Goal: Task Accomplishment & Management: Manage account settings

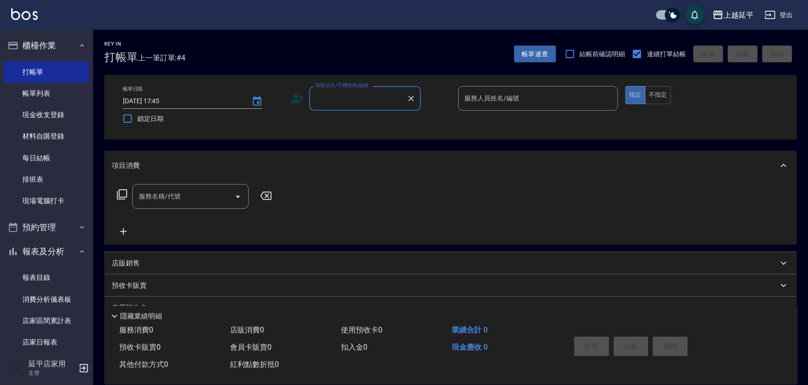
click at [363, 101] on div "顧客姓名/手機號碼/編號 顧客姓名/手機號碼/編號" at bounding box center [365, 98] width 112 height 25
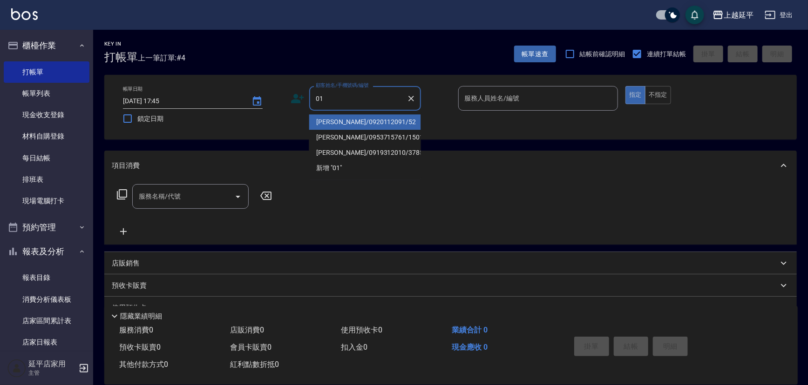
click at [380, 121] on li "[PERSON_NAME]/0920112091/52" at bounding box center [365, 121] width 112 height 15
type input "[PERSON_NAME]/0920112091/52"
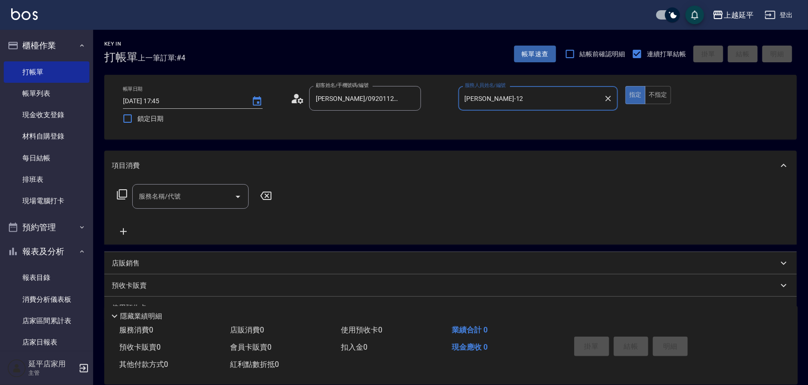
type input "[PERSON_NAME]-12"
click at [412, 101] on icon "Clear" at bounding box center [410, 98] width 9 height 9
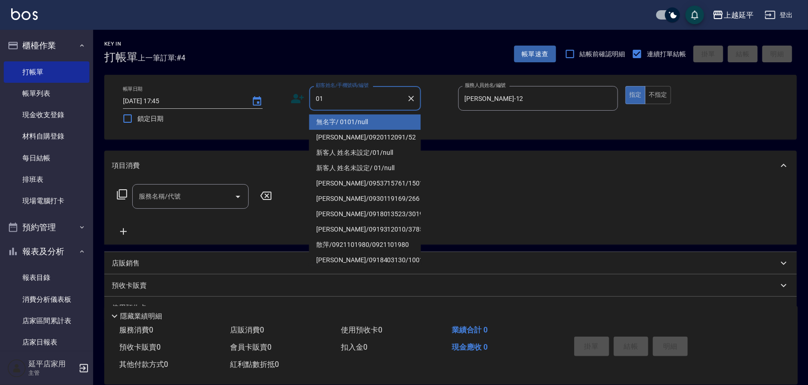
click at [345, 118] on li "無名字/ 0101/null" at bounding box center [365, 121] width 112 height 15
type input "無名字/ 0101/null"
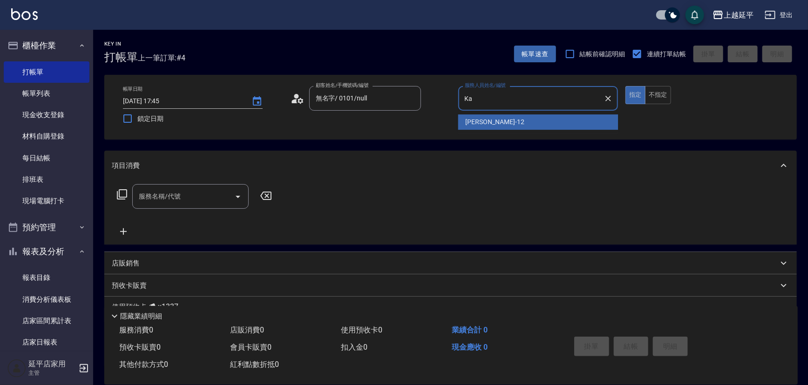
type input "K"
click at [503, 126] on div "[PERSON_NAME] -7" at bounding box center [538, 121] width 160 height 15
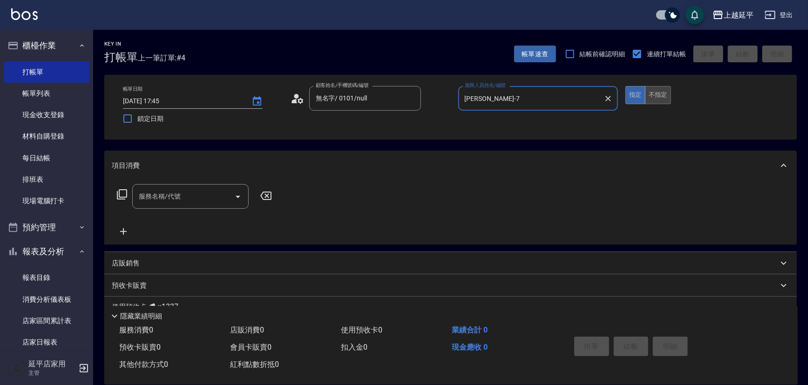
type input "[PERSON_NAME]-7"
click at [661, 100] on button "不指定" at bounding box center [658, 95] width 26 height 18
click at [234, 199] on icon "Open" at bounding box center [237, 196] width 11 height 11
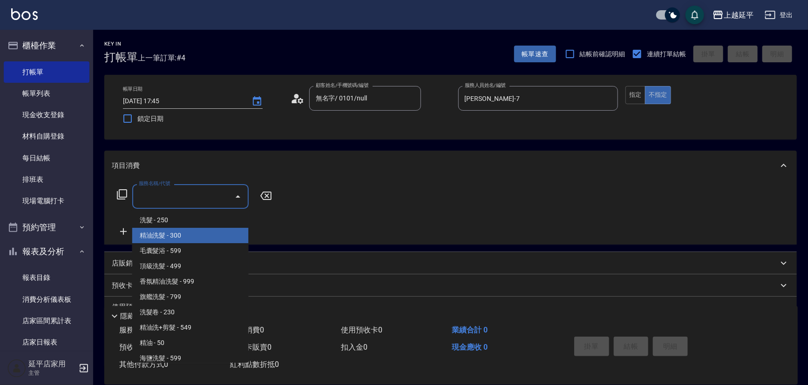
click at [215, 235] on span "精油洗髮 - 300" at bounding box center [190, 235] width 116 height 15
type input "精油洗髮(102)"
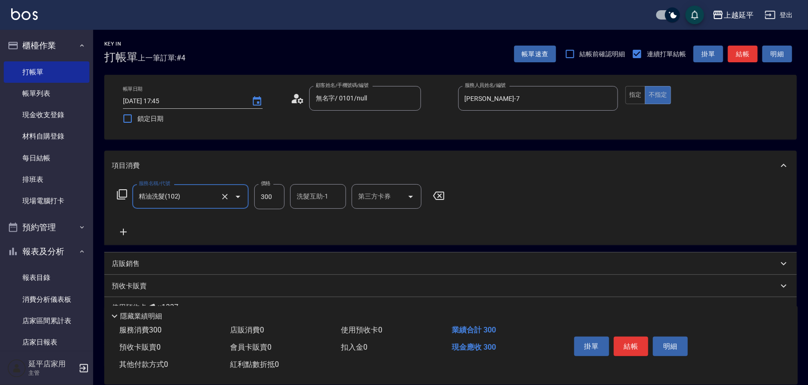
click at [262, 203] on input "300" at bounding box center [269, 196] width 30 height 25
click at [626, 351] on button "結帳" at bounding box center [630, 347] width 35 height 20
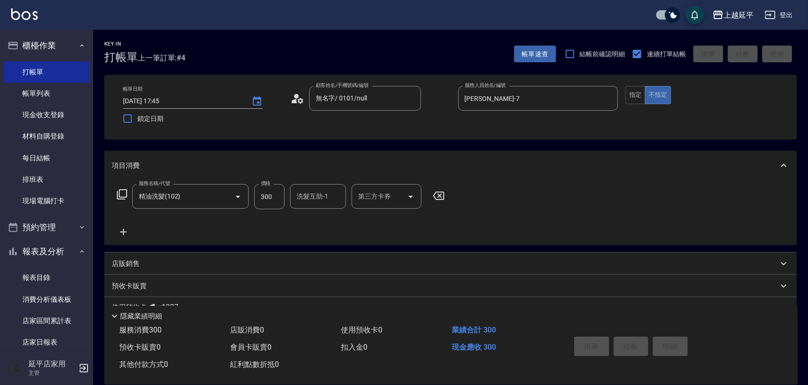
type input "[DATE] 18:45"
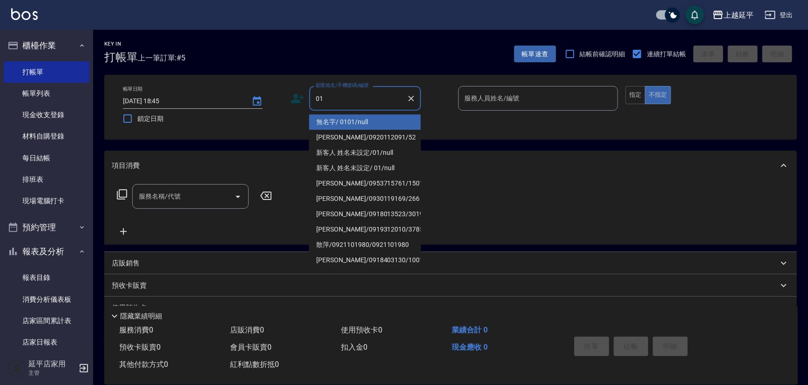
click at [377, 117] on li "無名字/ 0101/null" at bounding box center [365, 121] width 112 height 15
type input "無名字/ 0101/null"
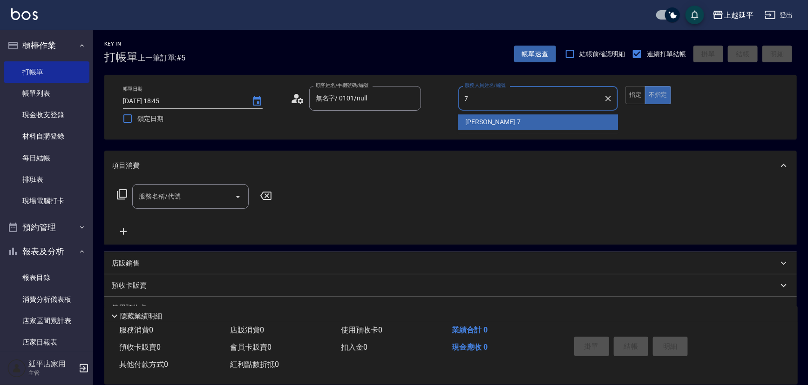
click at [496, 122] on div "[PERSON_NAME] -7" at bounding box center [538, 121] width 160 height 15
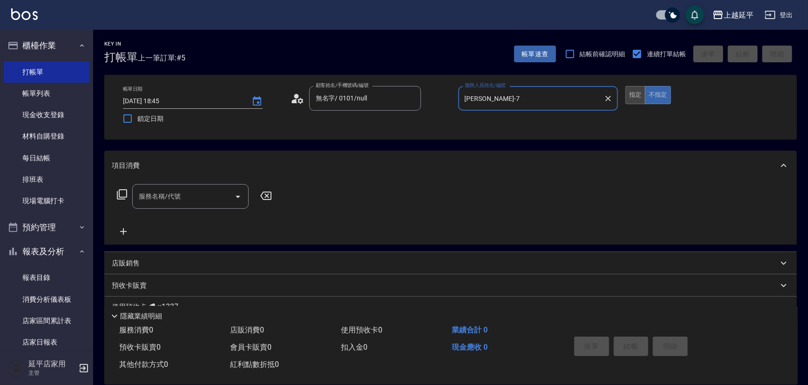
type input "[PERSON_NAME]-7"
click at [638, 98] on button "指定" at bounding box center [635, 95] width 20 height 18
click at [237, 196] on icon "Open" at bounding box center [238, 197] width 5 height 2
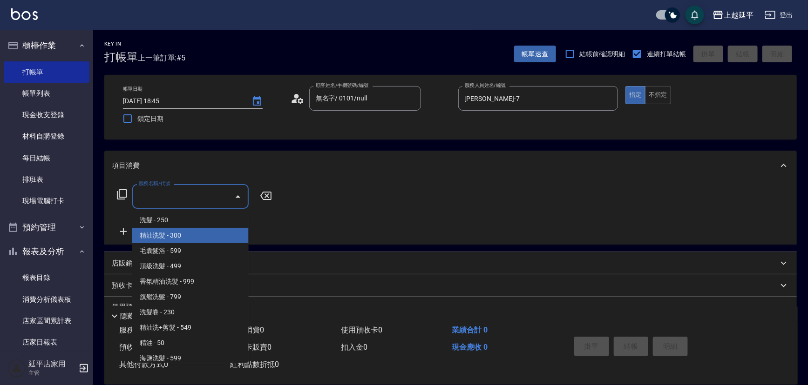
click at [224, 232] on span "精油洗髮 - 300" at bounding box center [190, 235] width 116 height 15
type input "精油洗髮(102)"
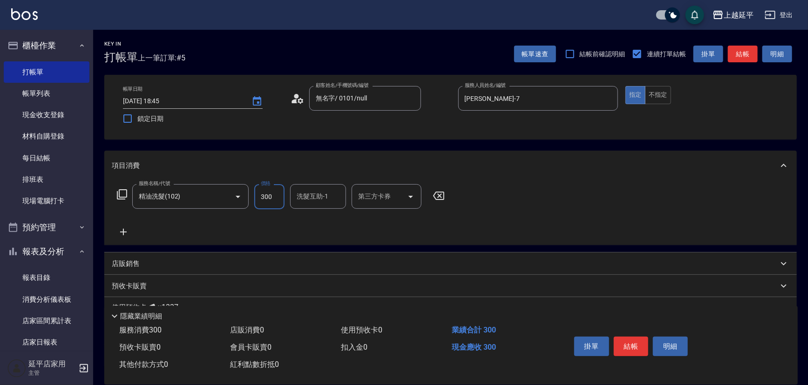
click at [270, 201] on input "300" at bounding box center [269, 196] width 30 height 25
type input "400"
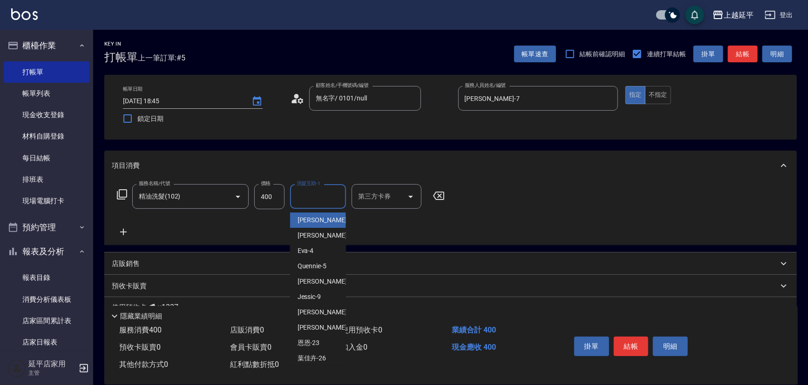
click at [313, 197] on input "洗髮互助-1" at bounding box center [317, 196] width 47 height 16
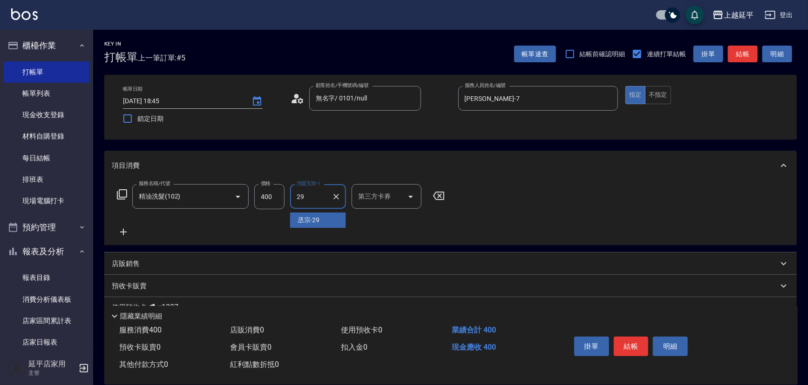
click at [313, 218] on span "丞宗 -29" at bounding box center [308, 220] width 22 height 10
type input "丞宗-29"
click at [632, 342] on button "結帳" at bounding box center [630, 347] width 35 height 20
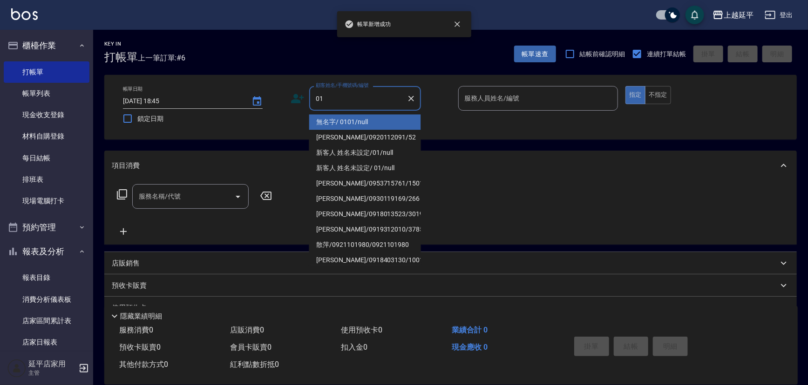
click at [376, 123] on li "無名字/ 0101/null" at bounding box center [365, 121] width 112 height 15
type input "無名字/ 0101/null"
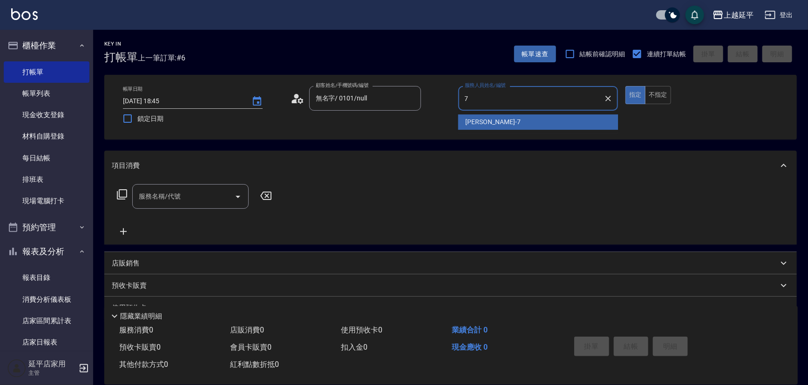
click at [484, 126] on span "[PERSON_NAME] -7" at bounding box center [492, 122] width 55 height 10
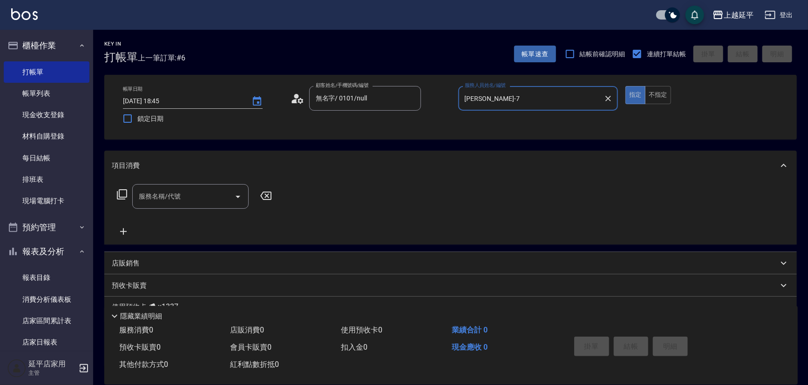
type input "[PERSON_NAME]-7"
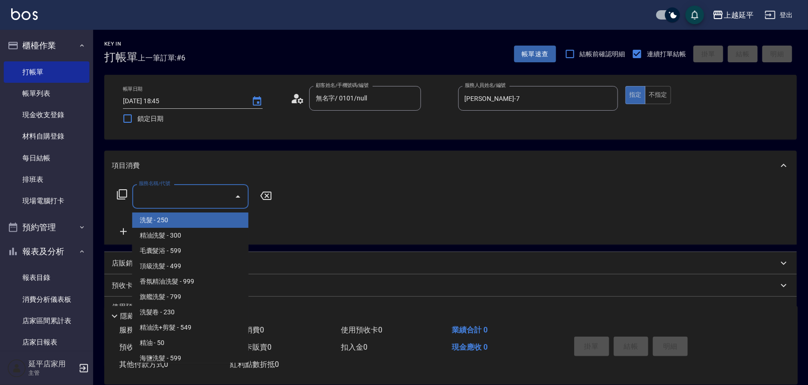
click at [206, 203] on input "服務名稱/代號" at bounding box center [183, 196] width 94 height 16
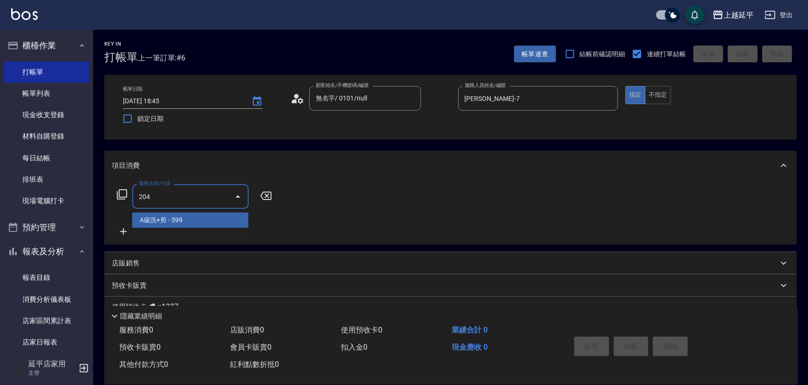
click at [220, 219] on span "A級洗+剪 - 599" at bounding box center [190, 220] width 116 height 15
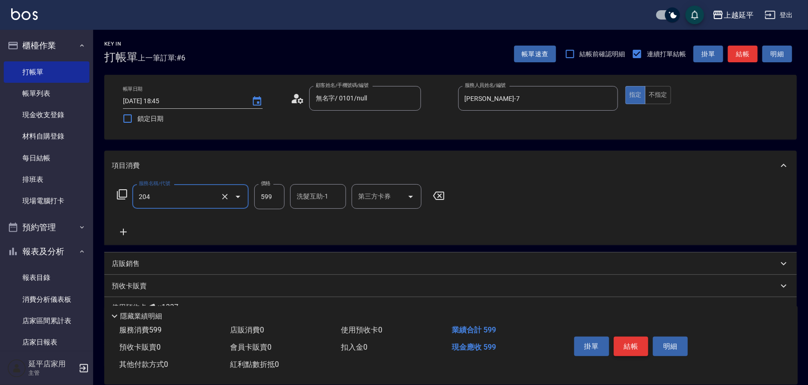
type input "A級洗+剪(204)"
click at [627, 340] on button "結帳" at bounding box center [630, 347] width 35 height 20
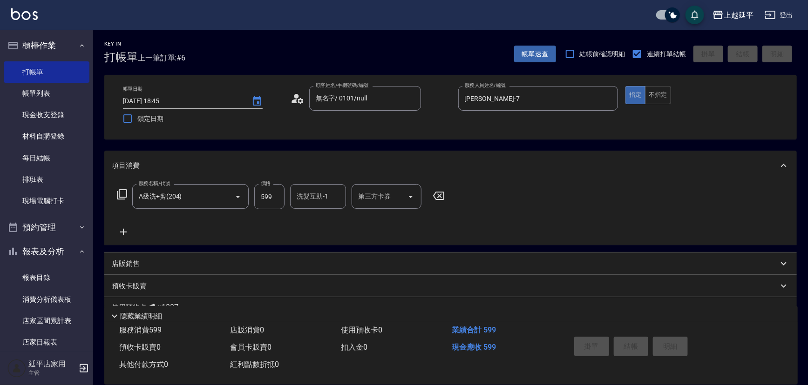
type input "[DATE] 18:46"
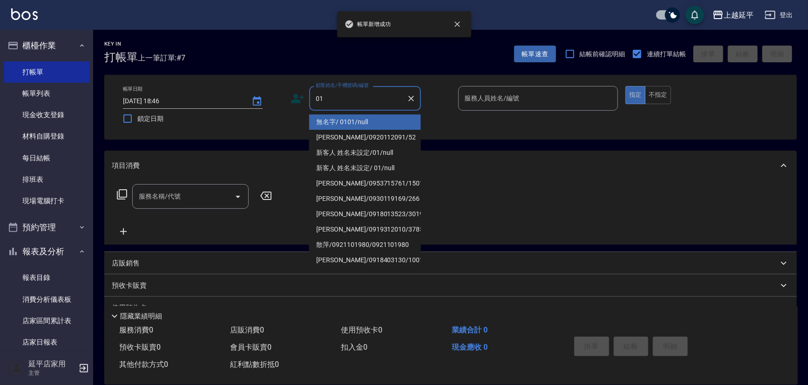
click at [409, 124] on li "無名字/ 0101/null" at bounding box center [365, 121] width 112 height 15
type input "無名字/ 0101/null"
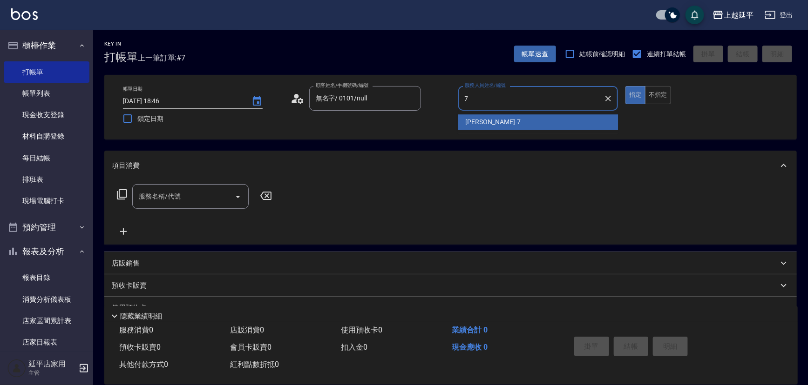
click at [474, 118] on span "[PERSON_NAME] -7" at bounding box center [492, 122] width 55 height 10
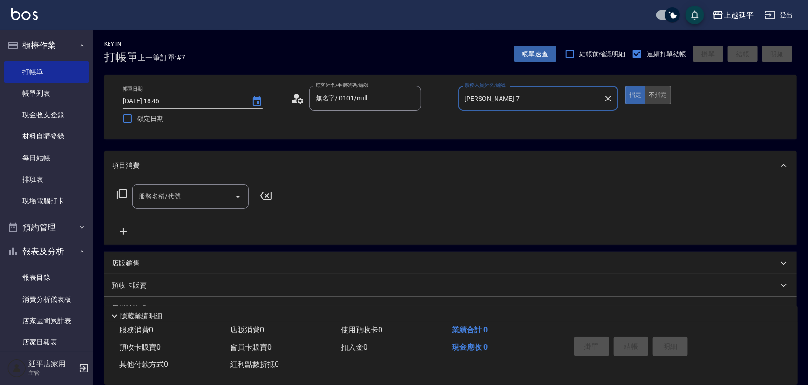
type input "[PERSON_NAME]-7"
click at [667, 96] on button "不指定" at bounding box center [658, 95] width 26 height 18
click at [238, 198] on icon "Open" at bounding box center [237, 196] width 11 height 11
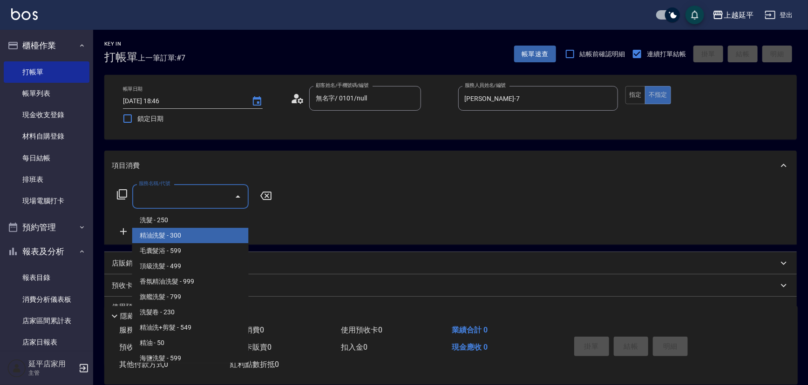
click at [225, 233] on span "精油洗髮 - 300" at bounding box center [190, 235] width 116 height 15
type input "精油洗髮(102)"
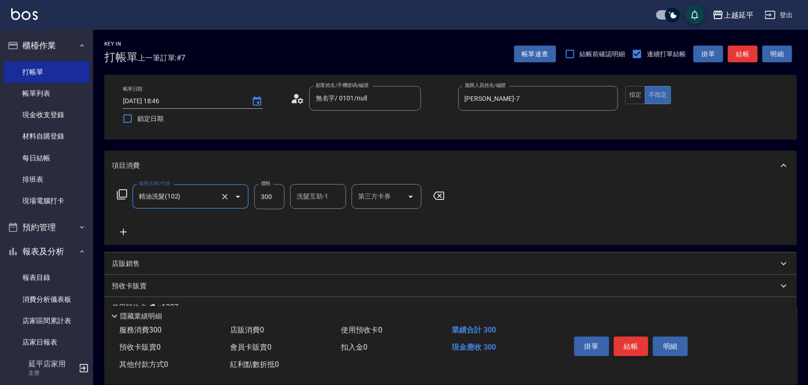
click at [633, 342] on button "結帳" at bounding box center [630, 347] width 35 height 20
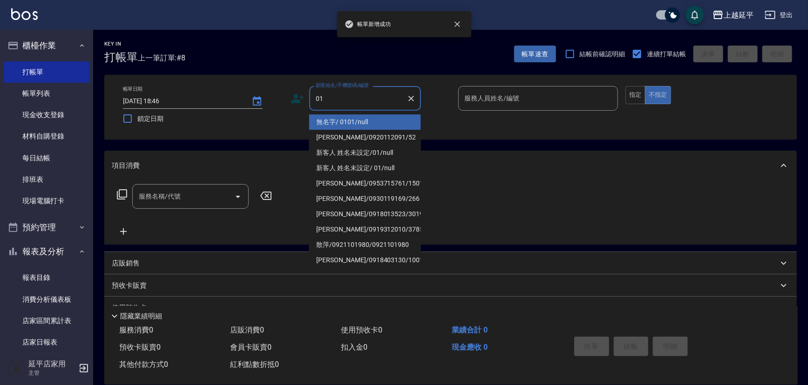
click at [378, 120] on li "無名字/ 0101/null" at bounding box center [365, 121] width 112 height 15
type input "無名字/ 0101/null"
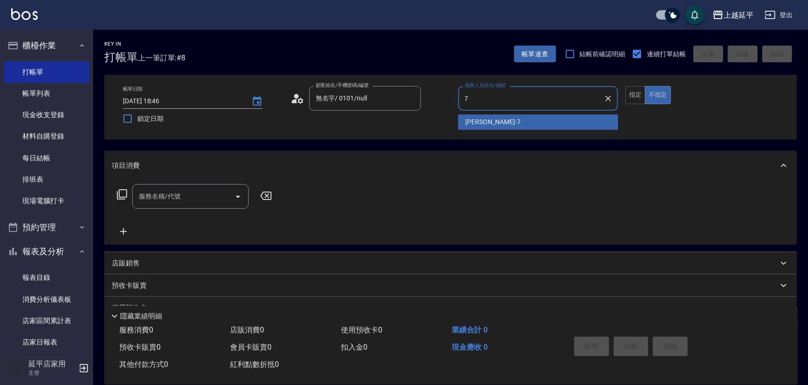
click at [465, 117] on span "[PERSON_NAME] -7" at bounding box center [492, 122] width 55 height 10
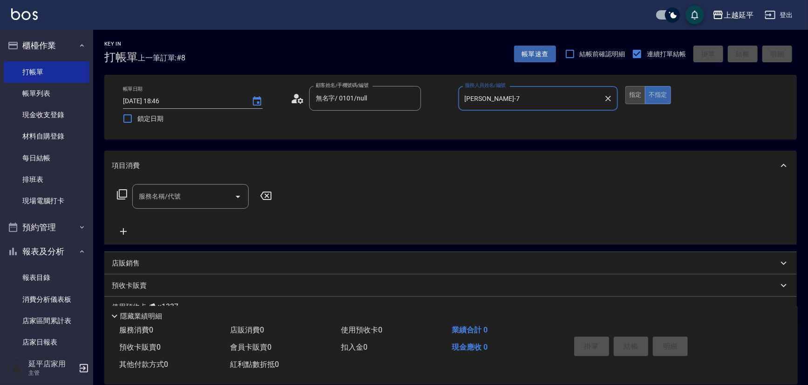
type input "[PERSON_NAME]-7"
click at [630, 92] on button "指定" at bounding box center [635, 95] width 20 height 18
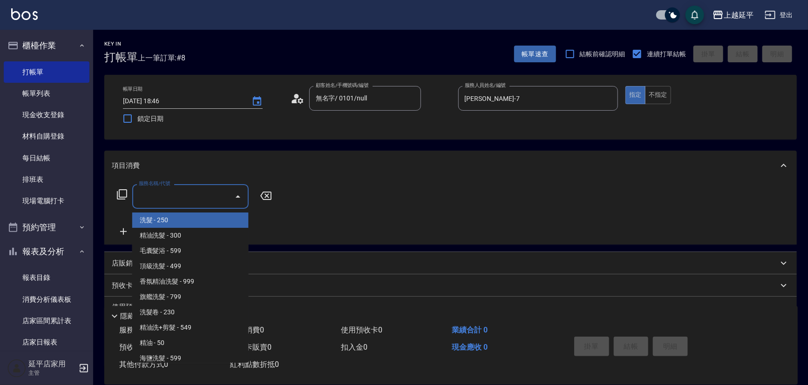
click at [179, 199] on input "服務名稱/代號" at bounding box center [183, 196] width 94 height 16
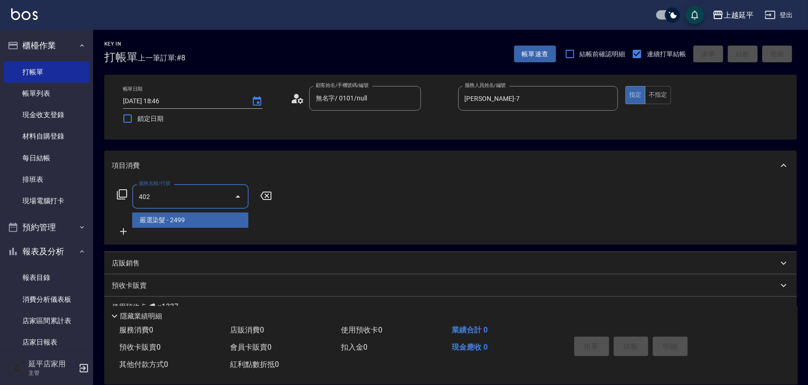
click at [209, 220] on span "嚴選染髮 - 2499" at bounding box center [190, 220] width 116 height 15
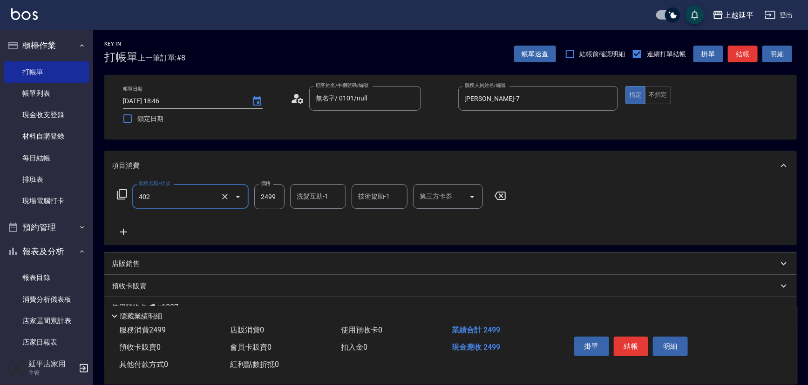
type input "嚴選染髮(402)"
click at [278, 195] on input "2499" at bounding box center [269, 196] width 30 height 25
type input "2900"
click at [618, 345] on button "結帳" at bounding box center [630, 347] width 35 height 20
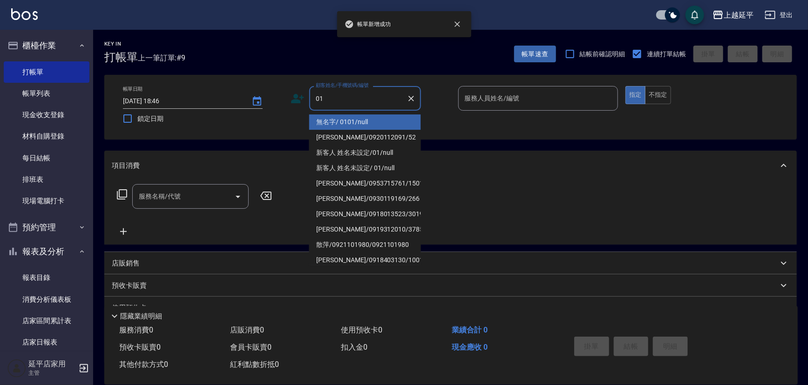
click at [360, 121] on li "無名字/ 0101/null" at bounding box center [365, 121] width 112 height 15
type input "無名字/ 0101/null"
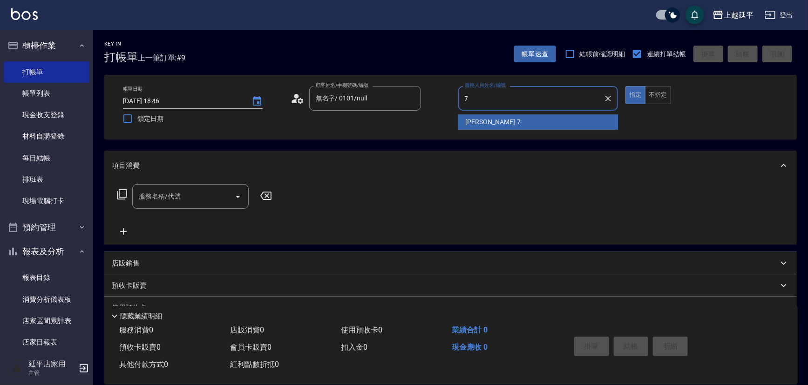
click at [485, 125] on span "[PERSON_NAME] -7" at bounding box center [492, 122] width 55 height 10
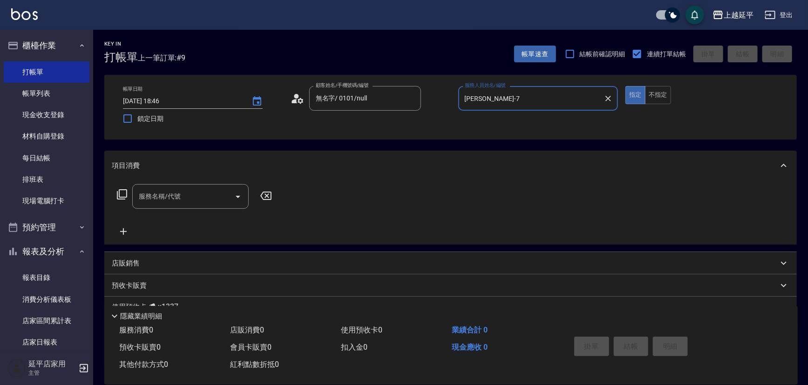
type input "[PERSON_NAME]-7"
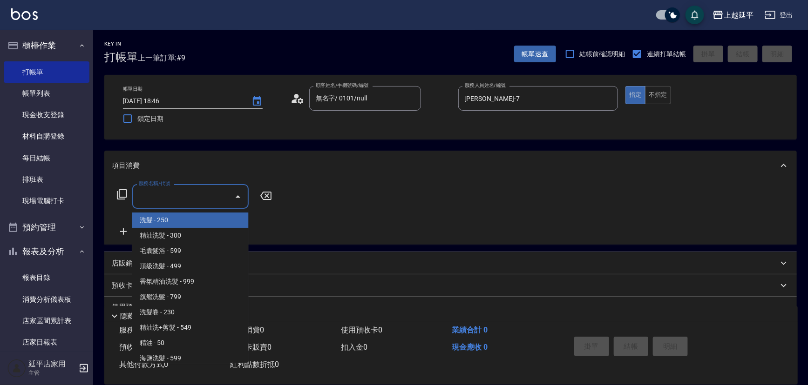
click at [215, 203] on input "服務名稱/代號" at bounding box center [183, 196] width 94 height 16
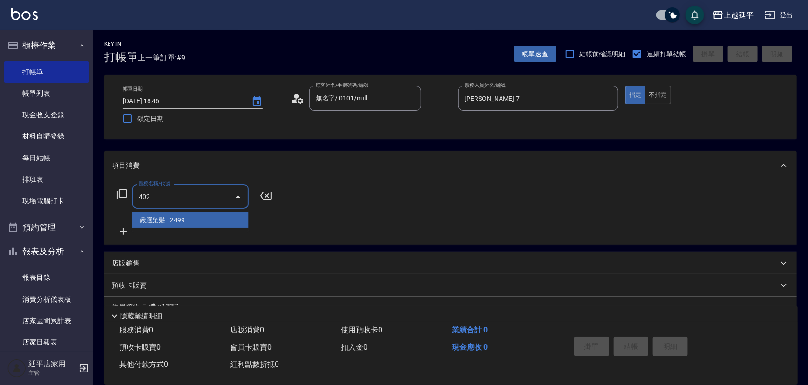
click at [230, 223] on span "嚴選染髮 - 2499" at bounding box center [190, 220] width 116 height 15
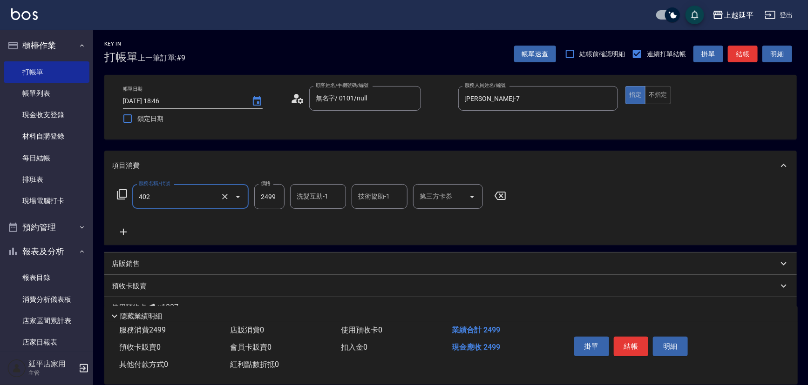
type input "嚴選染髮(402)"
click at [276, 199] on input "2499" at bounding box center [269, 196] width 30 height 25
type input "3000"
click at [635, 340] on button "結帳" at bounding box center [630, 347] width 35 height 20
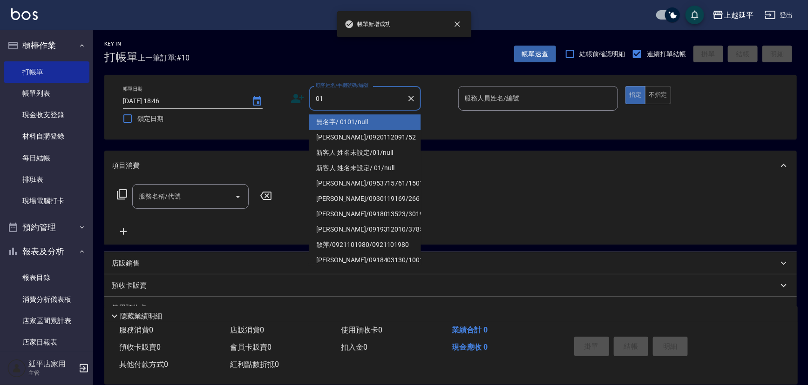
click at [382, 124] on li "無名字/ 0101/null" at bounding box center [365, 121] width 112 height 15
type input "無名字/ 0101/null"
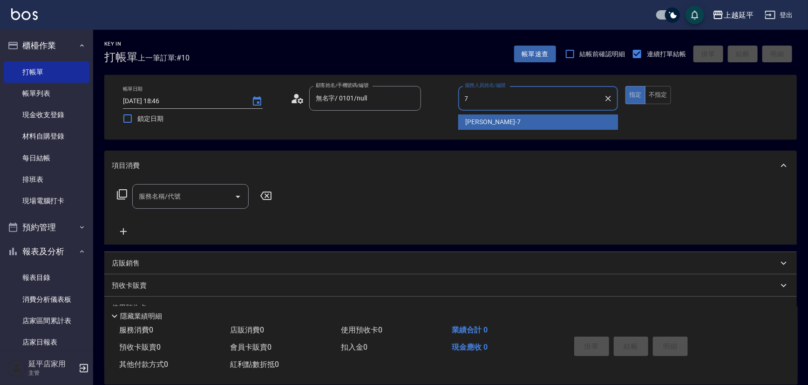
click at [481, 116] on div "[PERSON_NAME] -7" at bounding box center [538, 121] width 160 height 15
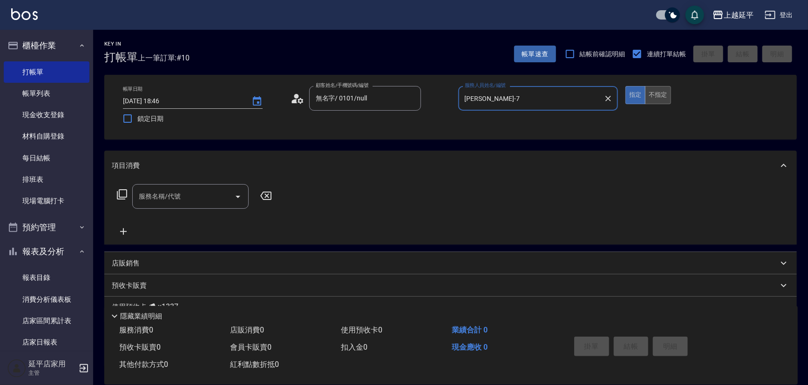
type input "[PERSON_NAME]-7"
click at [661, 95] on button "不指定" at bounding box center [658, 95] width 26 height 18
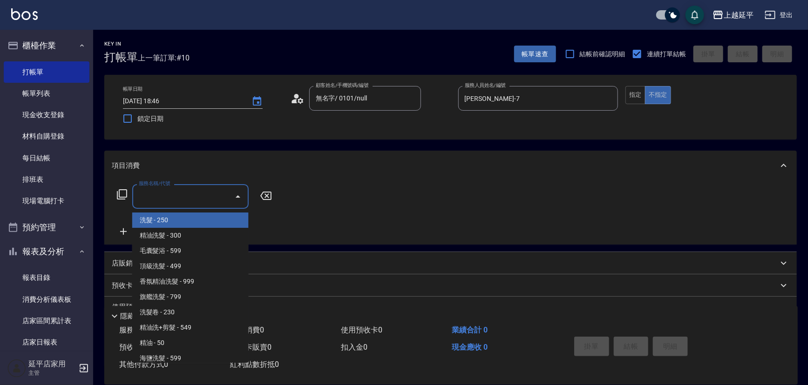
click at [213, 200] on input "服務名稱/代號" at bounding box center [183, 196] width 94 height 16
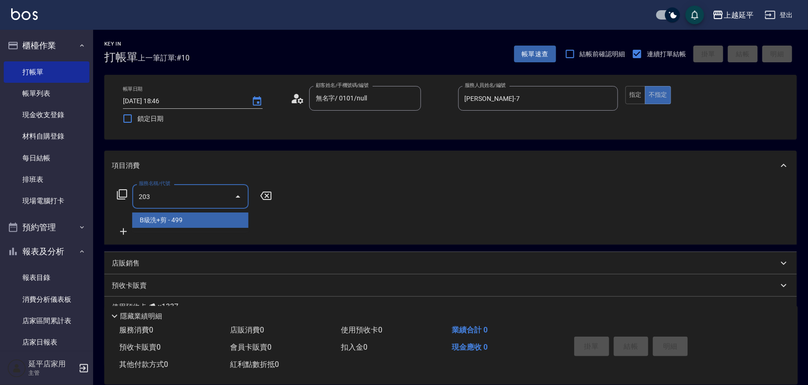
click at [229, 214] on span "B級洗+剪 - 499" at bounding box center [190, 220] width 116 height 15
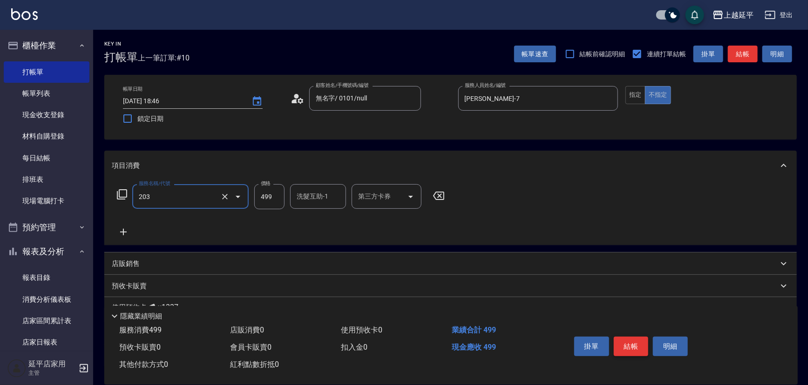
type input "B級洗+剪(203)"
click at [622, 347] on button "結帳" at bounding box center [630, 347] width 35 height 20
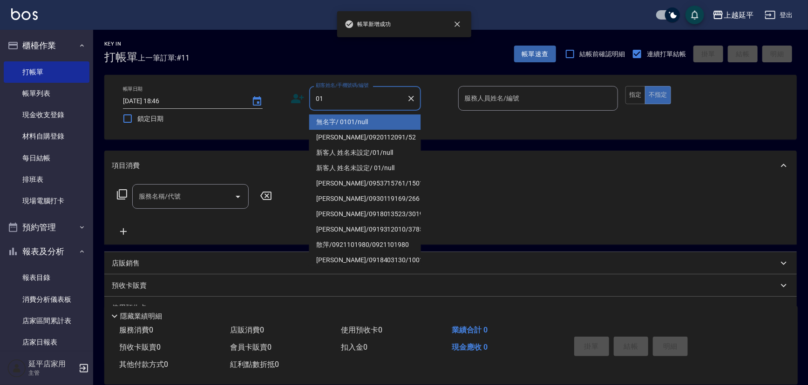
click at [357, 121] on li "無名字/ 0101/null" at bounding box center [365, 121] width 112 height 15
type input "無名字/ 0101/null"
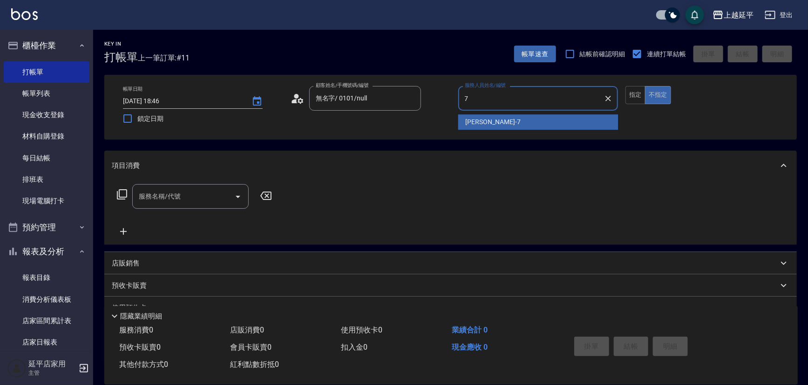
click at [477, 126] on span "[PERSON_NAME] -7" at bounding box center [492, 122] width 55 height 10
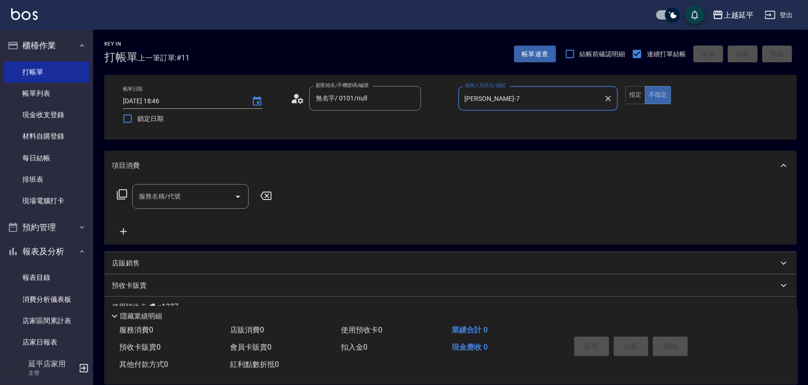
type input "[PERSON_NAME]-7"
click at [158, 200] on div "服務名稱/代號 服務名稱/代號" at bounding box center [190, 196] width 116 height 25
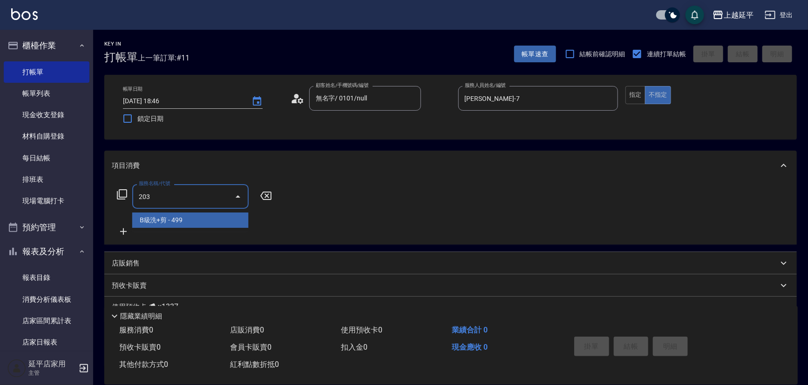
click at [185, 217] on span "B級洗+剪 - 499" at bounding box center [190, 220] width 116 height 15
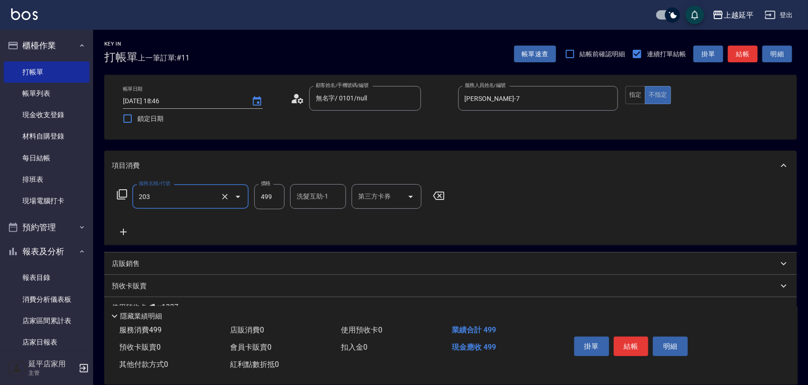
type input "B級洗+剪(203)"
click at [325, 195] on div "洗髮互助-1 洗髮互助-1" at bounding box center [318, 196] width 56 height 25
click at [336, 222] on div "丞宗 -29" at bounding box center [318, 220] width 56 height 15
type input "丞宗-29"
click at [626, 345] on button "結帳" at bounding box center [630, 347] width 35 height 20
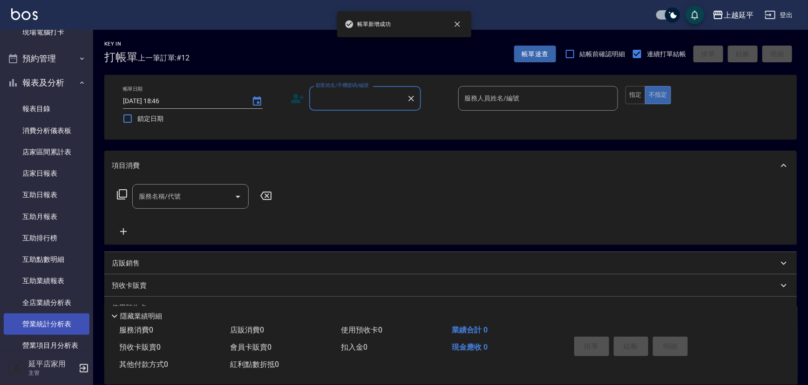
scroll to position [296, 0]
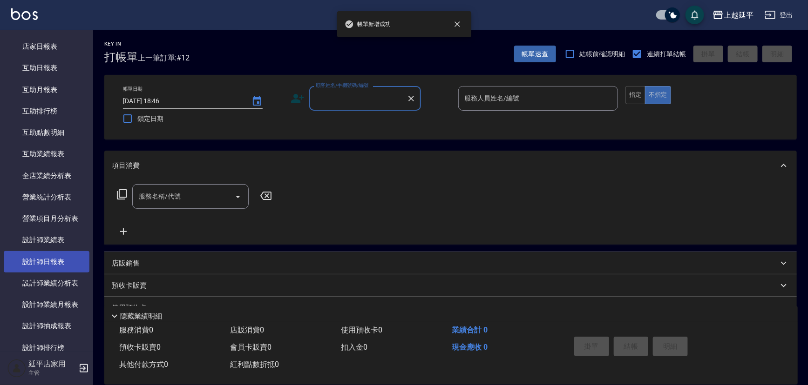
click at [47, 263] on link "設計師日報表" at bounding box center [47, 261] width 86 height 21
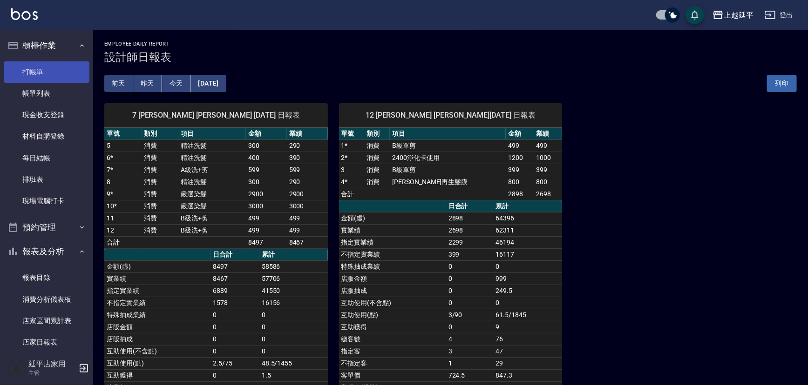
click at [36, 66] on link "打帳單" at bounding box center [47, 71] width 86 height 21
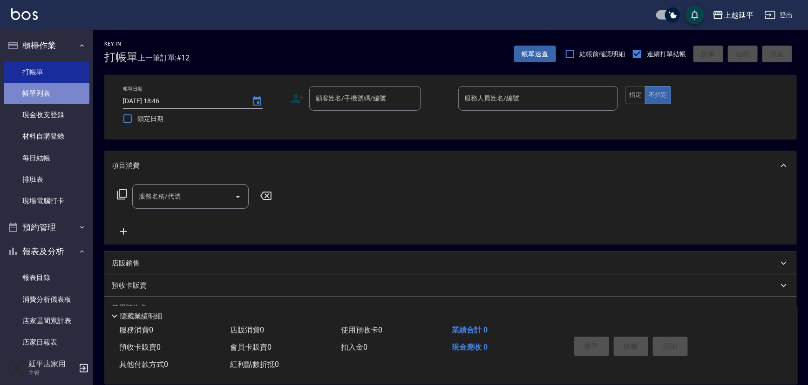
click at [64, 93] on link "帳單列表" at bounding box center [47, 93] width 86 height 21
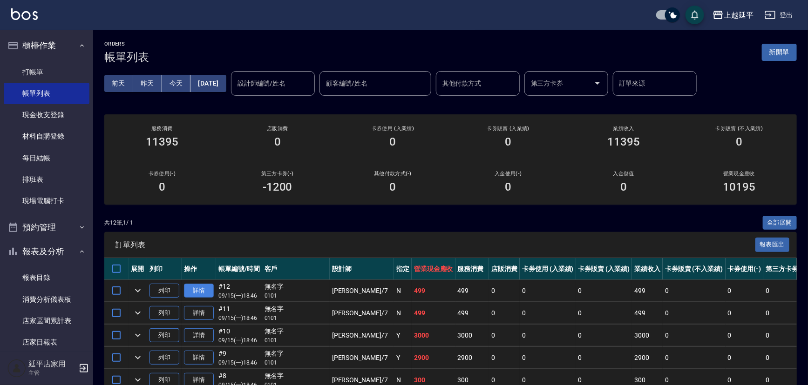
click at [209, 293] on link "詳情" at bounding box center [199, 291] width 30 height 14
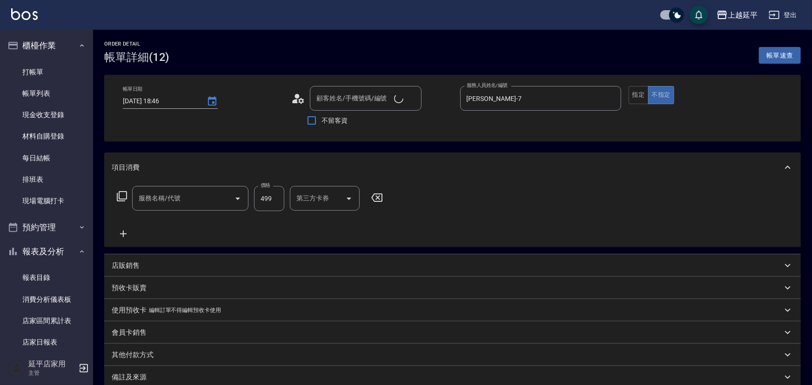
type input "[DATE] 18:46"
type input "[PERSON_NAME]-7"
type input "無名字/ 0101/null"
click at [236, 201] on icon "Open" at bounding box center [237, 198] width 11 height 11
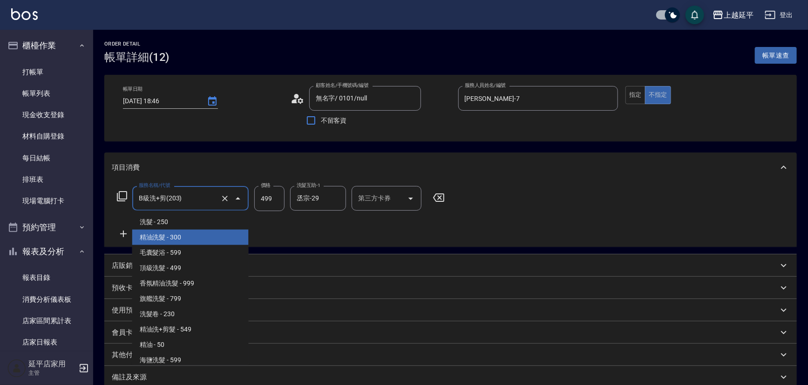
click at [206, 237] on span "精油洗髮 - 300" at bounding box center [190, 237] width 116 height 15
type input "精油洗髮(102)"
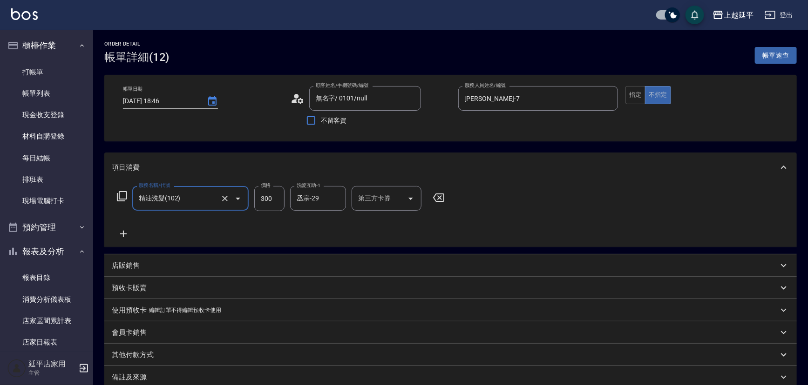
click at [274, 201] on input "300" at bounding box center [269, 198] width 30 height 25
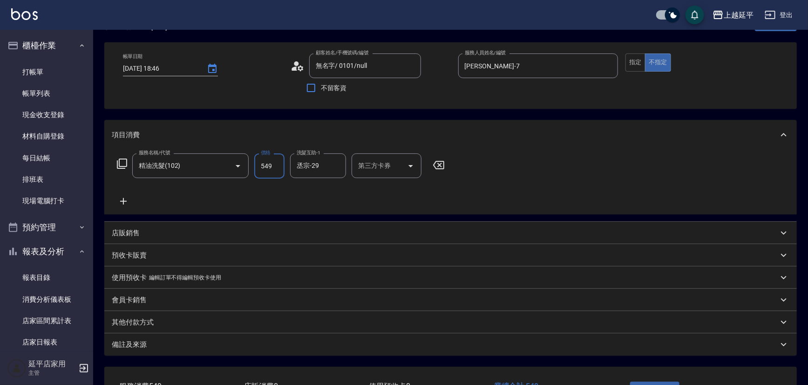
scroll to position [102, 0]
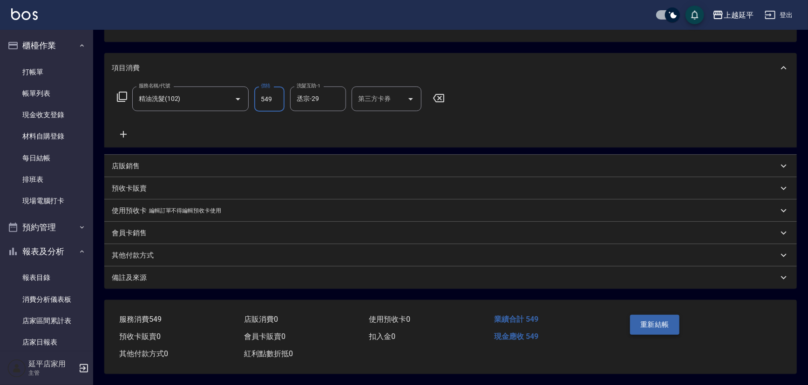
type input "549"
click at [649, 323] on button "重新結帳" at bounding box center [654, 325] width 49 height 20
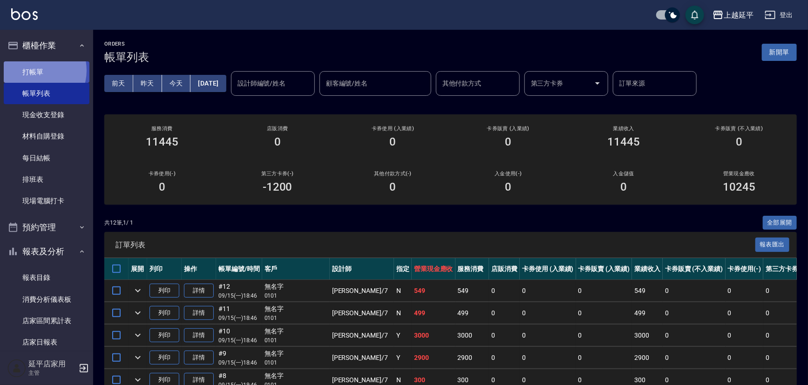
click at [36, 70] on link "打帳單" at bounding box center [47, 71] width 86 height 21
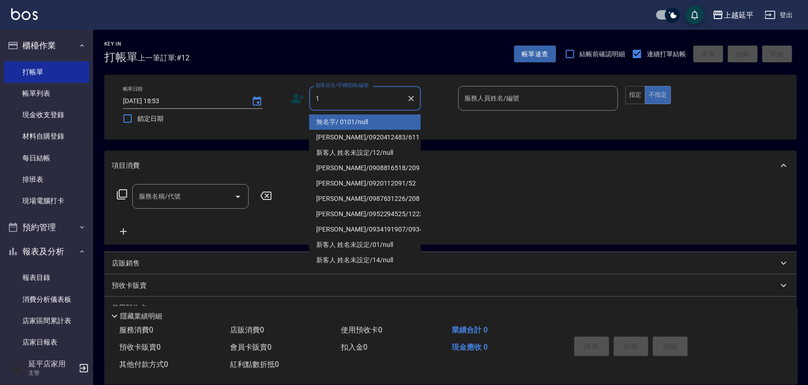
click at [324, 127] on li "無名字/ 0101/null" at bounding box center [365, 121] width 112 height 15
type input "無名字/ 0101/null"
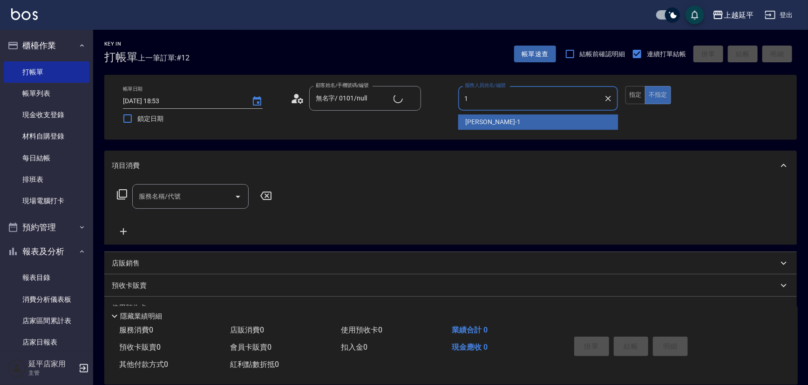
click at [465, 124] on span "[PERSON_NAME]-1" at bounding box center [492, 122] width 55 height 10
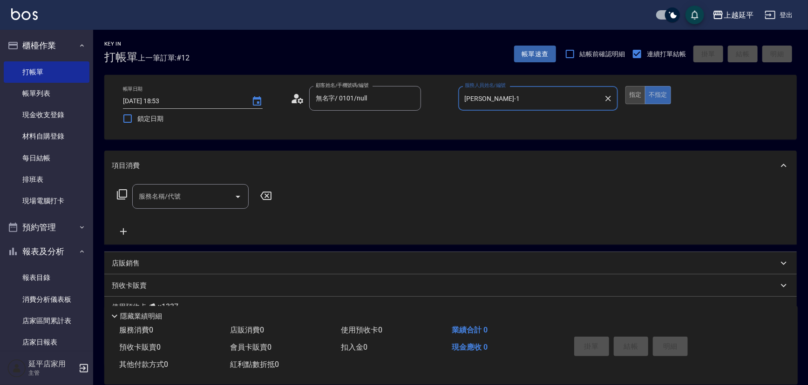
type input "[PERSON_NAME]-1"
click at [638, 101] on button "指定" at bounding box center [635, 95] width 20 height 18
click at [240, 195] on icon "Open" at bounding box center [237, 196] width 11 height 11
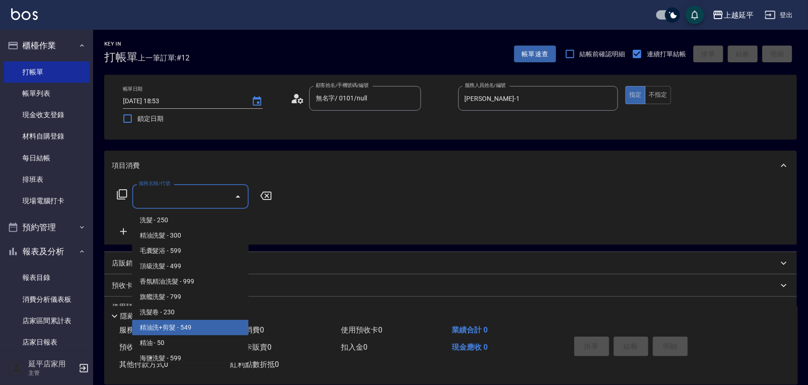
click at [187, 325] on span "精油洗+剪髮 - 549" at bounding box center [190, 327] width 116 height 15
type input "精油洗+剪髮(108)"
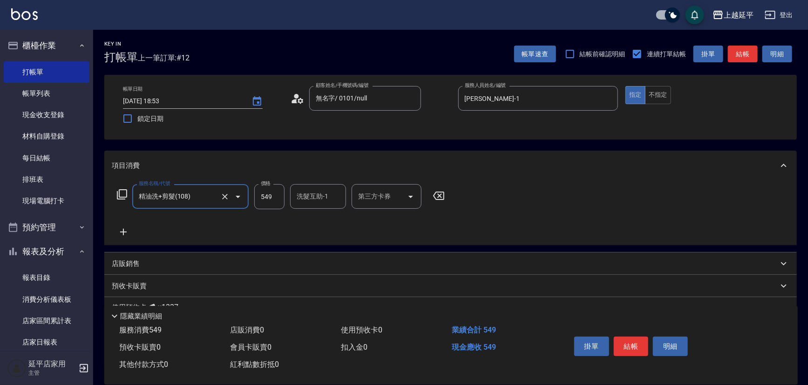
click at [275, 201] on input "549" at bounding box center [269, 196] width 30 height 25
type input "649"
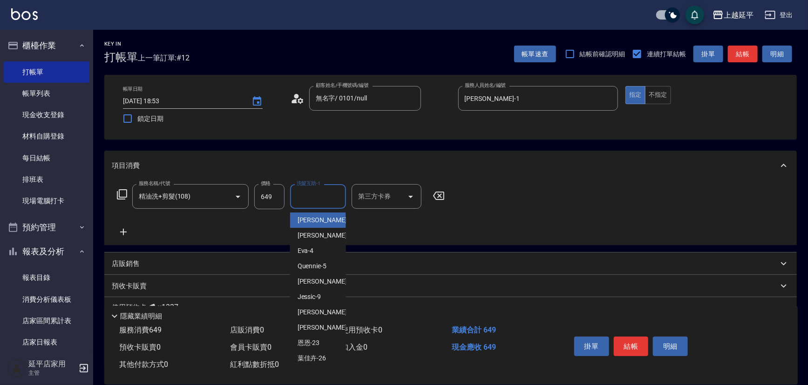
click at [340, 193] on input "洗髮互助-1" at bounding box center [317, 196] width 47 height 16
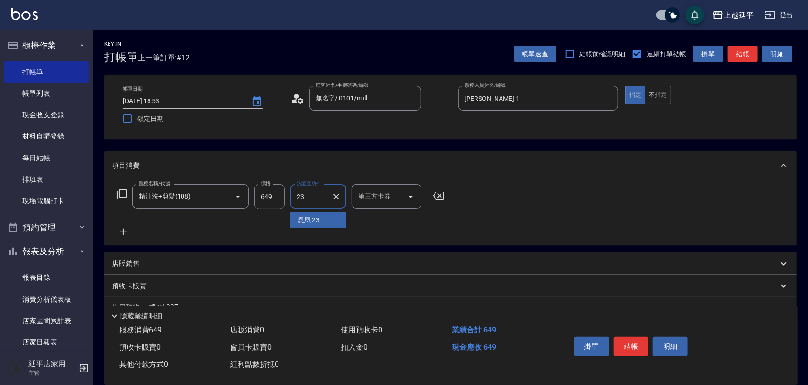
click at [310, 222] on span "恩恩 -23" at bounding box center [308, 220] width 22 height 10
type input "恩恩-23"
click at [637, 342] on button "結帳" at bounding box center [630, 347] width 35 height 20
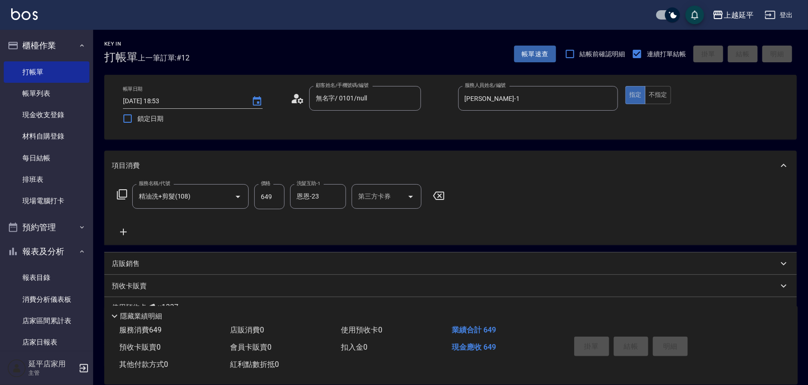
type input "[DATE] 18:54"
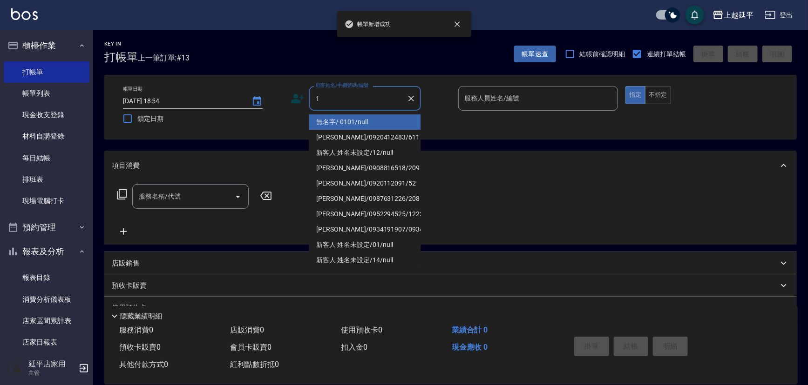
click at [357, 118] on li "無名字/ 0101/null" at bounding box center [365, 121] width 112 height 15
type input "無名字/ 0101/null"
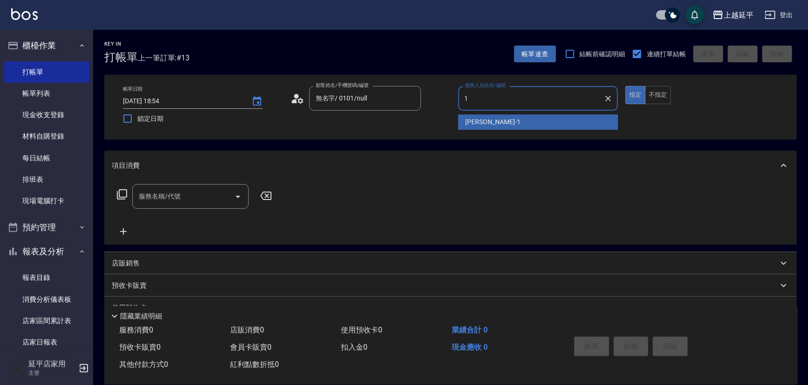
click at [499, 118] on div "[PERSON_NAME]-1" at bounding box center [538, 121] width 160 height 15
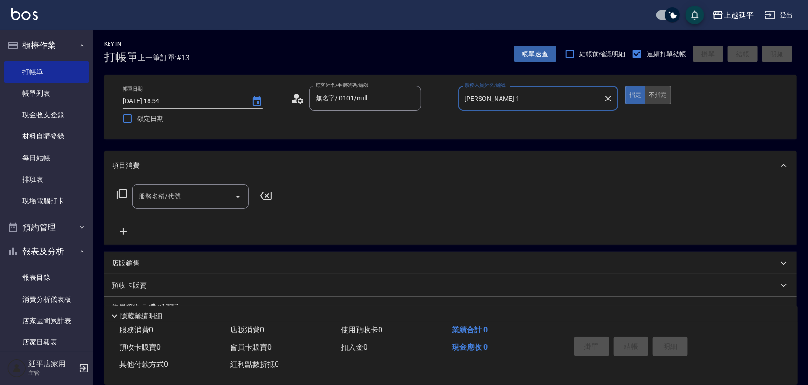
type input "[PERSON_NAME]-1"
click at [656, 102] on button "不指定" at bounding box center [658, 95] width 26 height 18
click at [238, 192] on icon "Open" at bounding box center [237, 196] width 11 height 11
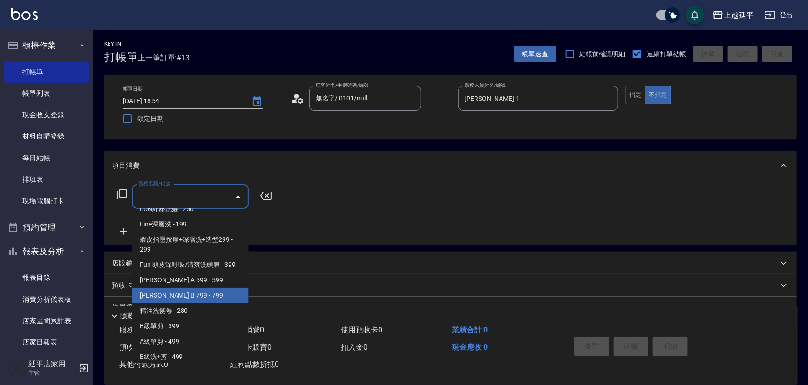
scroll to position [211, 0]
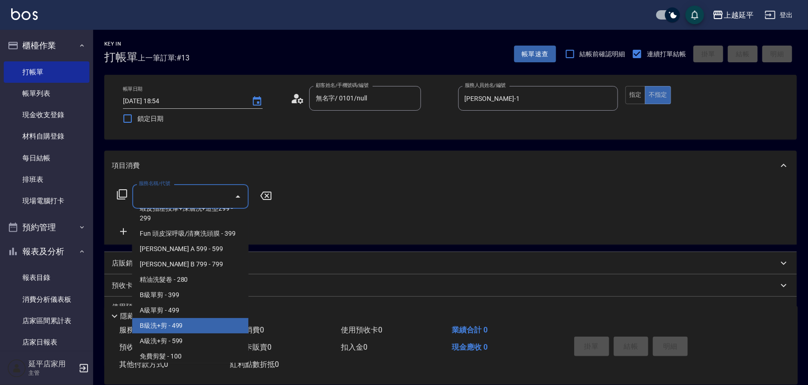
click at [180, 325] on span "B級洗+剪 - 499" at bounding box center [190, 325] width 116 height 15
type input "B級洗+剪(203)"
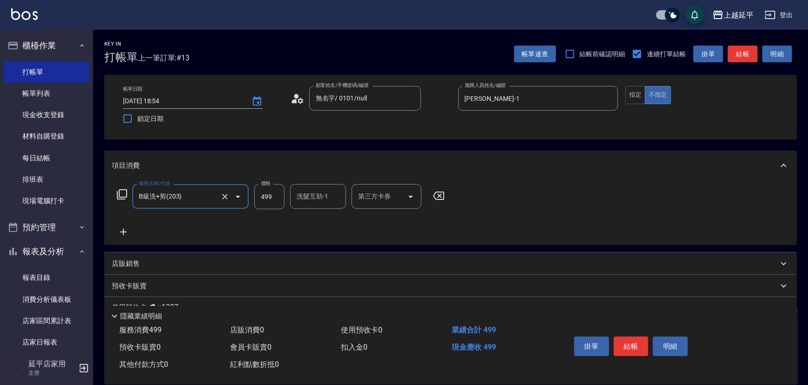
click at [311, 193] on div "洗髮互助-1 洗髮互助-1" at bounding box center [318, 196] width 56 height 25
click at [306, 224] on span "恩恩 -23" at bounding box center [308, 220] width 22 height 10
type input "恩恩-23"
click at [628, 340] on button "結帳" at bounding box center [630, 347] width 35 height 20
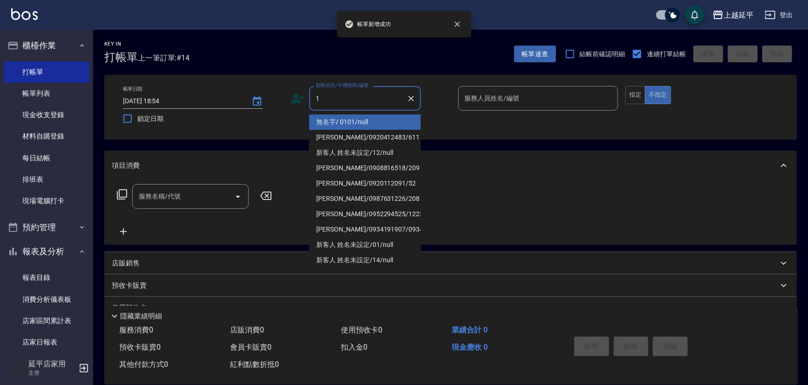
click at [341, 118] on li "無名字/ 0101/null" at bounding box center [365, 121] width 112 height 15
type input "無名字/ 0101/null"
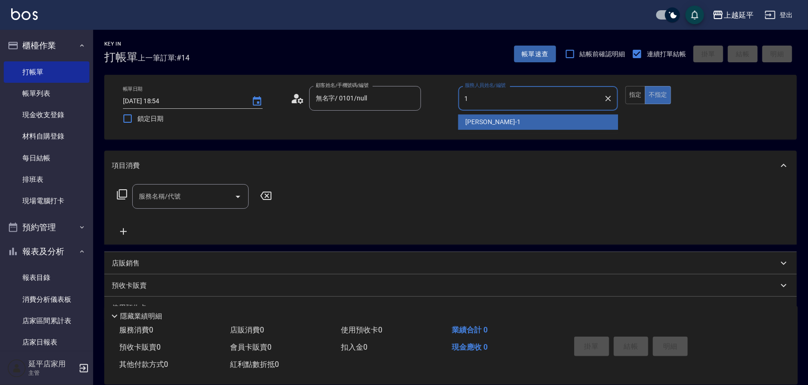
click at [488, 118] on span "[PERSON_NAME]-1" at bounding box center [492, 122] width 55 height 10
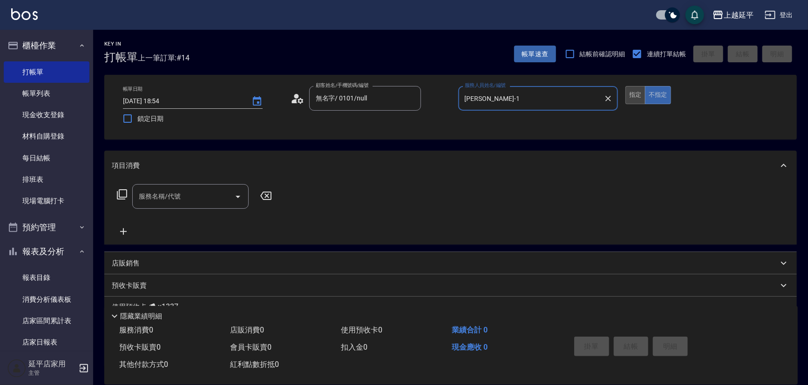
type input "[PERSON_NAME]-1"
click at [637, 98] on button "指定" at bounding box center [635, 95] width 20 height 18
click at [235, 199] on icon "Open" at bounding box center [237, 196] width 11 height 11
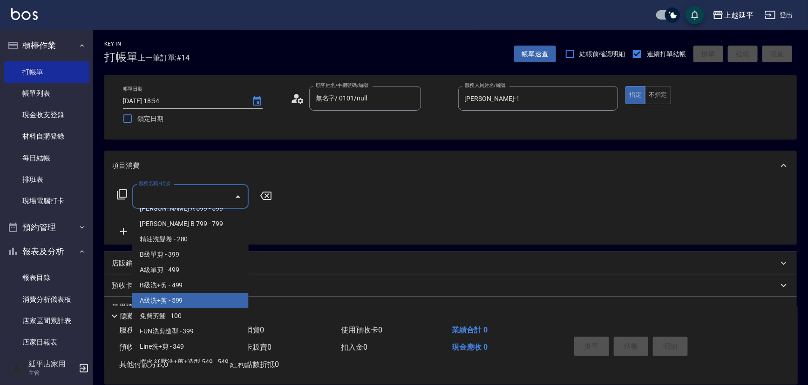
scroll to position [254, 0]
click at [167, 299] on span "A級洗+剪 - 599" at bounding box center [190, 298] width 116 height 15
type input "A級洗+剪(204)"
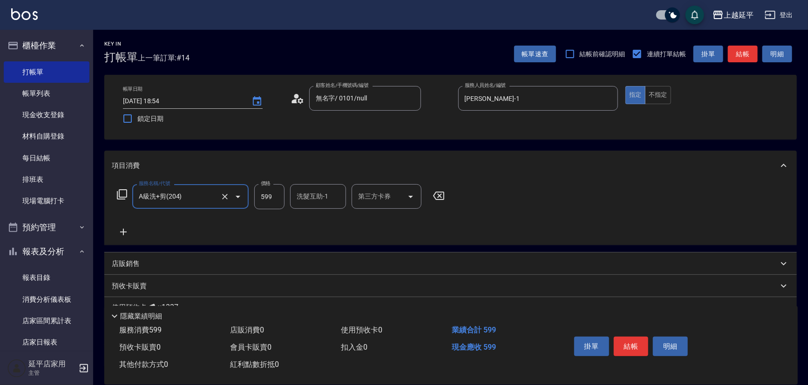
click at [299, 201] on div "洗髮互助-1 洗髮互助-1" at bounding box center [318, 196] width 56 height 25
click at [303, 220] on span "恩恩 -23" at bounding box center [308, 220] width 22 height 10
type input "恩恩-23"
click at [622, 344] on button "結帳" at bounding box center [630, 347] width 35 height 20
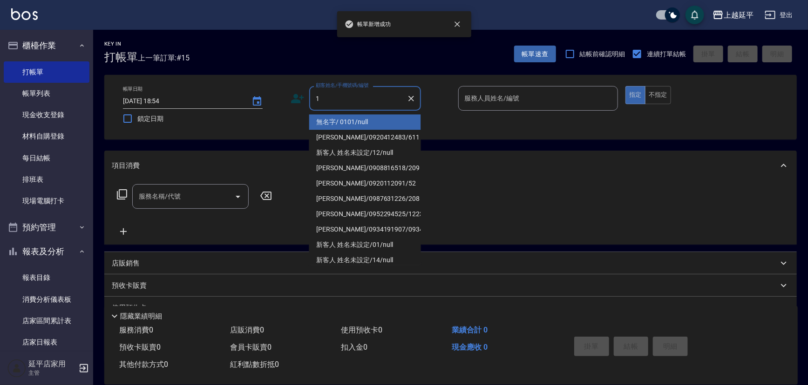
click at [352, 121] on li "無名字/ 0101/null" at bounding box center [365, 121] width 112 height 15
type input "無名字/ 0101/null"
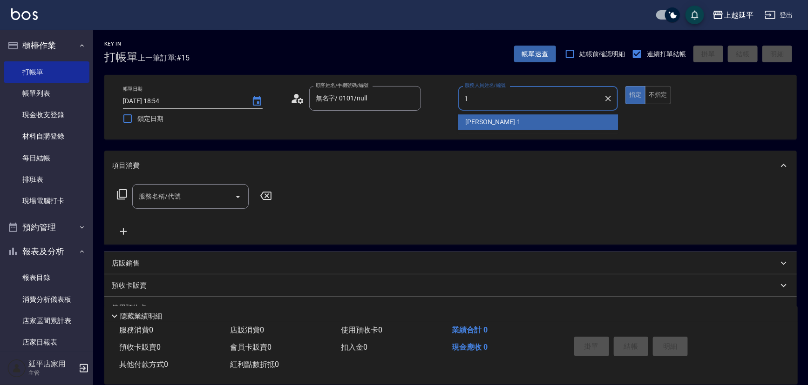
click at [469, 121] on span "[PERSON_NAME]-1" at bounding box center [492, 122] width 55 height 10
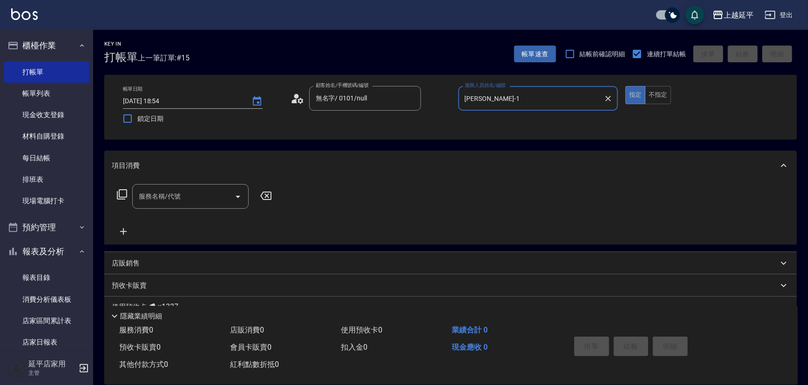
type input "[PERSON_NAME]-1"
click at [125, 189] on icon at bounding box center [121, 194] width 11 height 11
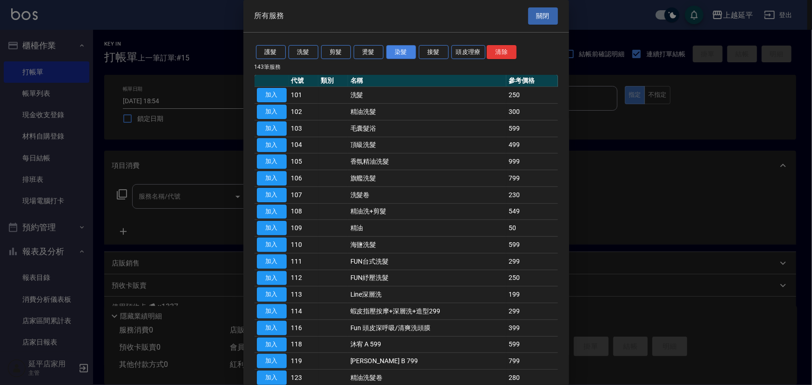
click at [394, 51] on button "染髮" at bounding box center [401, 52] width 30 height 14
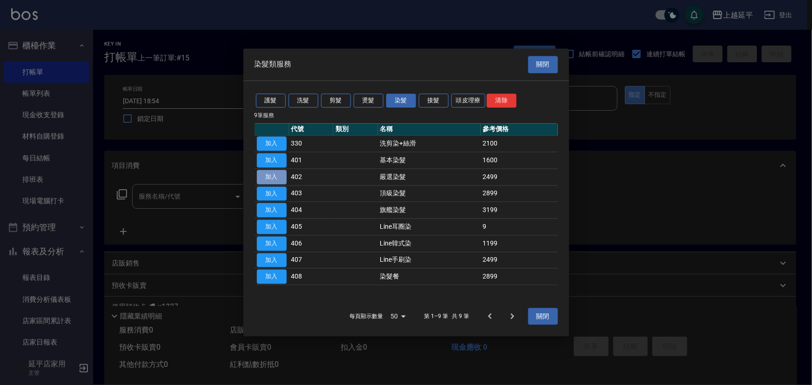
click at [278, 181] on button "加入" at bounding box center [272, 177] width 30 height 14
type input "嚴選染髮(402)"
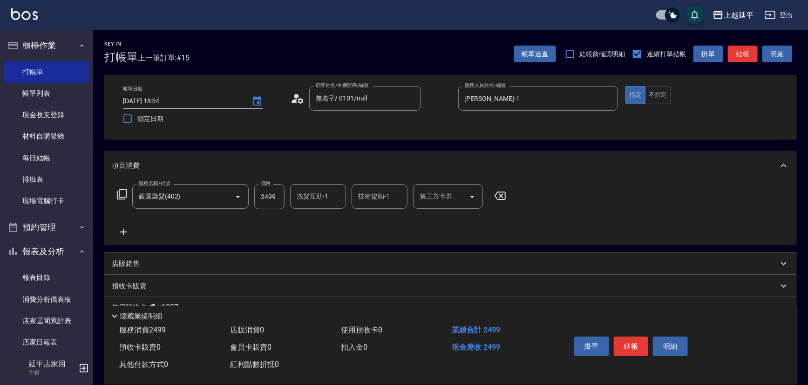
click at [322, 204] on input "洗髮互助-1" at bounding box center [317, 196] width 47 height 16
click at [321, 213] on div "恩恩 -23" at bounding box center [318, 220] width 56 height 15
type input "恩恩-23"
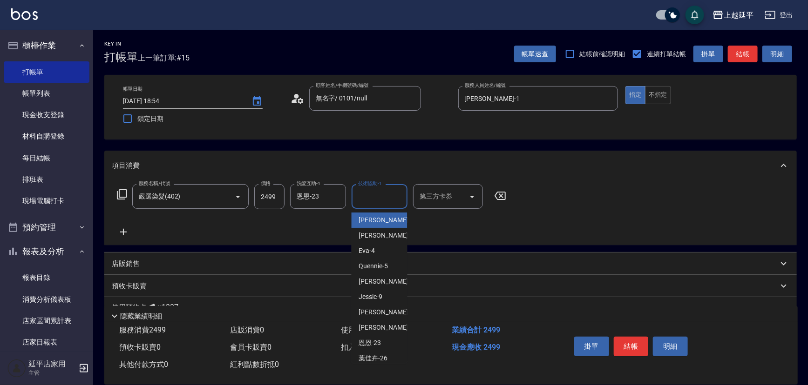
click at [361, 190] on input "技術協助-1" at bounding box center [379, 196] width 47 height 16
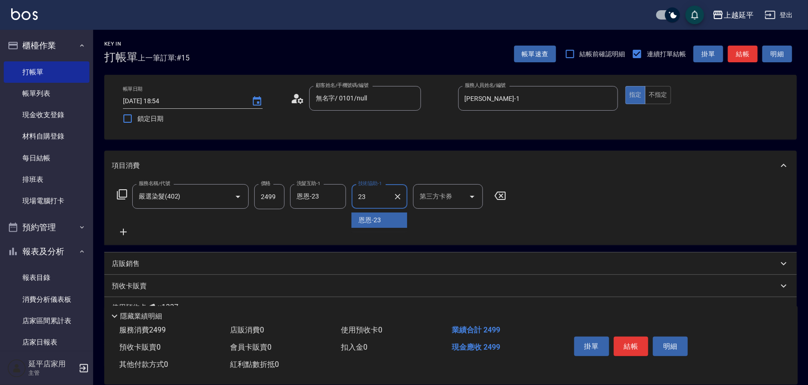
click at [359, 217] on span "恩恩 -23" at bounding box center [370, 220] width 22 height 10
type input "恩恩-23"
click at [626, 341] on button "結帳" at bounding box center [630, 347] width 35 height 20
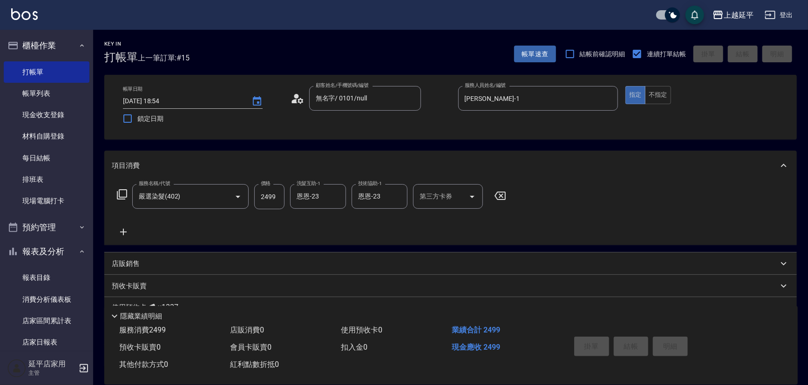
type input "[DATE] 18:55"
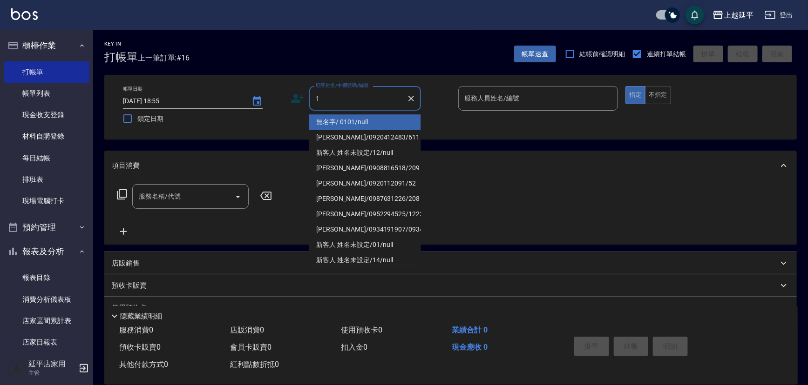
click at [343, 124] on li "無名字/ 0101/null" at bounding box center [365, 121] width 112 height 15
type input "無名字/ 0101/null"
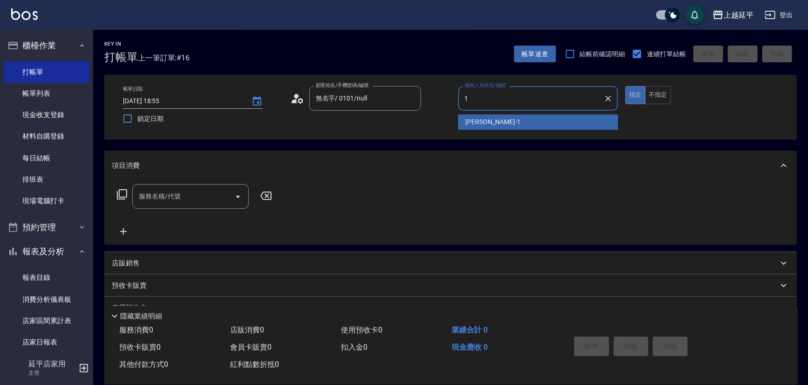
click at [501, 122] on div "[PERSON_NAME]-1" at bounding box center [538, 121] width 160 height 15
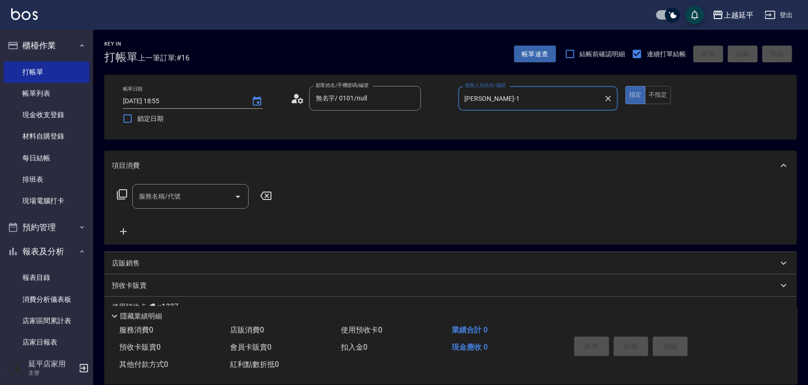
type input "[PERSON_NAME]-1"
click at [125, 194] on icon at bounding box center [121, 194] width 11 height 11
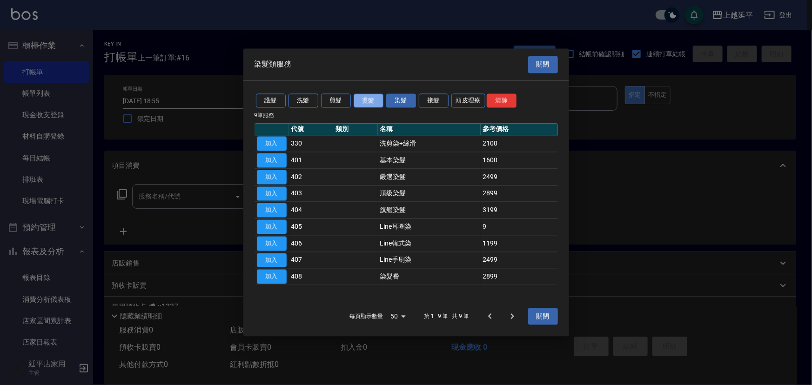
click at [375, 102] on button "燙髮" at bounding box center [369, 101] width 30 height 14
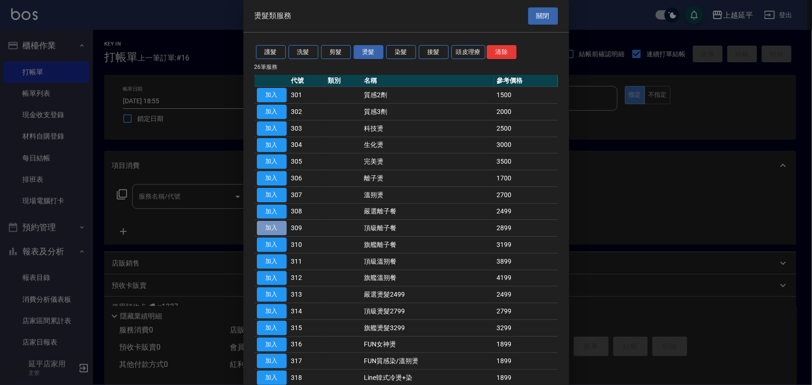
click at [280, 232] on button "加入" at bounding box center [272, 228] width 30 height 14
type input "頂級離子餐(309)"
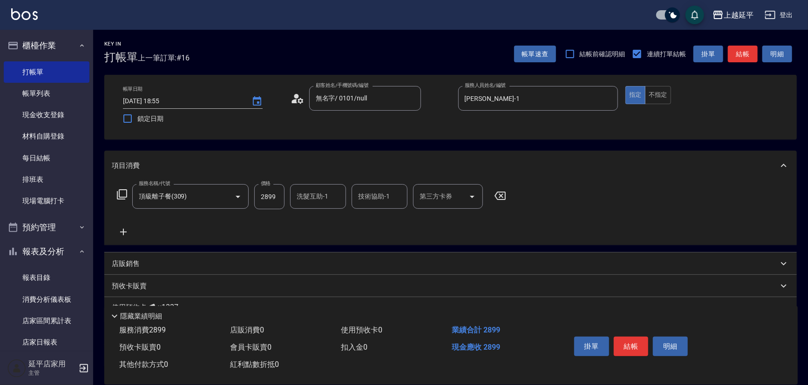
click at [123, 229] on icon at bounding box center [123, 232] width 7 height 7
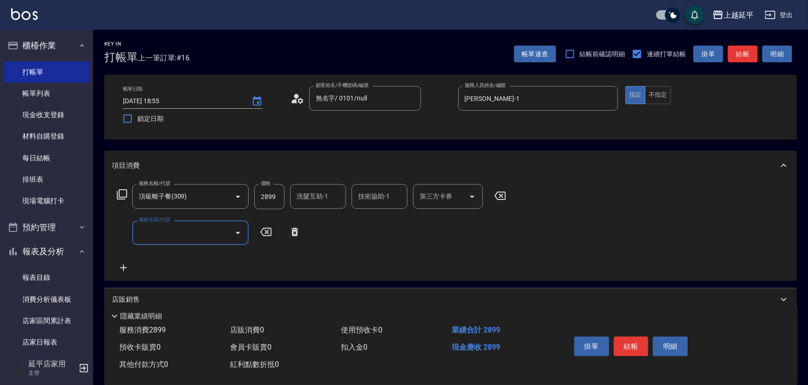
click at [117, 193] on icon at bounding box center [122, 194] width 10 height 10
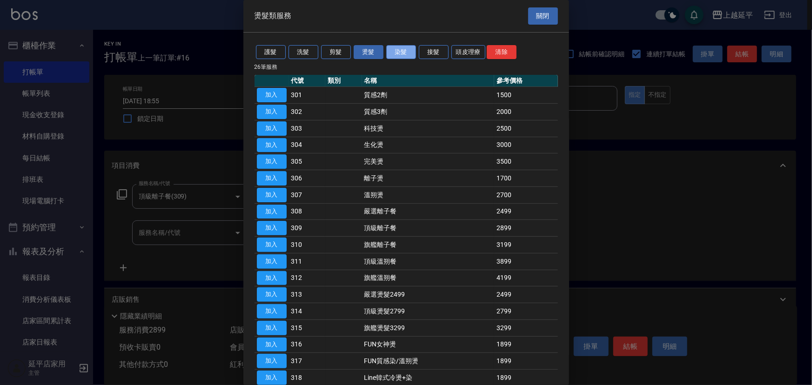
click at [411, 45] on button "染髮" at bounding box center [401, 52] width 30 height 14
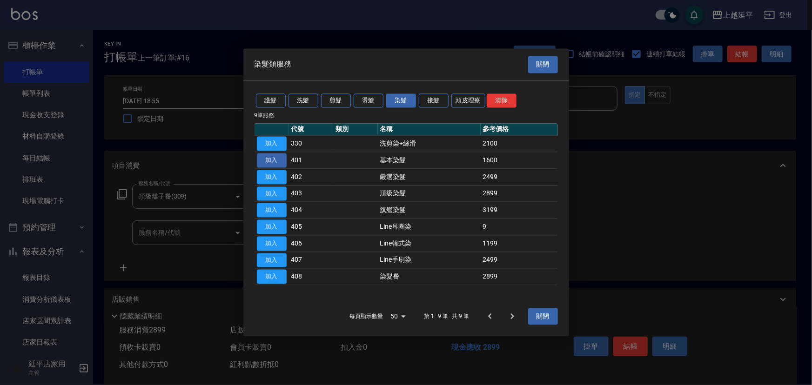
click at [267, 163] on button "加入" at bounding box center [272, 160] width 30 height 14
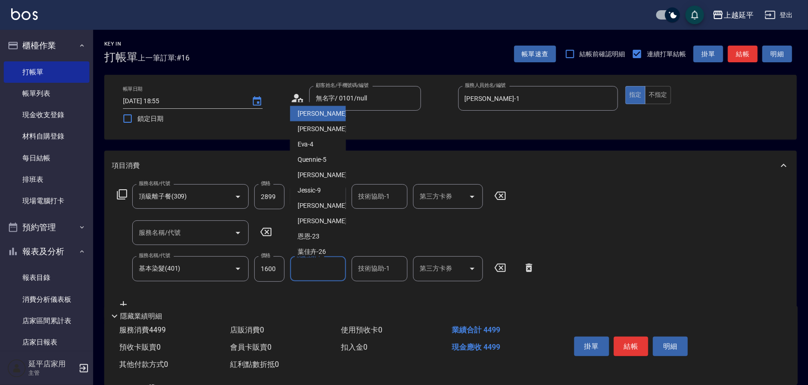
click at [327, 270] on input "洗髮互助-1" at bounding box center [317, 269] width 47 height 16
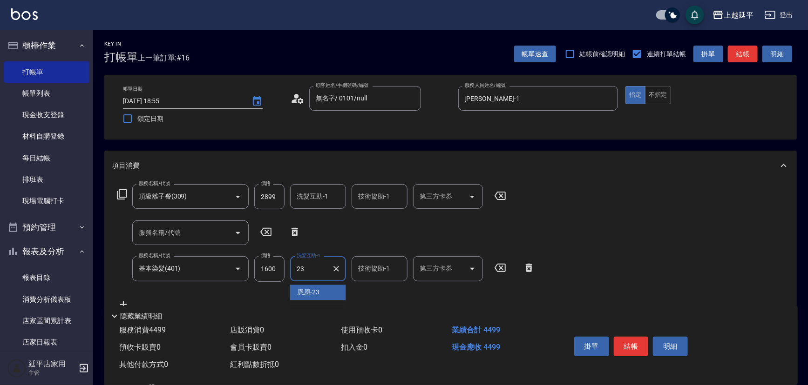
drag, startPoint x: 321, startPoint y: 293, endPoint x: 358, endPoint y: 277, distance: 40.5
click at [322, 292] on div "恩恩 -23" at bounding box center [318, 292] width 56 height 15
type input "恩恩-23"
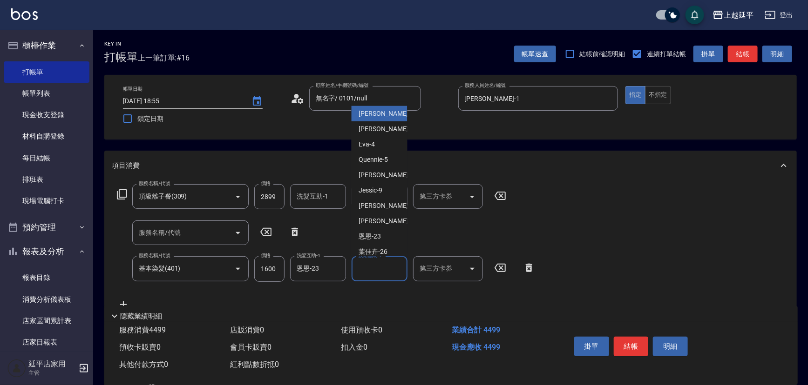
click at [359, 274] on input "技術協助-1" at bounding box center [379, 269] width 47 height 16
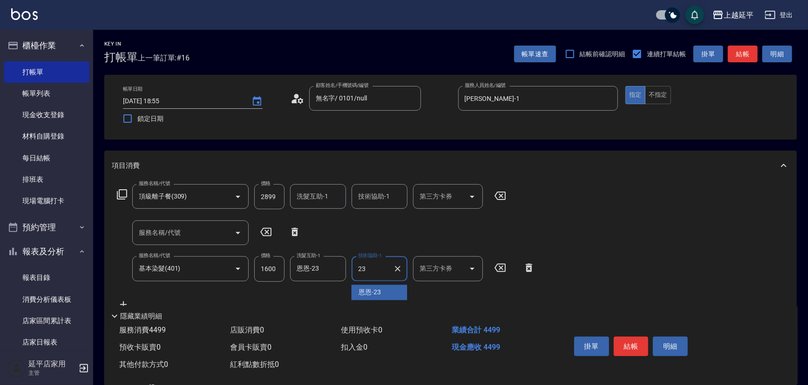
click at [379, 293] on span "恩恩 -23" at bounding box center [370, 293] width 22 height 10
type input "恩恩-23"
click at [636, 341] on button "結帳" at bounding box center [630, 347] width 35 height 20
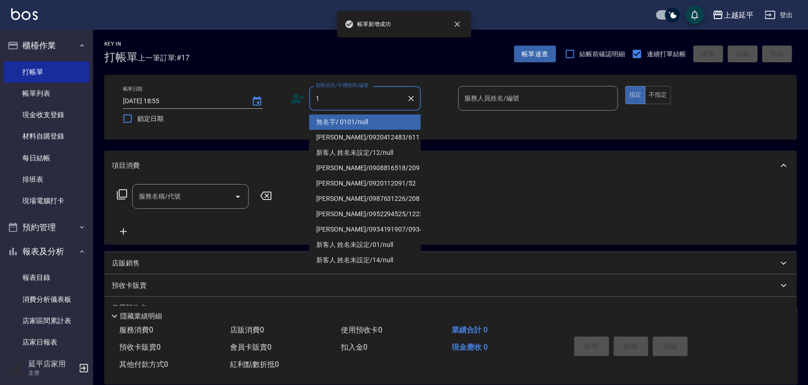
click at [357, 118] on li "無名字/ 0101/null" at bounding box center [365, 121] width 112 height 15
type input "無名字/ 0101/null"
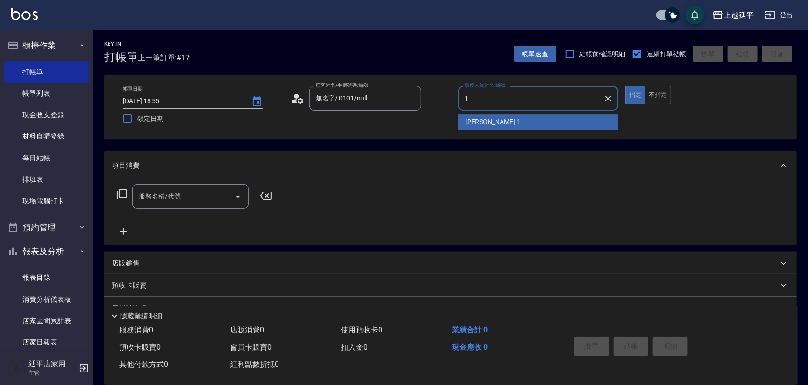
click at [479, 121] on span "[PERSON_NAME]-1" at bounding box center [492, 122] width 55 height 10
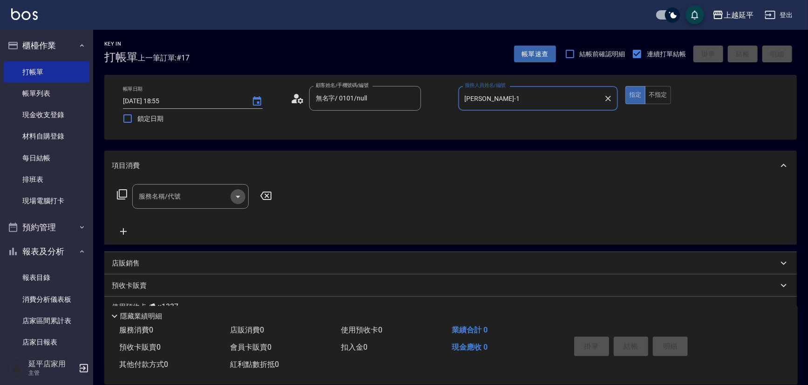
click at [233, 194] on icon "Open" at bounding box center [237, 196] width 11 height 11
type input "[PERSON_NAME]-1"
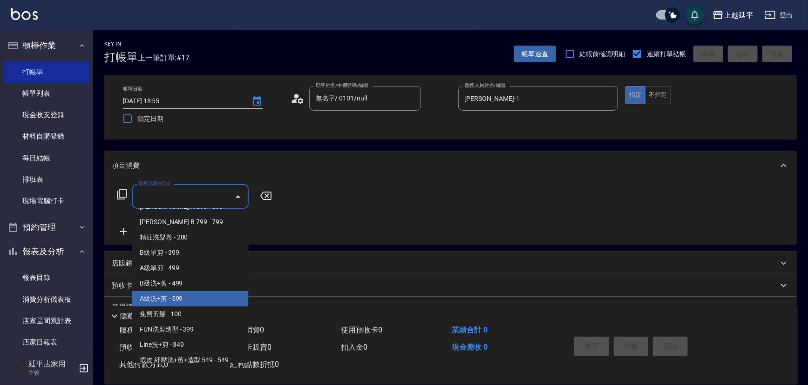
click at [186, 303] on span "A級洗+剪 - 599" at bounding box center [190, 298] width 116 height 15
type input "A級洗+剪(204)"
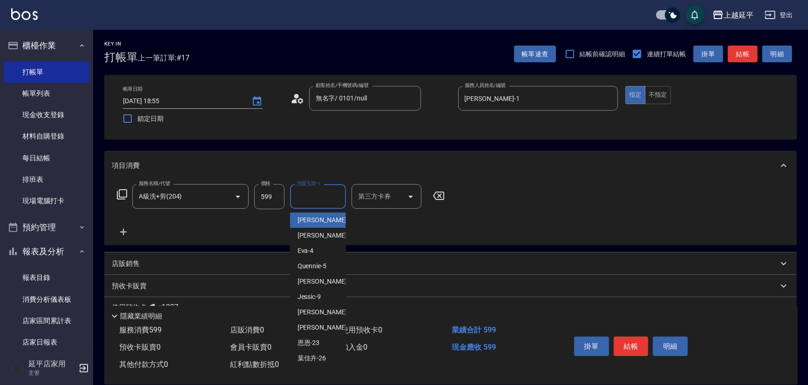
click at [310, 195] on input "洗髮互助-1" at bounding box center [317, 196] width 47 height 16
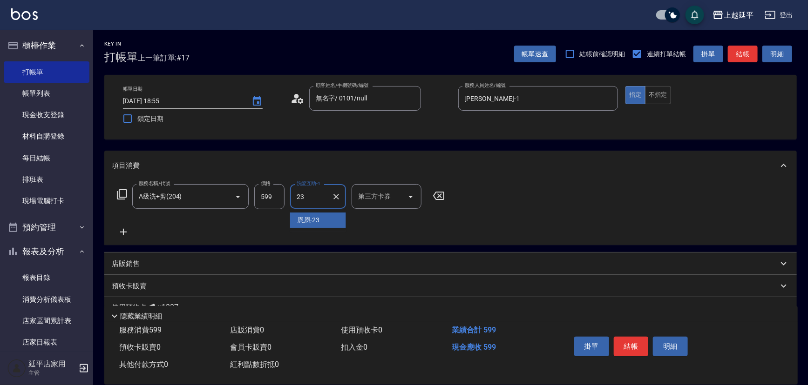
click at [309, 217] on span "恩恩 -23" at bounding box center [308, 220] width 22 height 10
type input "恩"
click at [329, 222] on div "丞宗 -29" at bounding box center [318, 220] width 56 height 15
type input "丞宗-29"
click at [618, 343] on button "結帳" at bounding box center [630, 347] width 35 height 20
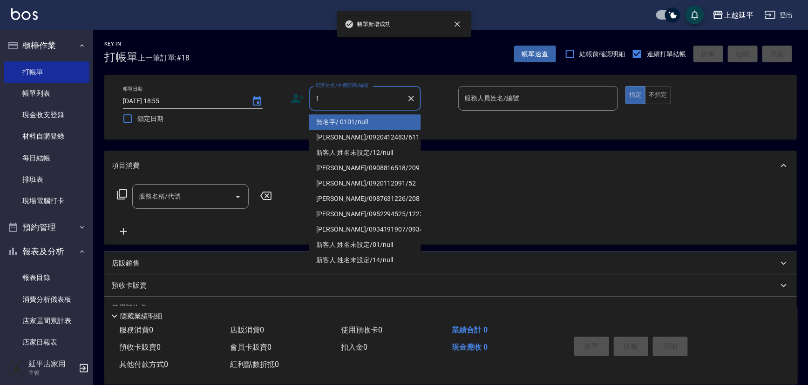
click at [341, 120] on li "無名字/ 0101/null" at bounding box center [365, 121] width 112 height 15
type input "無名字/ 0101/null"
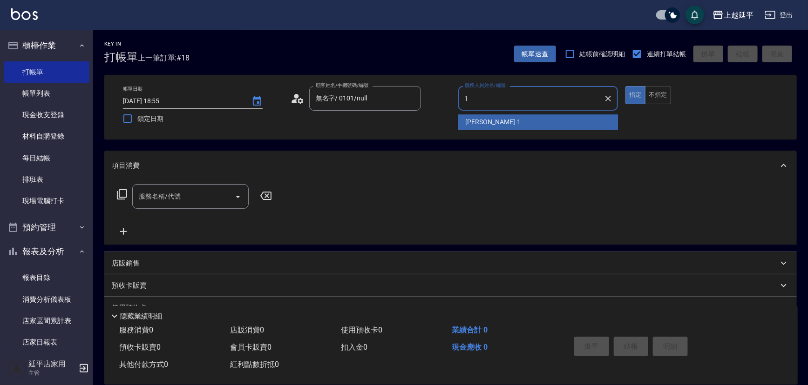
click at [480, 121] on span "[PERSON_NAME]-1" at bounding box center [492, 122] width 55 height 10
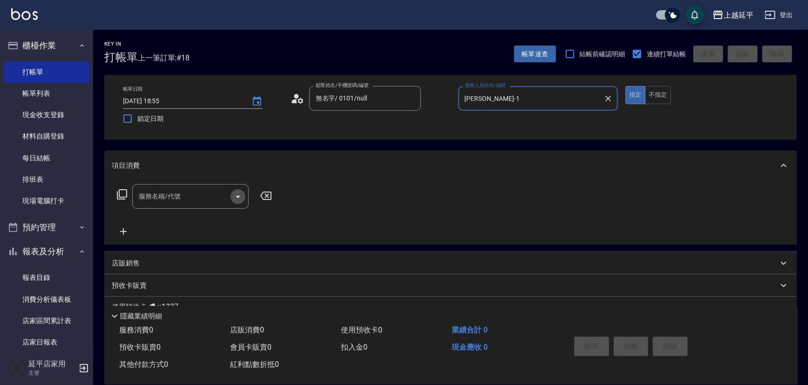
click at [237, 196] on icon "Open" at bounding box center [238, 197] width 5 height 2
type input "[PERSON_NAME]-1"
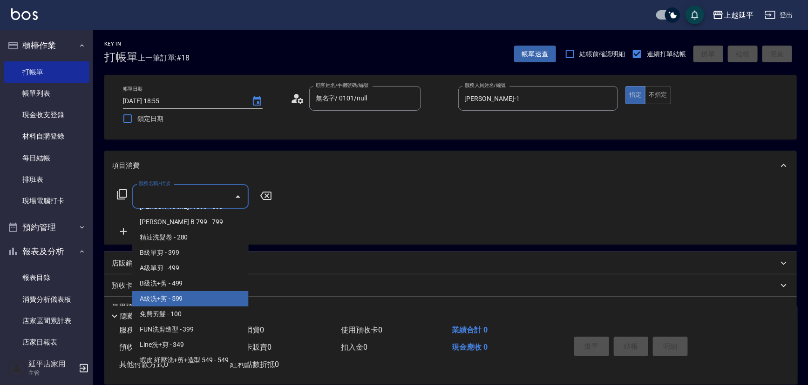
click at [159, 299] on span "A級洗+剪 - 599" at bounding box center [190, 298] width 116 height 15
type input "A級洗+剪(204)"
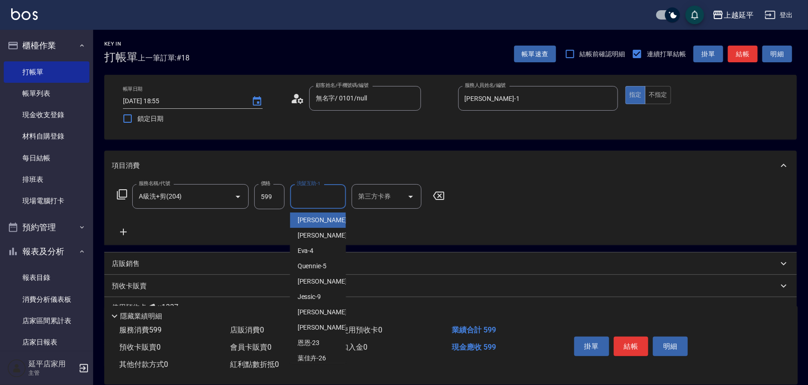
click at [309, 202] on input "洗髮互助-1" at bounding box center [317, 196] width 47 height 16
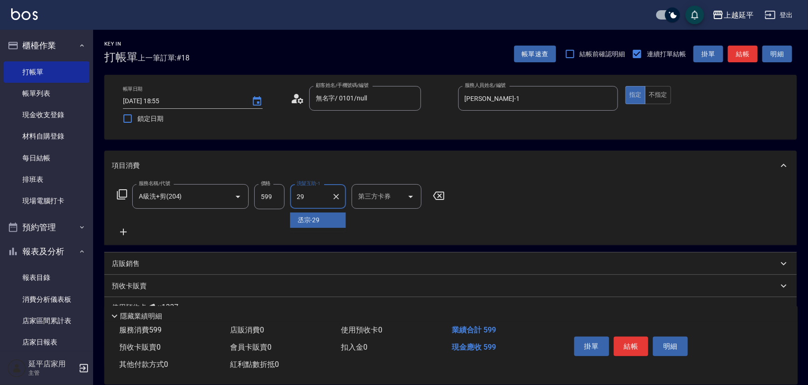
click at [304, 219] on span "丞宗 -29" at bounding box center [308, 220] width 22 height 10
type input "丞宗-29"
click at [637, 343] on button "結帳" at bounding box center [630, 347] width 35 height 20
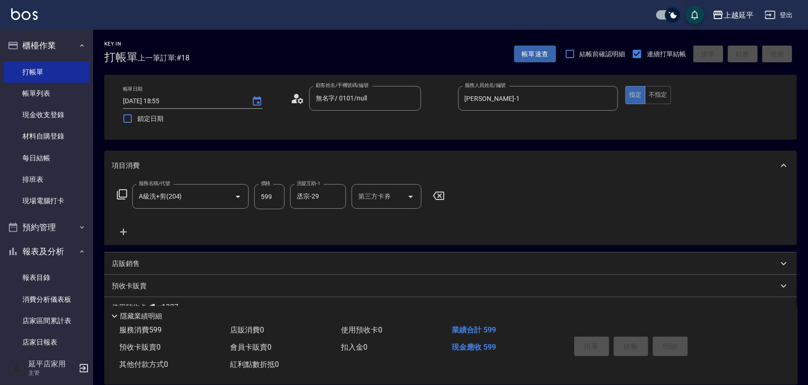
type input "[DATE] 18:56"
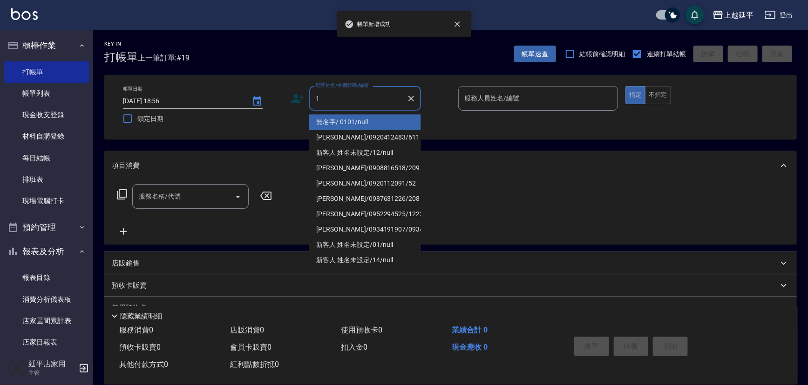
click at [336, 124] on li "無名字/ 0101/null" at bounding box center [365, 121] width 112 height 15
type input "無名字/ 0101/null"
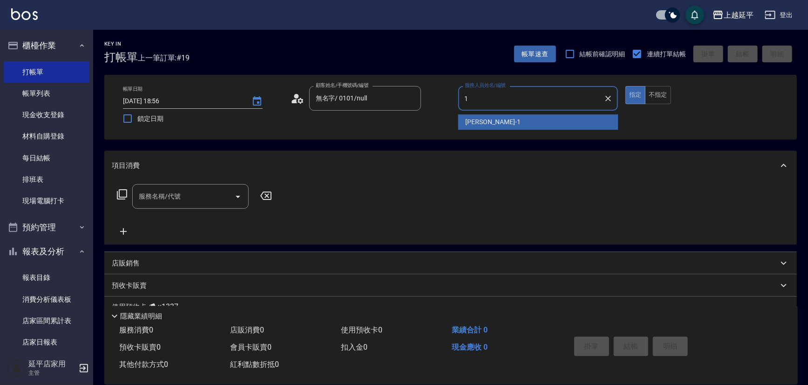
click at [505, 125] on div "[PERSON_NAME]-1" at bounding box center [538, 121] width 160 height 15
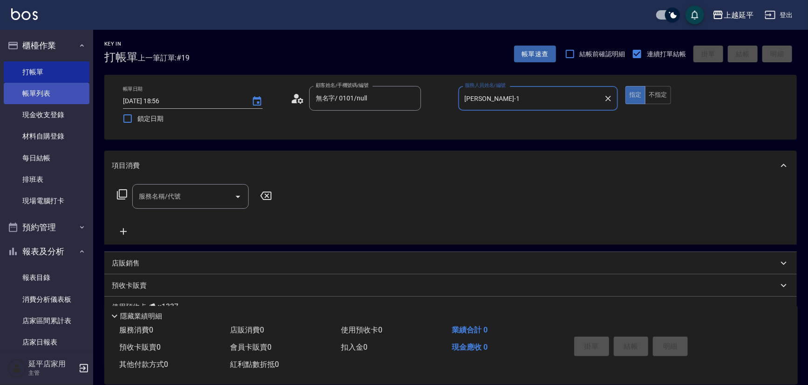
type input "[PERSON_NAME]-1"
click at [44, 96] on link "帳單列表" at bounding box center [47, 93] width 86 height 21
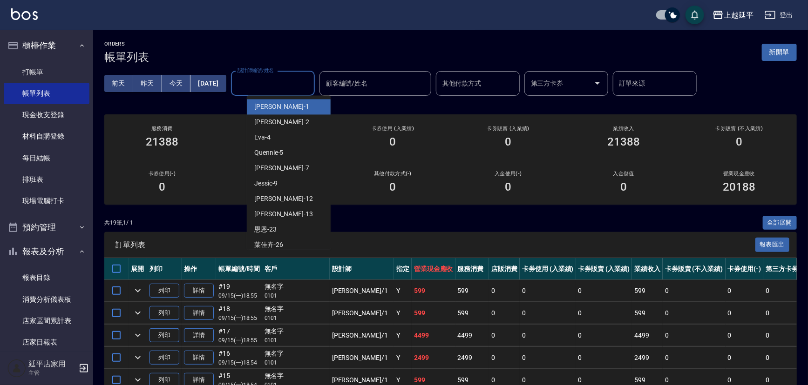
click at [263, 85] on input "設計師編號/姓名" at bounding box center [272, 83] width 75 height 16
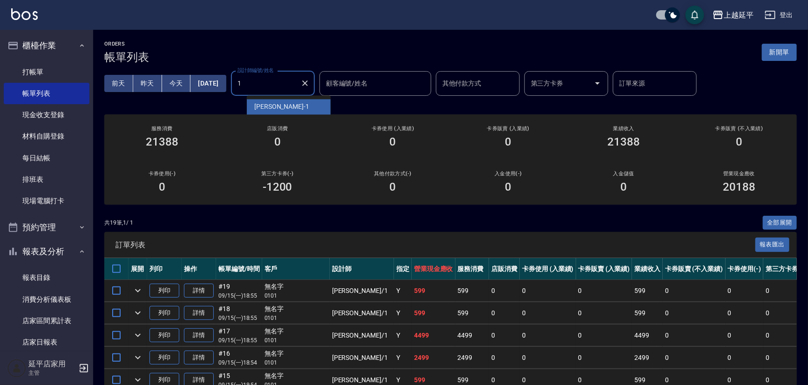
click at [260, 108] on span "[PERSON_NAME]-1" at bounding box center [281, 107] width 55 height 10
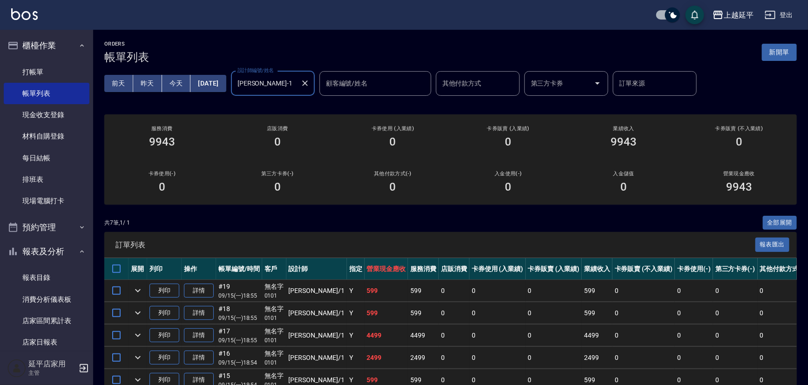
type input "[PERSON_NAME]-1"
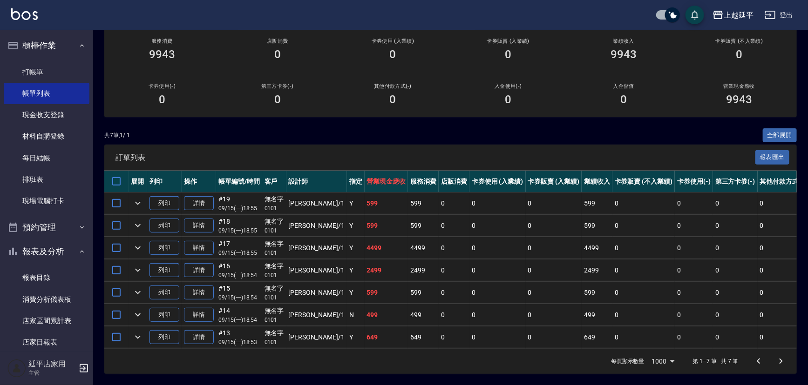
scroll to position [93, 0]
click at [204, 200] on link "詳情" at bounding box center [199, 203] width 30 height 14
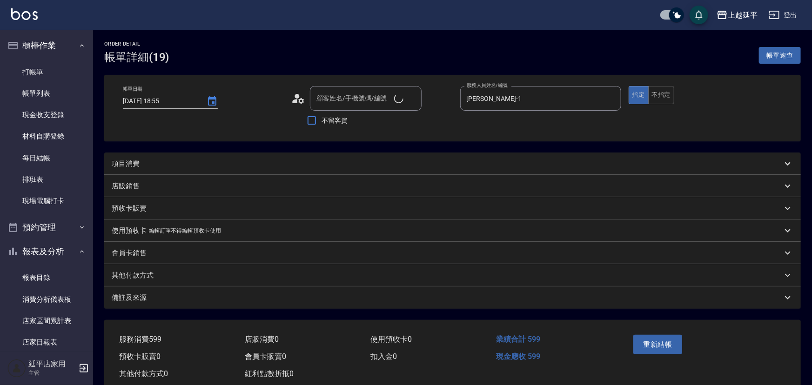
type input "[DATE] 18:55"
type input "[PERSON_NAME]-1"
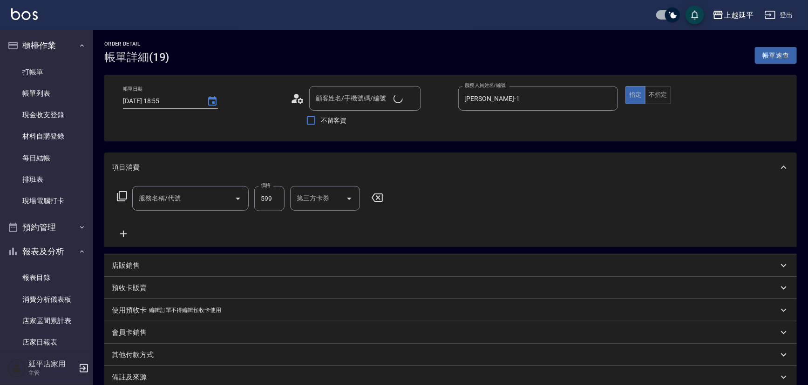
type input "無名字/ 0101/null"
type input "A級洗+剪(204)"
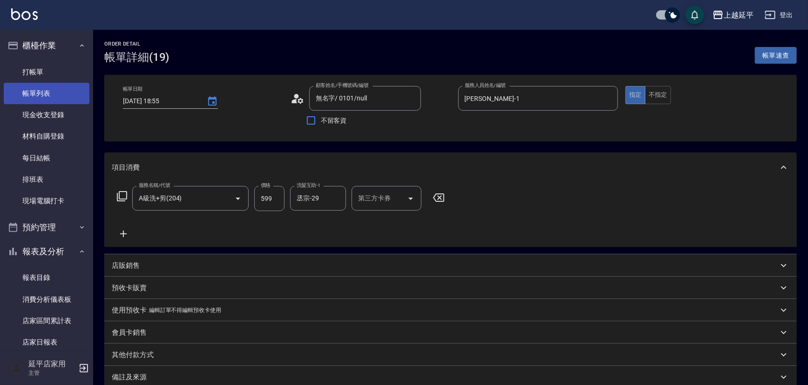
click at [31, 88] on link "帳單列表" at bounding box center [47, 93] width 86 height 21
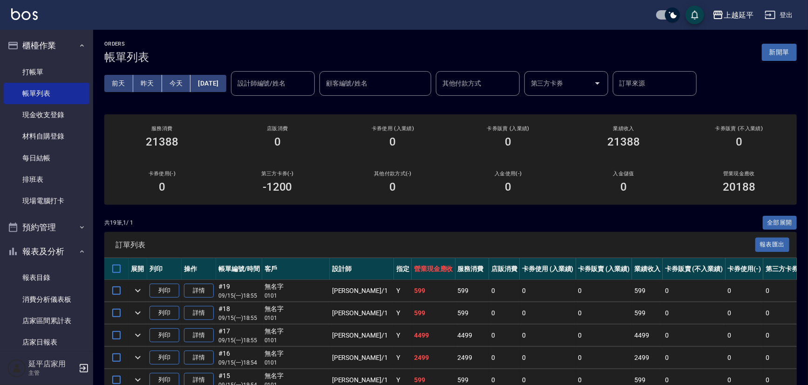
click at [286, 85] on input "設計師編號/姓名" at bounding box center [272, 83] width 75 height 16
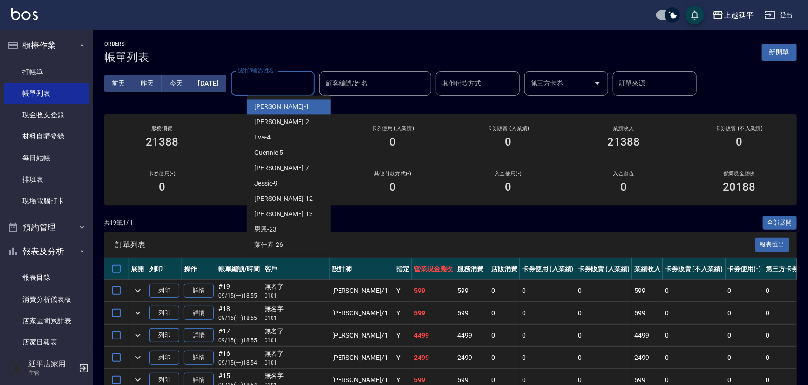
click at [285, 109] on div "[PERSON_NAME]-1" at bounding box center [289, 106] width 84 height 15
type input "[PERSON_NAME]-1"
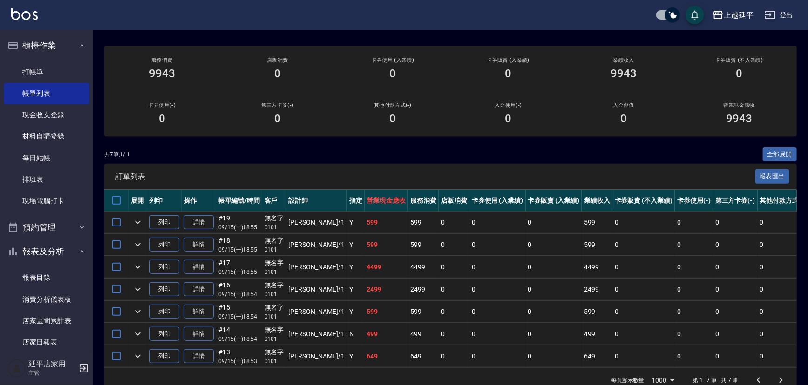
scroll to position [84, 0]
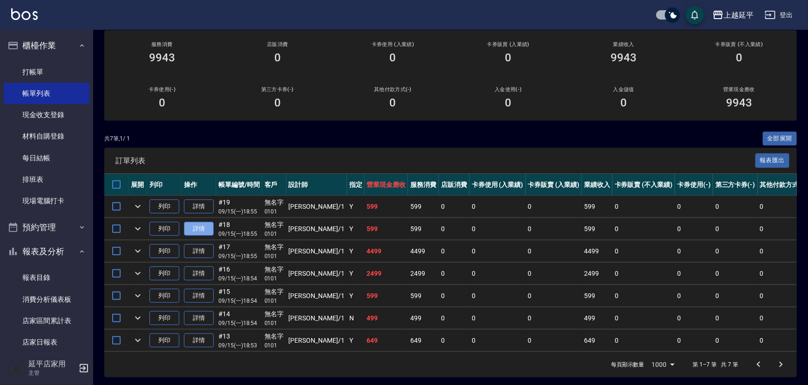
click at [204, 228] on link "詳情" at bounding box center [199, 229] width 30 height 14
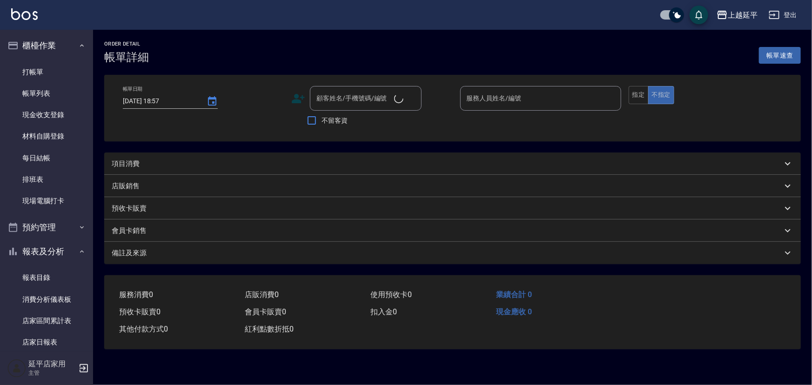
type input "[DATE] 18:55"
type input "[PERSON_NAME]-1"
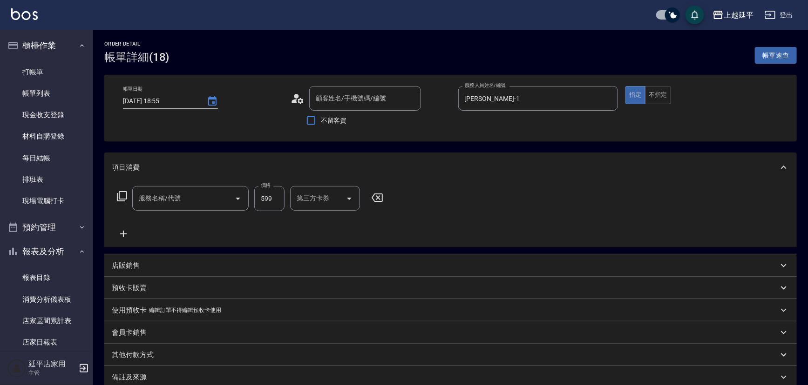
type input "無名字/ 0101/null"
click at [240, 200] on icon "Open" at bounding box center [237, 198] width 11 height 11
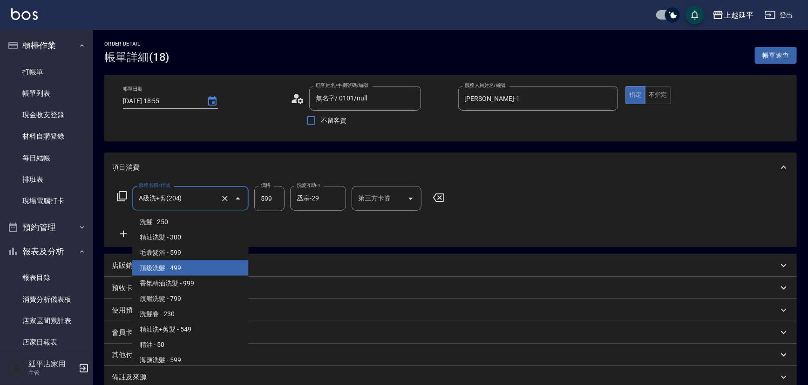
click at [194, 268] on span "頂級洗髮 - 499" at bounding box center [190, 268] width 116 height 15
type input "頂級洗髮(104)"
type input "499"
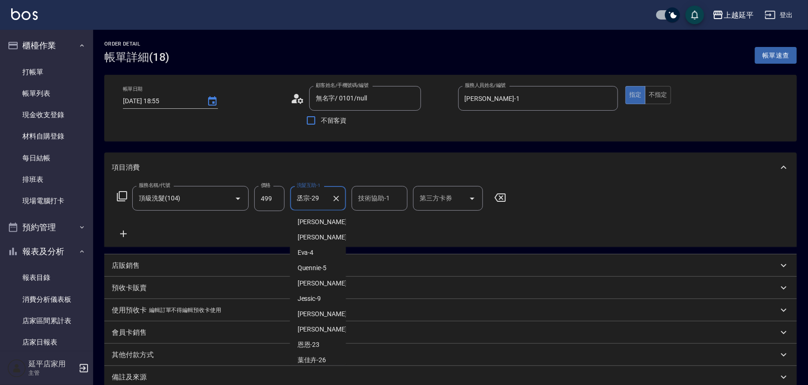
click at [318, 197] on input "丞宗-29" at bounding box center [311, 198] width 34 height 16
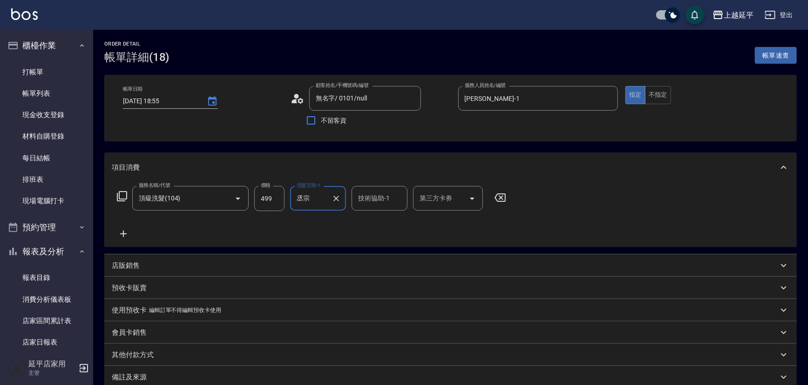
type input "丞"
click at [323, 222] on div "恩恩 -23" at bounding box center [318, 222] width 56 height 15
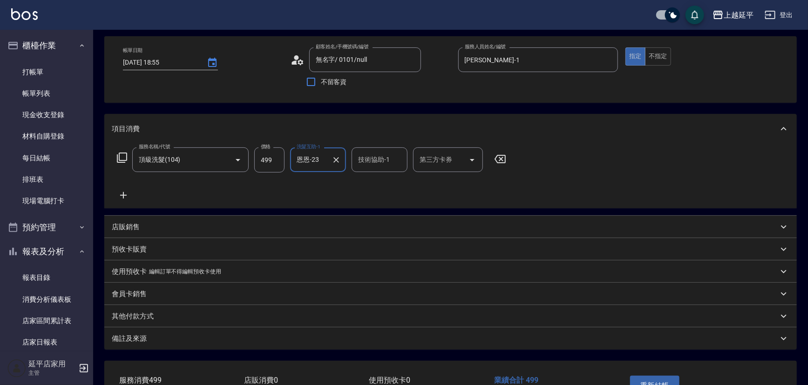
scroll to position [102, 0]
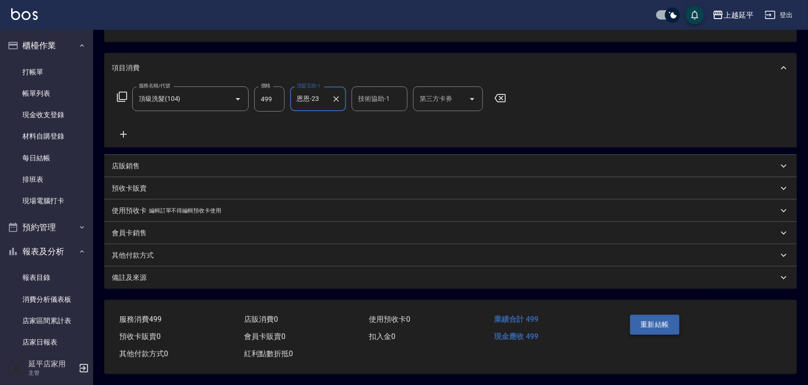
type input "恩恩-23"
click at [644, 324] on button "重新結帳" at bounding box center [654, 325] width 49 height 20
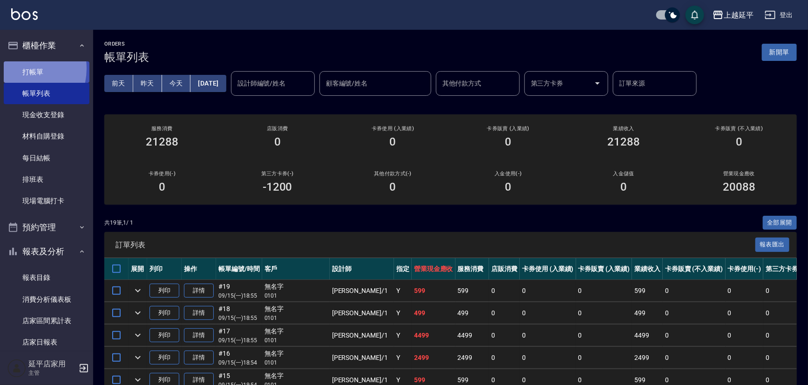
click at [20, 68] on link "打帳單" at bounding box center [47, 71] width 86 height 21
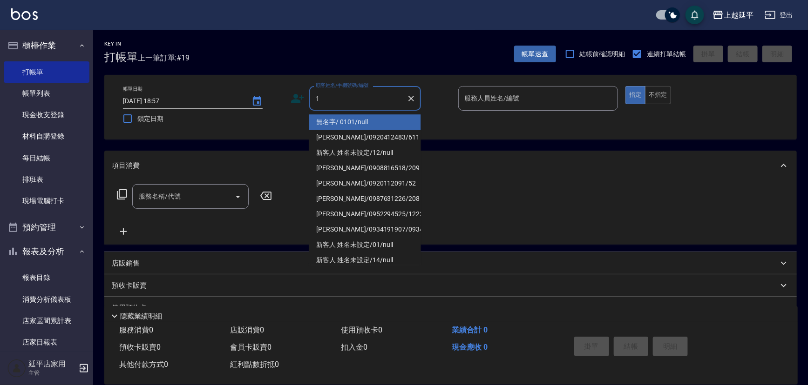
click at [326, 121] on li "無名字/ 0101/null" at bounding box center [365, 121] width 112 height 15
type input "無名字/ 0101/null"
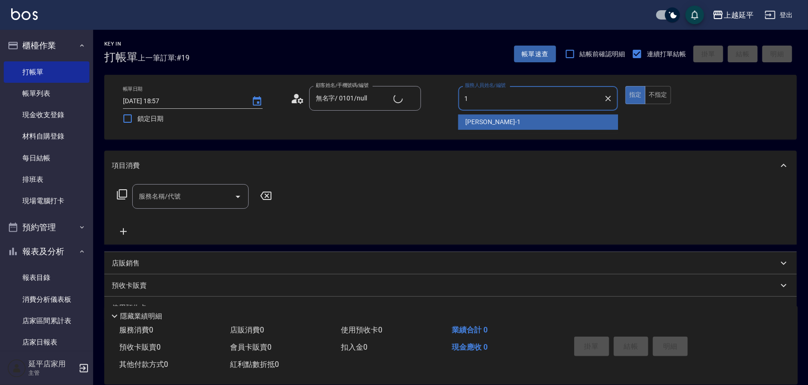
click at [481, 124] on span "[PERSON_NAME]-1" at bounding box center [492, 122] width 55 height 10
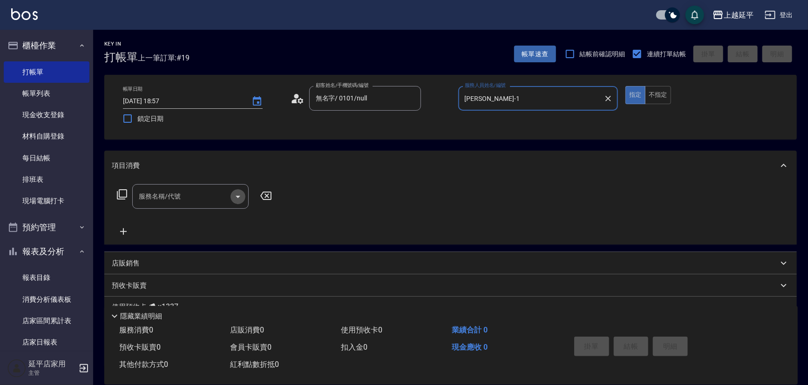
click at [238, 195] on icon "Open" at bounding box center [237, 196] width 11 height 11
type input "[PERSON_NAME]-1"
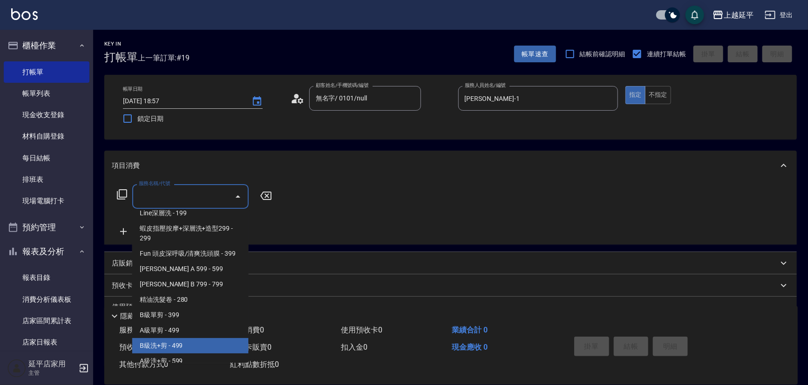
scroll to position [254, 0]
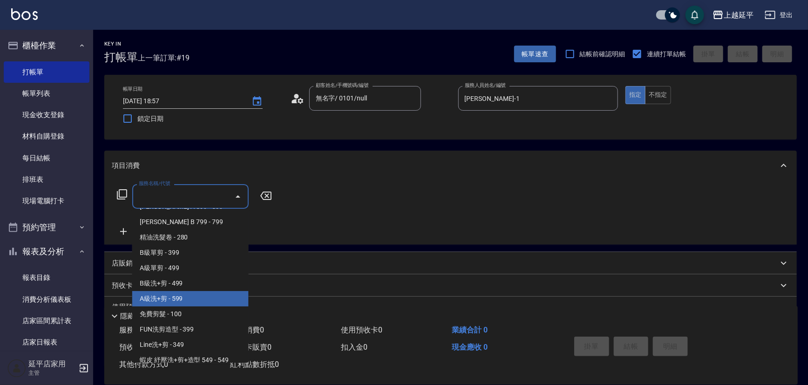
click at [151, 300] on span "A級洗+剪 - 599" at bounding box center [190, 298] width 116 height 15
type input "A級洗+剪(204)"
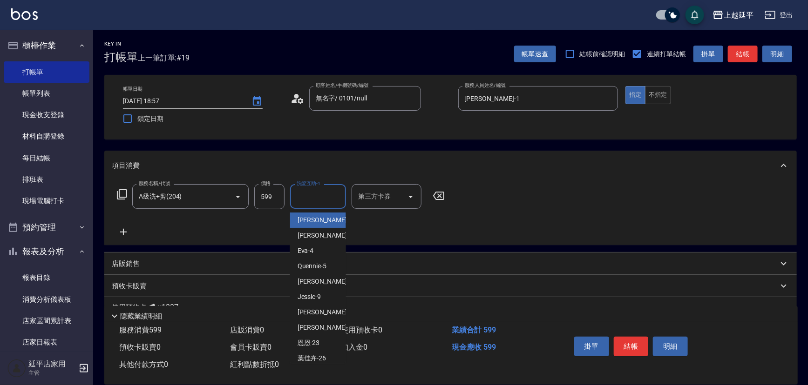
click at [303, 202] on input "洗髮互助-1" at bounding box center [317, 196] width 47 height 16
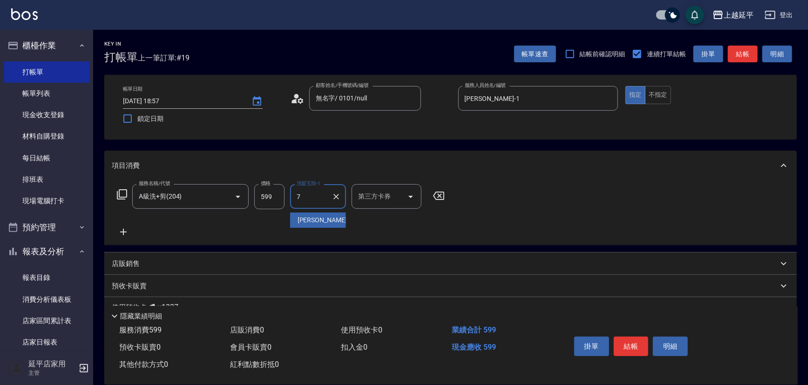
click at [308, 225] on div "[PERSON_NAME] -7" at bounding box center [318, 220] width 56 height 15
type input "[PERSON_NAME]-7"
click at [621, 348] on button "結帳" at bounding box center [630, 347] width 35 height 20
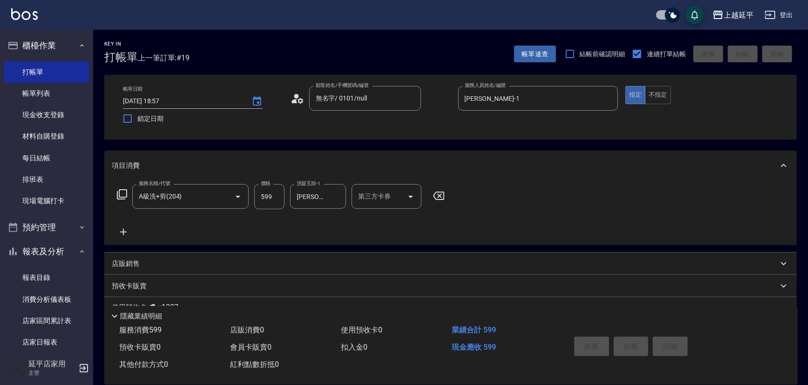
type input "[DATE] 18:58"
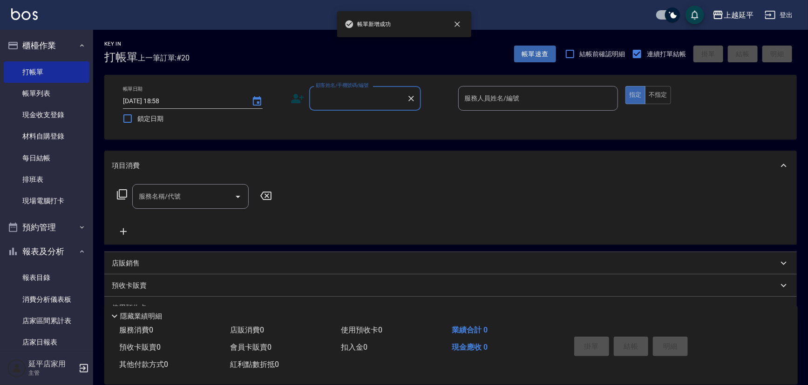
type input "0"
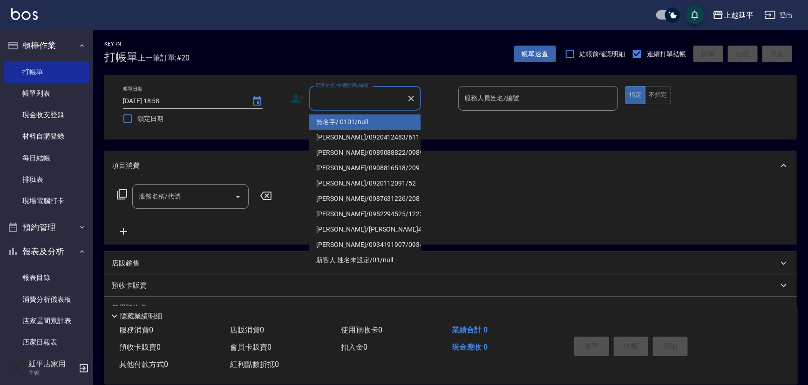
click at [340, 122] on li "無名字/ 0101/null" at bounding box center [365, 121] width 112 height 15
type input "無名字/ 0101/null"
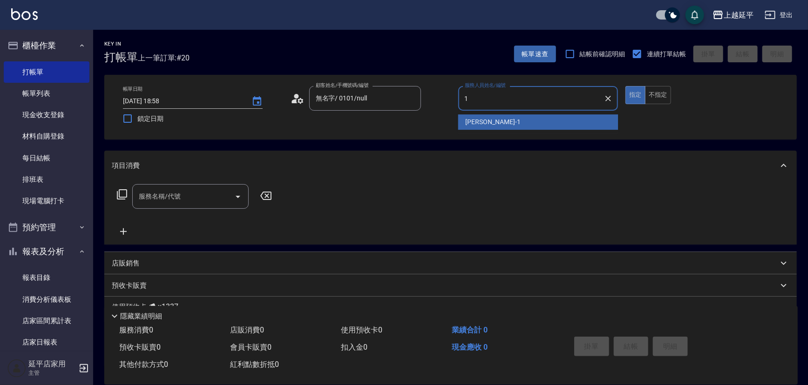
click at [471, 126] on span "[PERSON_NAME]-1" at bounding box center [492, 122] width 55 height 10
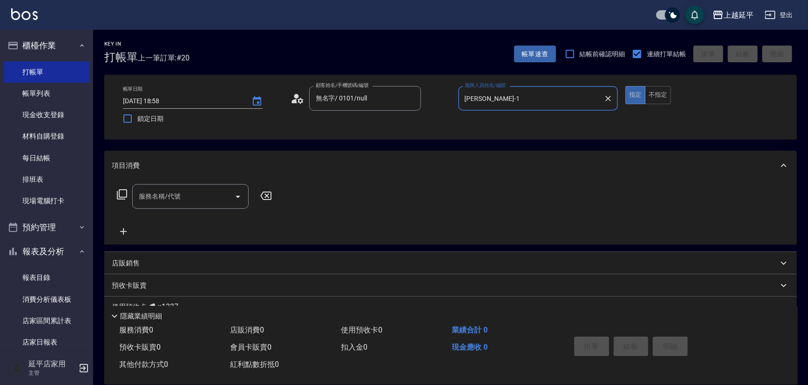
click at [237, 195] on icon "Open" at bounding box center [237, 196] width 11 height 11
type input "[PERSON_NAME]-1"
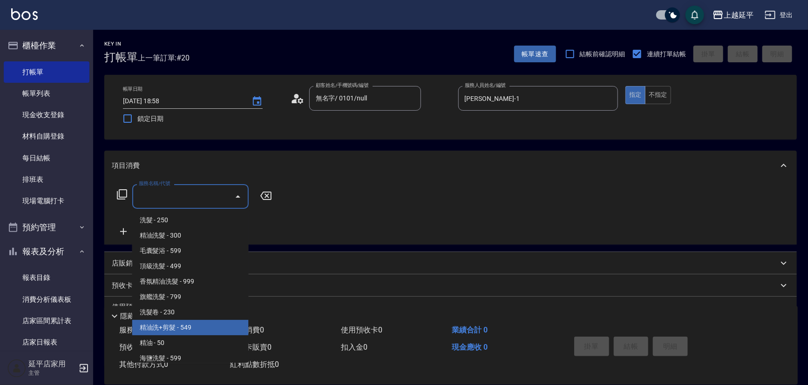
click at [193, 330] on span "精油洗+剪髮 - 549" at bounding box center [190, 327] width 116 height 15
type input "精油洗+剪髮(108)"
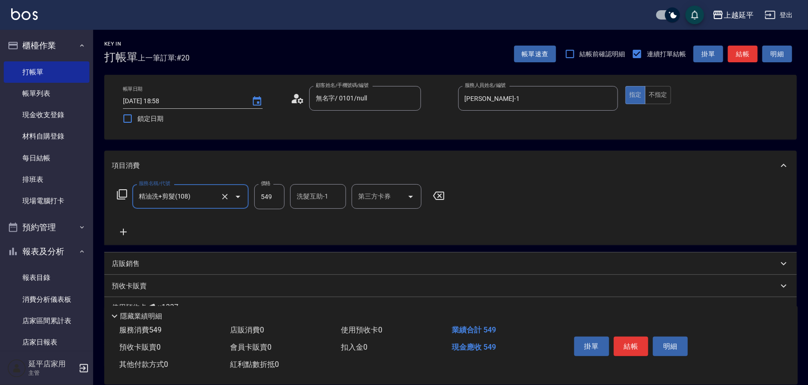
click at [271, 199] on input "549" at bounding box center [269, 196] width 30 height 25
type input "649"
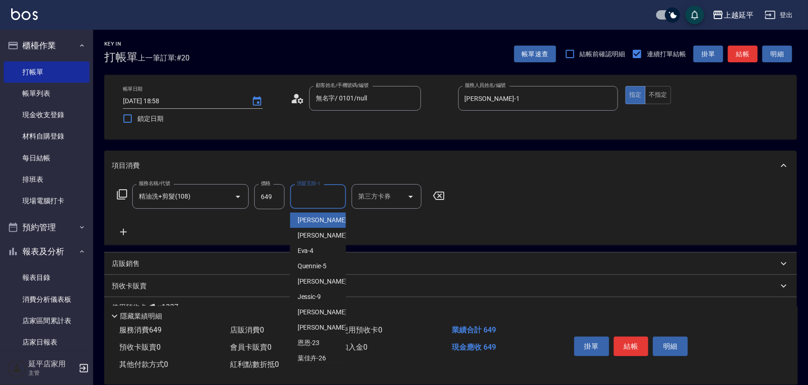
click at [320, 200] on input "洗髮互助-1" at bounding box center [317, 196] width 47 height 16
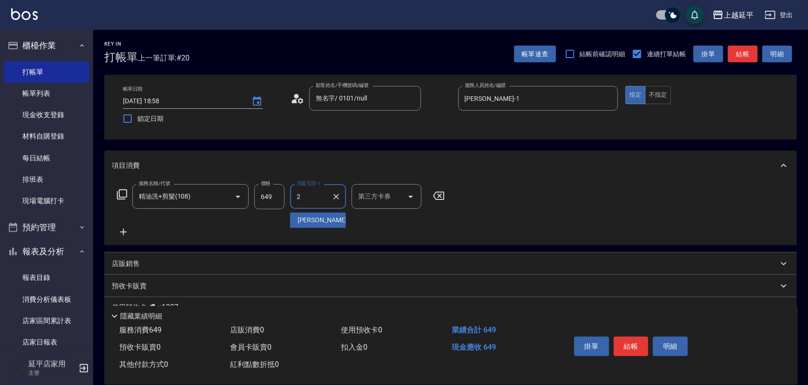
click at [317, 220] on span "[PERSON_NAME] -2" at bounding box center [324, 220] width 55 height 10
type input "[PERSON_NAME]-2"
click at [620, 340] on button "結帳" at bounding box center [630, 347] width 35 height 20
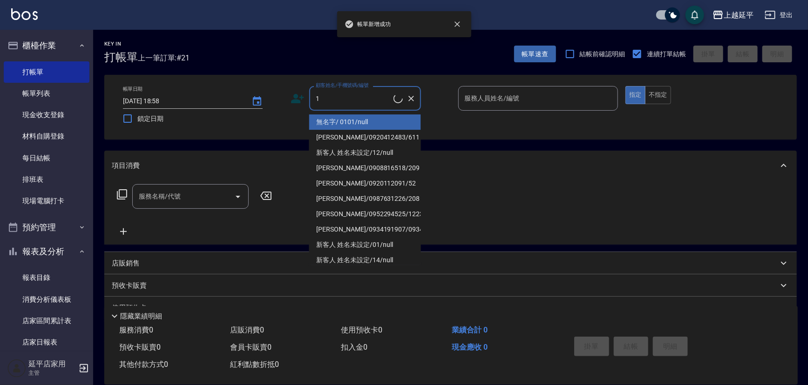
click at [343, 126] on li "無名字/ 0101/null" at bounding box center [365, 121] width 112 height 15
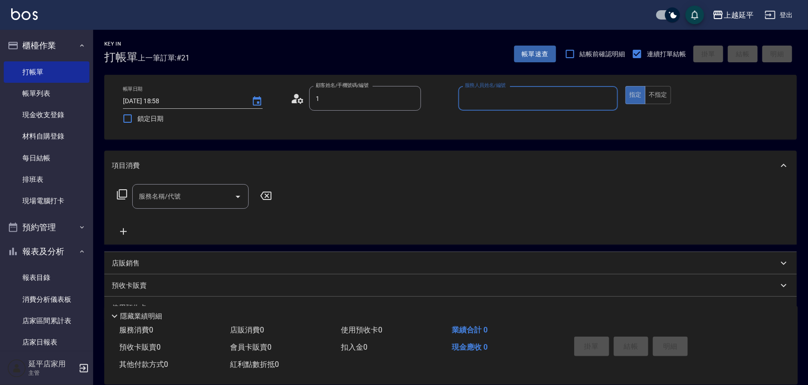
type input "無名字/ 0101/null"
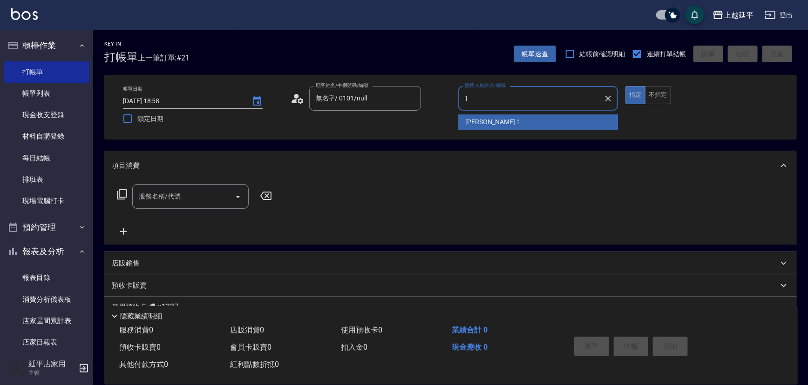
click at [479, 121] on span "[PERSON_NAME]-1" at bounding box center [492, 122] width 55 height 10
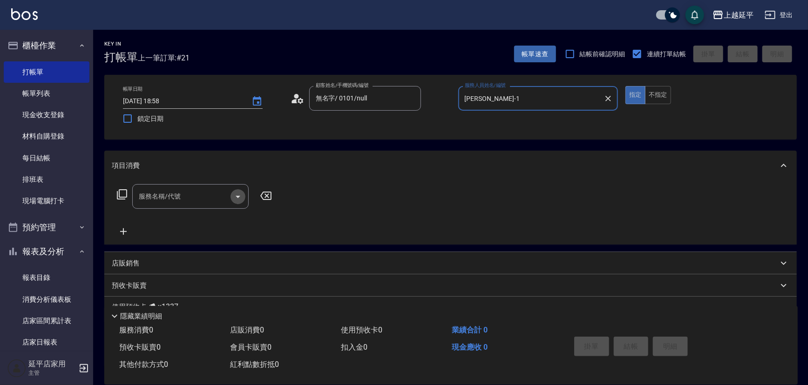
click at [240, 195] on icon "Open" at bounding box center [237, 196] width 11 height 11
type input "[PERSON_NAME]-1"
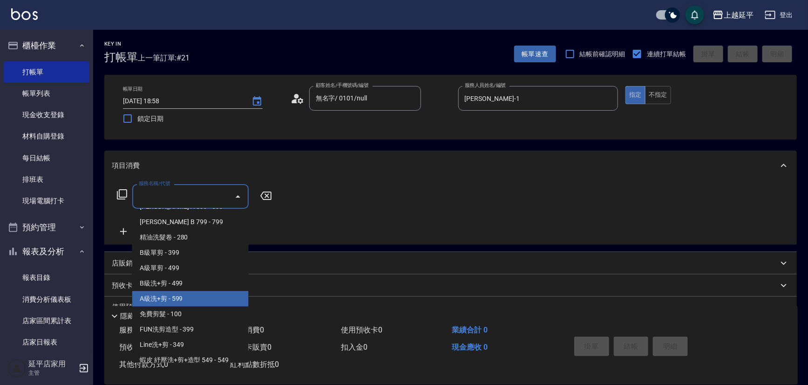
click at [186, 296] on span "A級洗+剪 - 599" at bounding box center [190, 298] width 116 height 15
type input "A級洗+剪(204)"
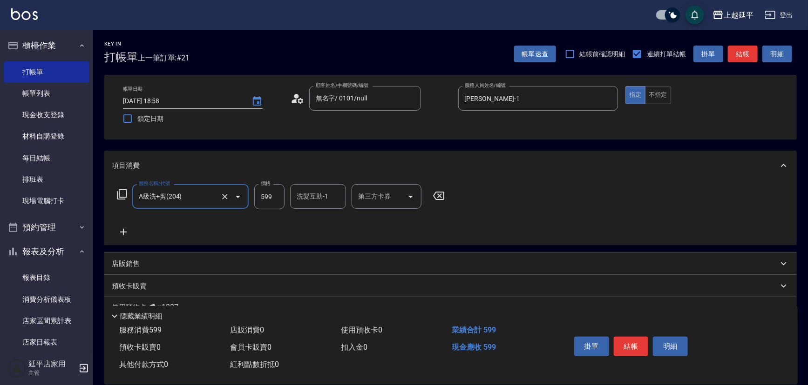
click at [299, 198] on input "洗髮互助-1" at bounding box center [317, 196] width 47 height 16
drag, startPoint x: 307, startPoint y: 219, endPoint x: 347, endPoint y: 229, distance: 41.3
click at [323, 224] on div "丞宗 -29" at bounding box center [318, 220] width 56 height 15
type input "丞宗-29"
click at [634, 347] on button "結帳" at bounding box center [630, 347] width 35 height 20
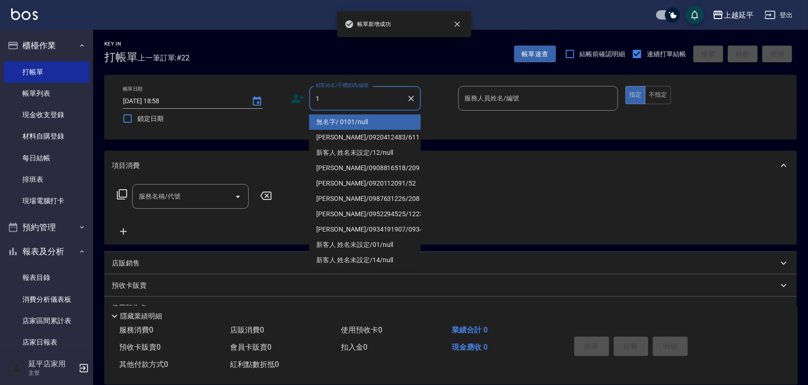
click at [314, 121] on li "無名字/ 0101/null" at bounding box center [365, 121] width 112 height 15
type input "無名字/ 0101/null"
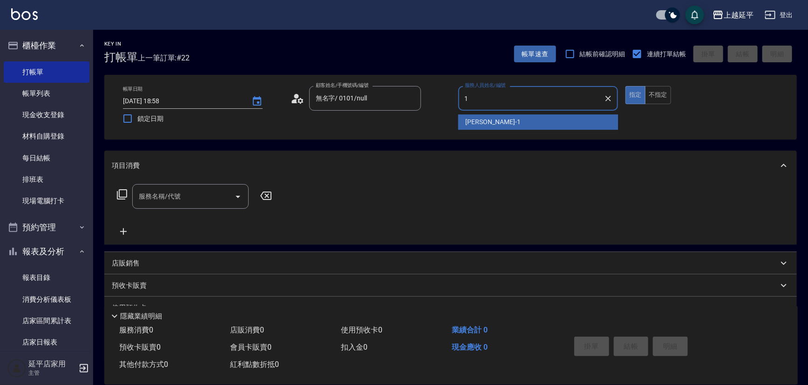
click at [469, 121] on span "[PERSON_NAME]-1" at bounding box center [492, 122] width 55 height 10
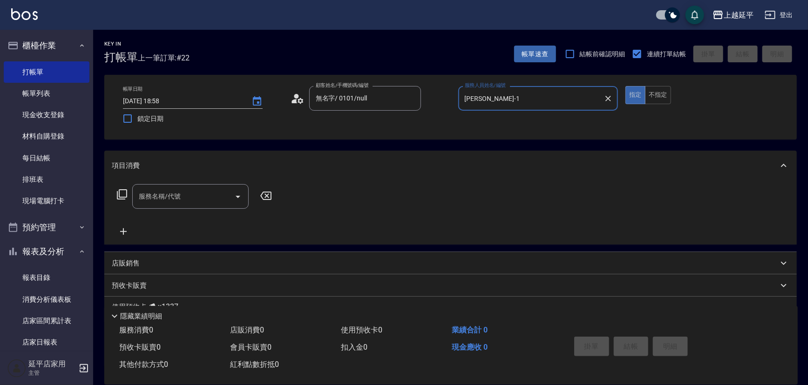
type input "[PERSON_NAME]-1"
click at [123, 196] on icon at bounding box center [121, 194] width 11 height 11
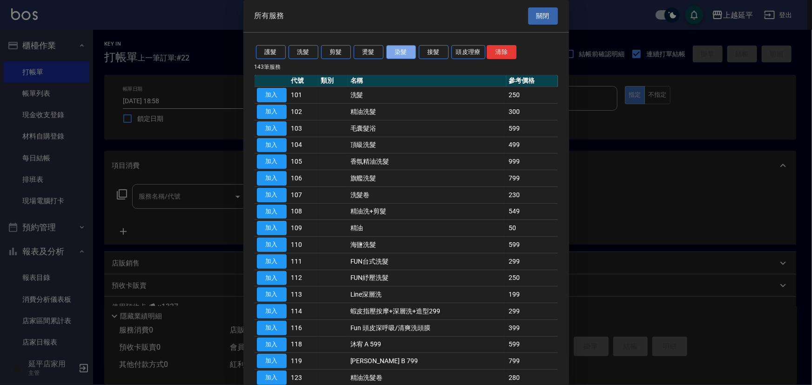
click at [404, 51] on button "染髮" at bounding box center [401, 52] width 30 height 14
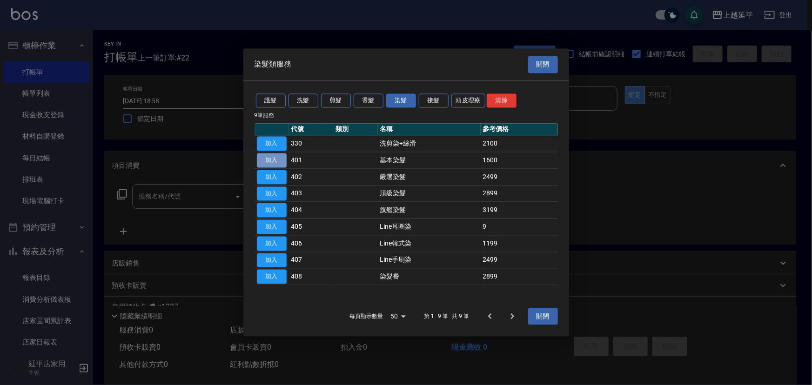
click at [275, 166] on button "加入" at bounding box center [272, 160] width 30 height 14
type input "基本染髮(401)"
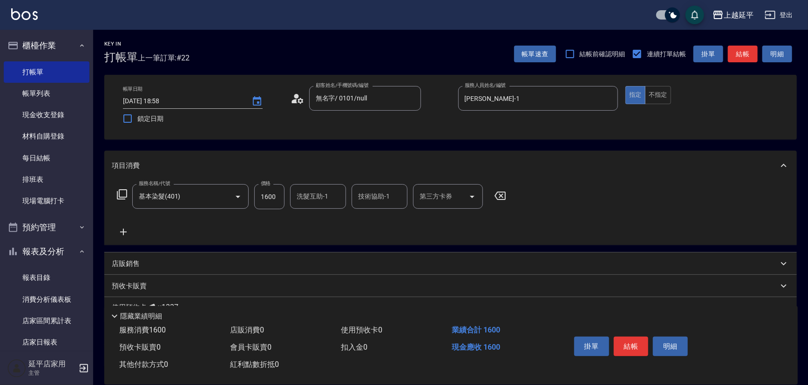
click at [270, 198] on input "1600" at bounding box center [269, 196] width 30 height 25
type input "1999"
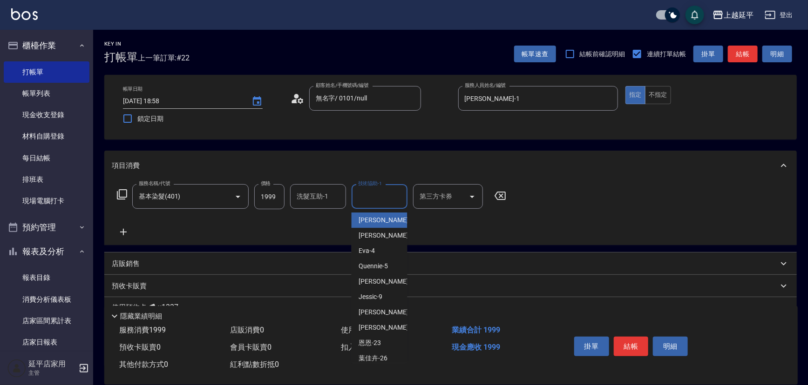
click at [358, 198] on input "技術協助-1" at bounding box center [379, 196] width 47 height 16
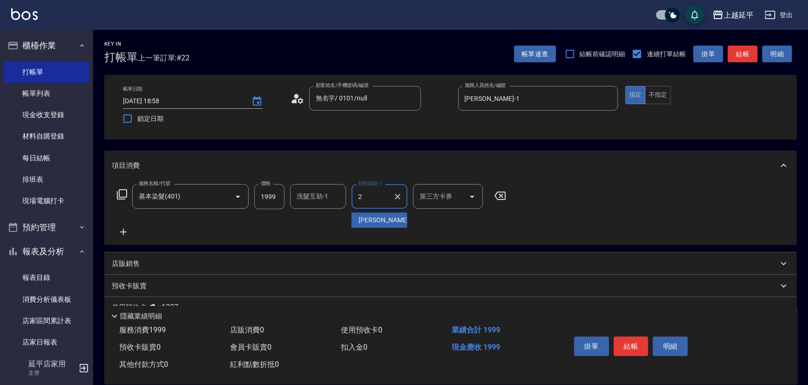
type input "23"
click at [394, 194] on icon "Clear" at bounding box center [397, 196] width 9 height 9
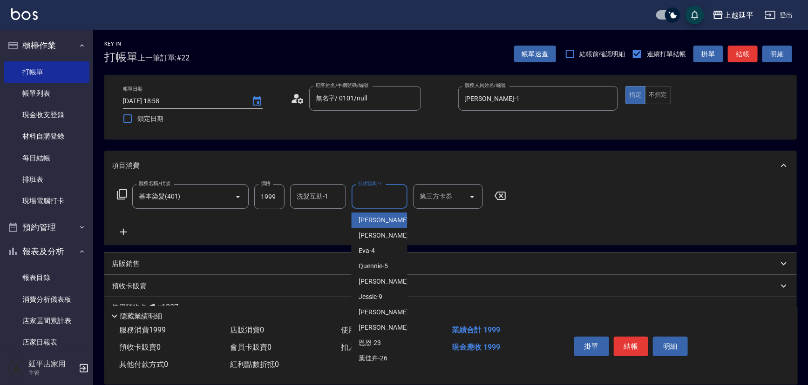
click at [334, 197] on input "洗髮互助-1" at bounding box center [317, 196] width 47 height 16
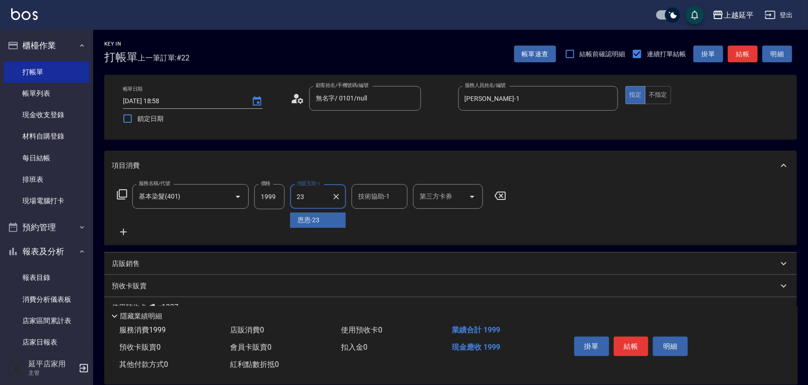
click at [331, 215] on div "恩恩 -23" at bounding box center [318, 220] width 56 height 15
type input "恩恩-23"
click at [622, 346] on button "結帳" at bounding box center [630, 347] width 35 height 20
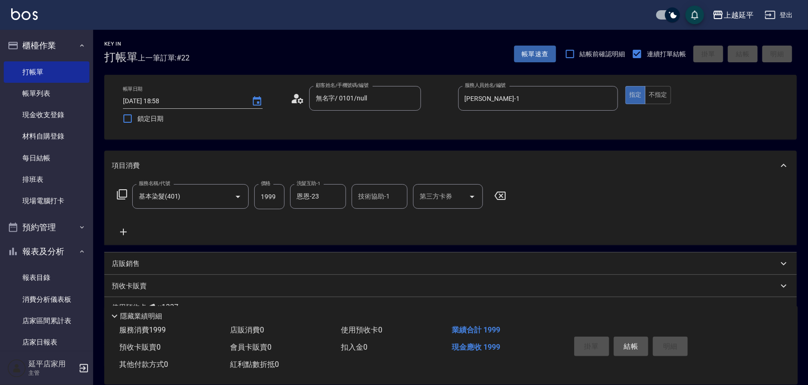
type input "[DATE] 18:59"
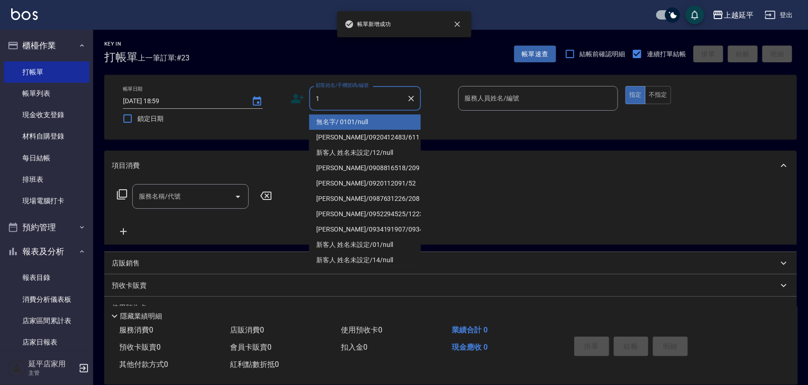
click at [347, 121] on li "無名字/ 0101/null" at bounding box center [365, 121] width 112 height 15
type input "無名字/ 0101/null"
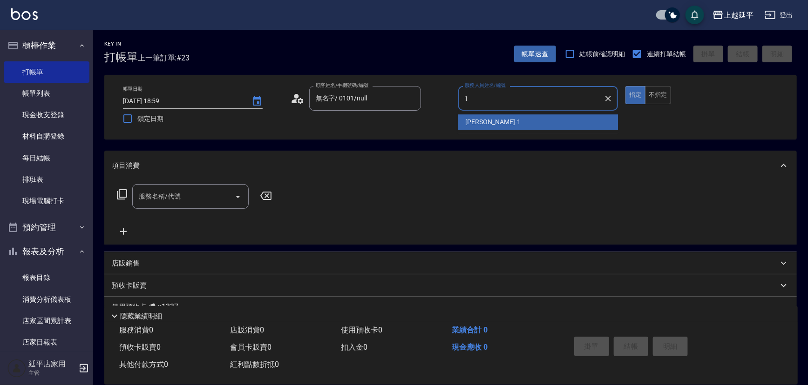
click at [482, 119] on span "[PERSON_NAME]-1" at bounding box center [492, 122] width 55 height 10
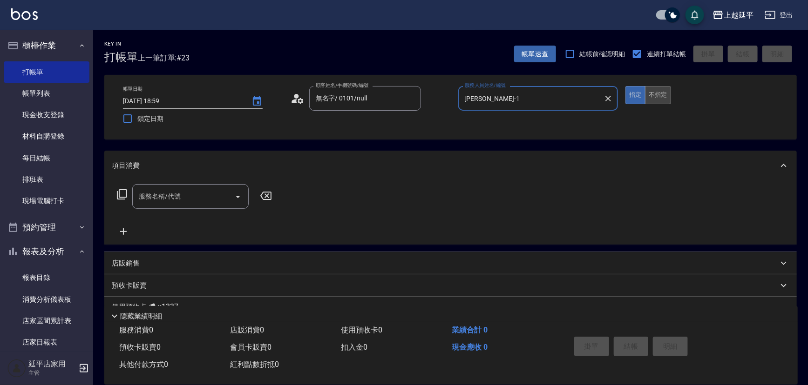
type input "[PERSON_NAME]-1"
click at [661, 94] on button "不指定" at bounding box center [658, 95] width 26 height 18
click at [239, 197] on icon "Open" at bounding box center [237, 196] width 11 height 11
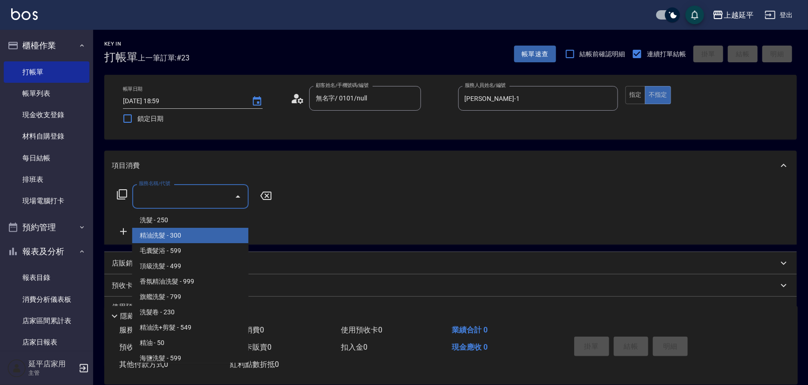
click at [168, 237] on span "精油洗髮 - 300" at bounding box center [190, 235] width 116 height 15
type input "精油洗髮(102)"
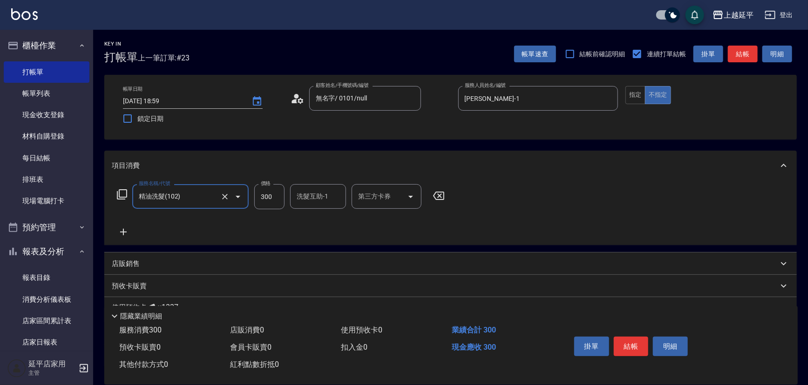
click at [310, 187] on div "洗髮互助-1" at bounding box center [318, 196] width 56 height 25
click at [315, 222] on span "恩恩 -23" at bounding box center [308, 220] width 22 height 10
type input "恩恩-23"
click at [633, 341] on button "結帳" at bounding box center [630, 347] width 35 height 20
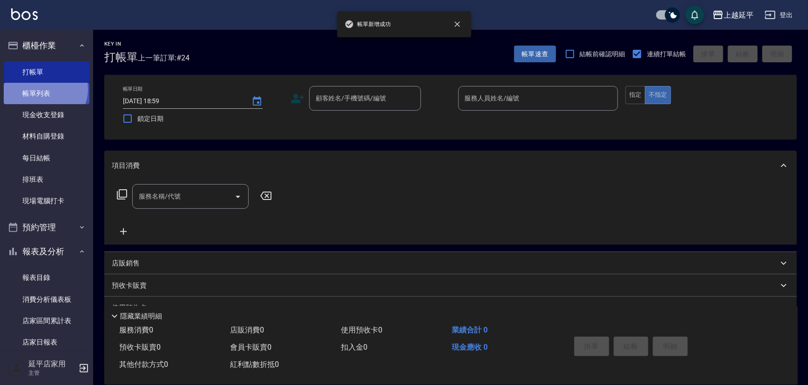
click at [44, 89] on link "帳單列表" at bounding box center [47, 93] width 86 height 21
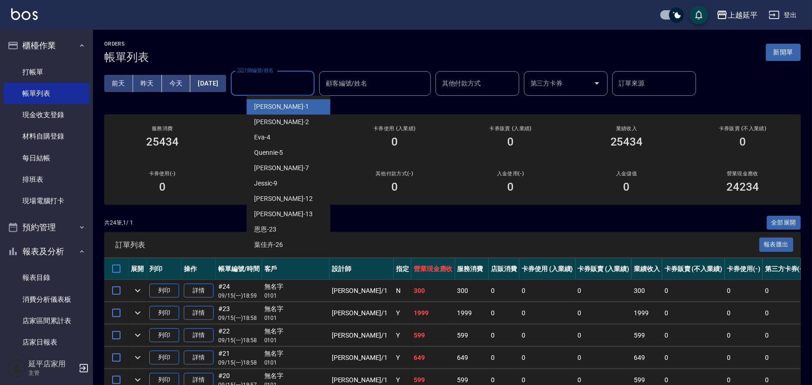
click at [287, 89] on input "設計師編號/姓名" at bounding box center [272, 83] width 75 height 16
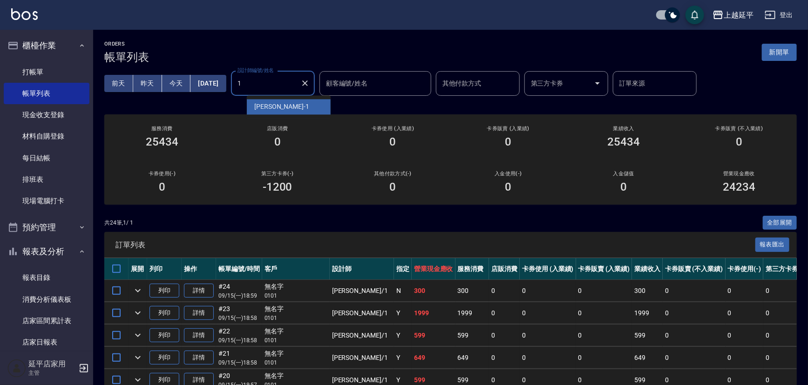
click at [279, 105] on div "[PERSON_NAME]-1" at bounding box center [289, 106] width 84 height 15
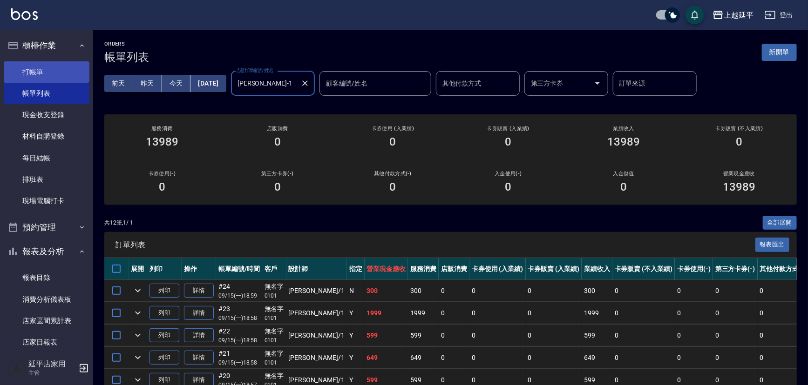
type input "[PERSON_NAME]-1"
click at [41, 72] on link "打帳單" at bounding box center [47, 71] width 86 height 21
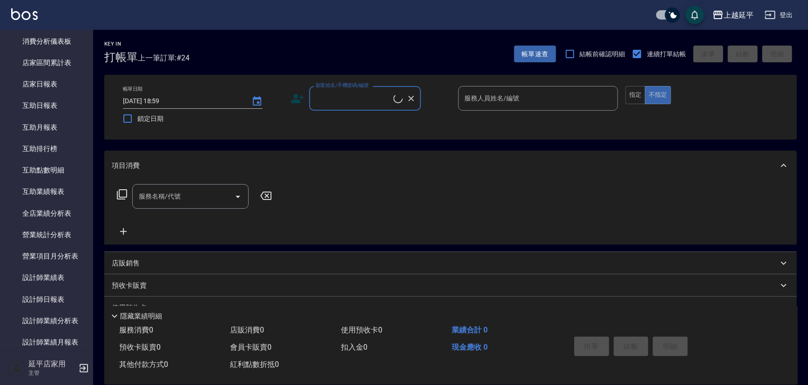
scroll to position [296, 0]
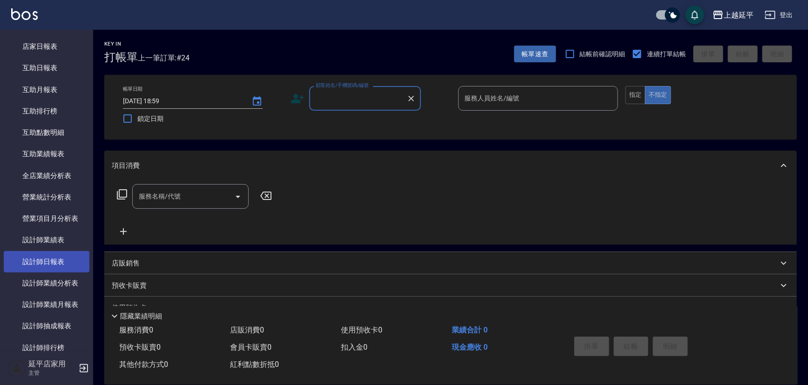
click at [53, 261] on link "設計師日報表" at bounding box center [47, 261] width 86 height 21
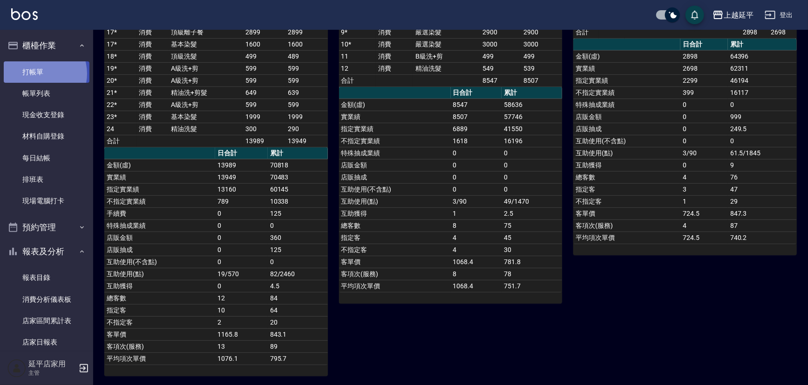
click at [37, 74] on link "打帳單" at bounding box center [47, 71] width 86 height 21
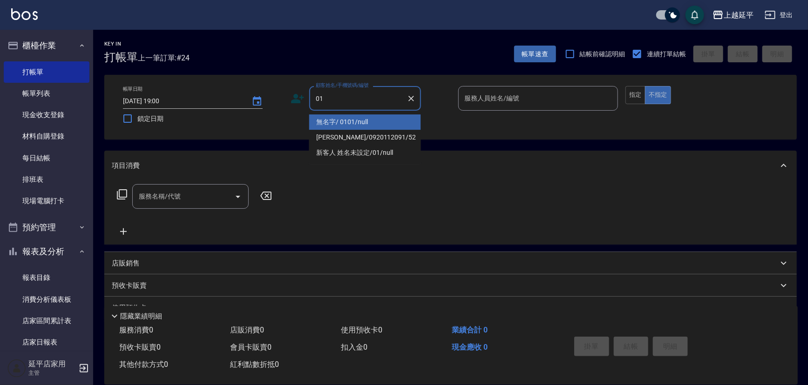
click at [361, 128] on li "無名字/ 0101/null" at bounding box center [365, 121] width 112 height 15
type input "無名字/ 0101/null"
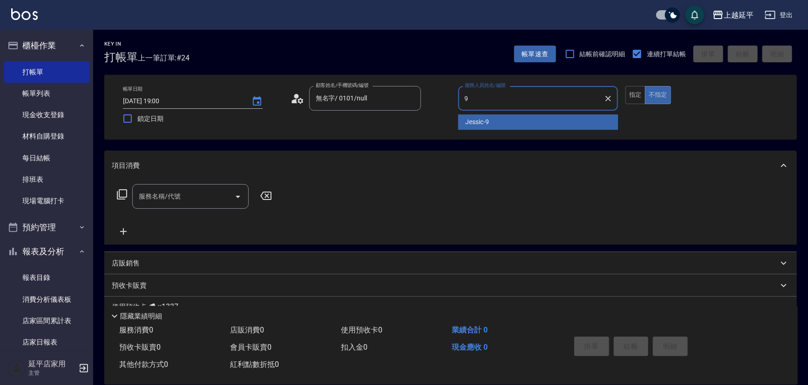
click at [466, 116] on div "Jessic -9" at bounding box center [538, 121] width 160 height 15
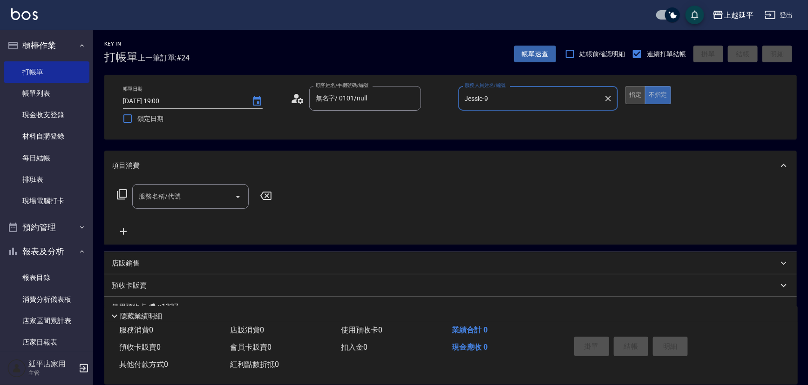
type input "Jessic-9"
click at [630, 97] on button "指定" at bounding box center [635, 95] width 20 height 18
click at [205, 195] on input "服務名稱/代號" at bounding box center [183, 196] width 94 height 16
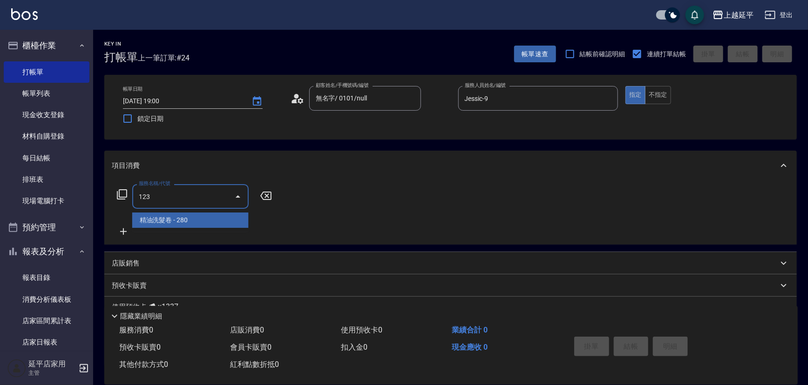
click at [198, 223] on span "精油洗髮卷 - 280" at bounding box center [190, 220] width 116 height 15
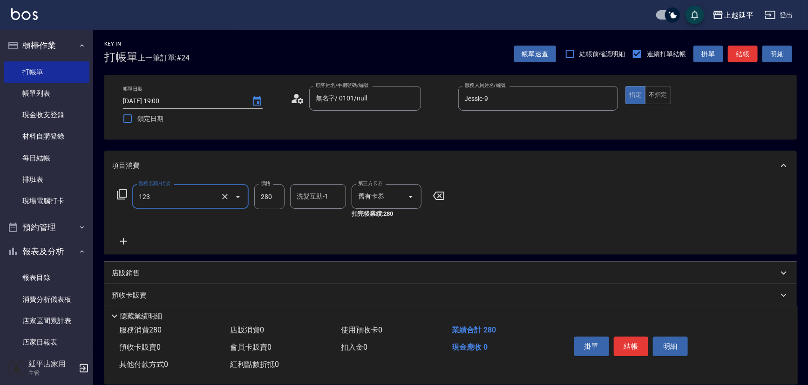
click at [302, 197] on div "洗髮互助-1 洗髮互助-1" at bounding box center [318, 196] width 56 height 25
type input "精油洗髮卷(123)"
click at [321, 222] on div "丞宗 -29" at bounding box center [318, 220] width 56 height 15
type input "丞宗-29"
click at [620, 346] on button "結帳" at bounding box center [630, 347] width 35 height 20
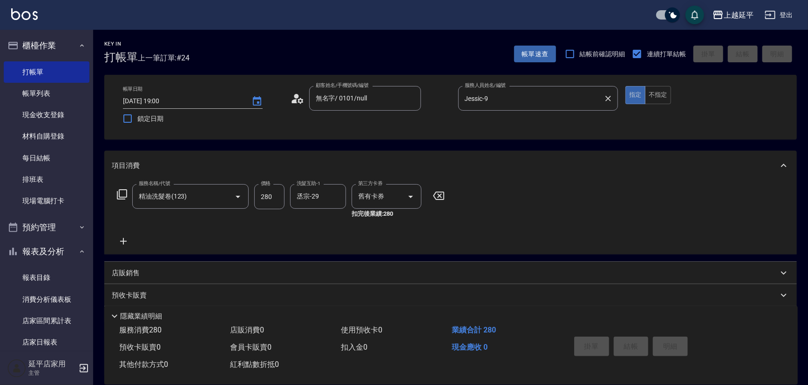
type input "[DATE] 19:01"
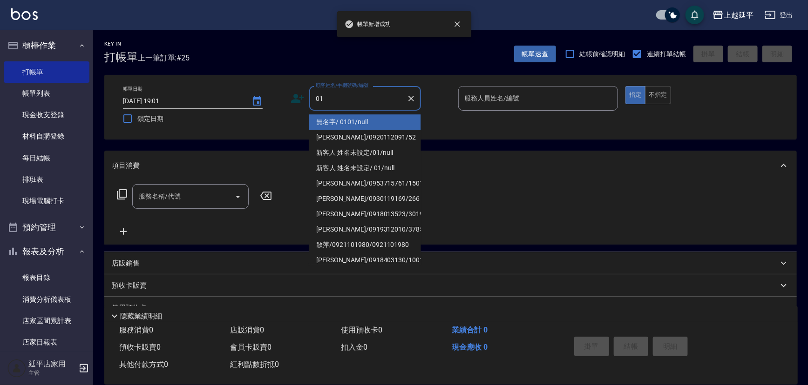
click at [341, 120] on li "無名字/ 0101/null" at bounding box center [365, 121] width 112 height 15
type input "無名字/ 0101/null"
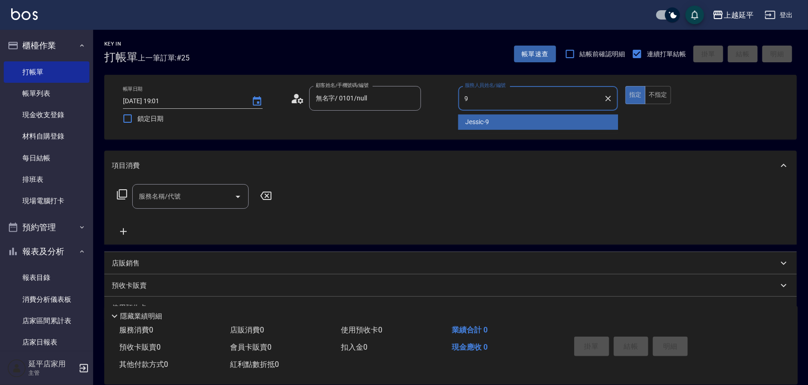
click at [488, 122] on span "Jessic -9" at bounding box center [477, 122] width 24 height 10
click at [198, 186] on div "服務名稱/代號" at bounding box center [190, 196] width 116 height 25
type input "Jessic-9"
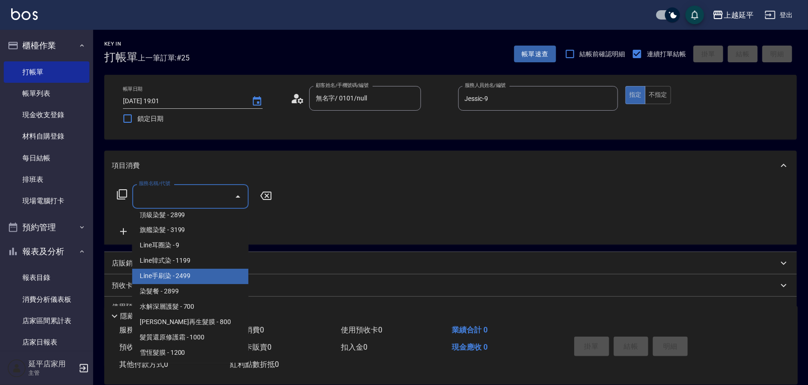
scroll to position [888, 0]
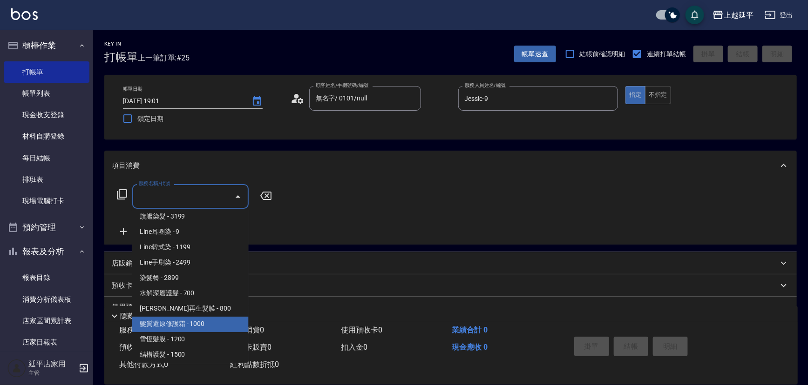
click at [201, 323] on span "髮質還原修護霜 - 1000" at bounding box center [190, 324] width 116 height 15
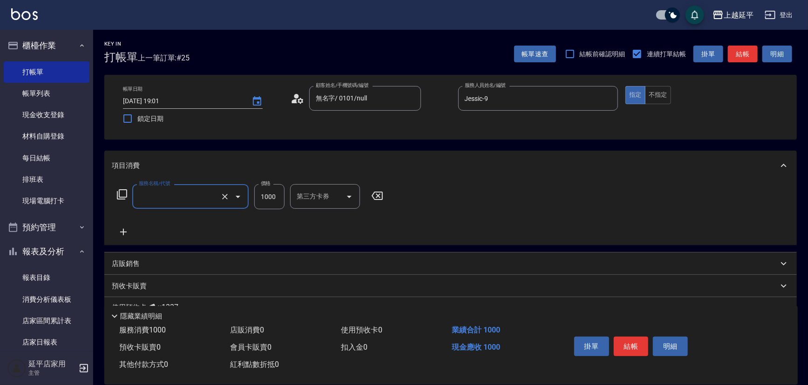
type input "髮質還原修護霜(503)"
click at [279, 192] on input "1000" at bounding box center [269, 196] width 30 height 25
type input "1499"
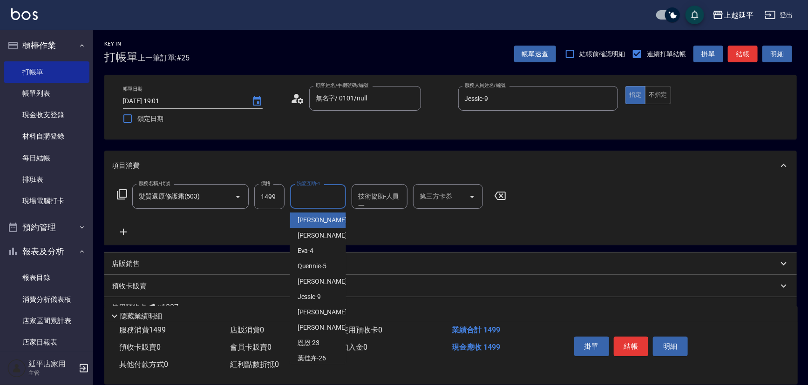
click at [303, 200] on input "洗髮互助-1" at bounding box center [317, 196] width 47 height 16
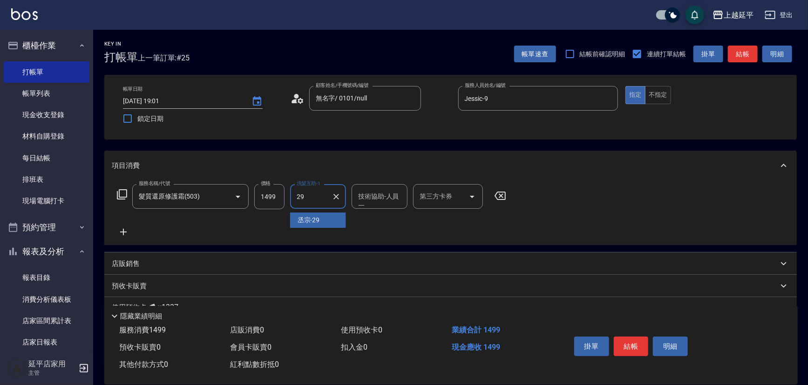
click at [316, 218] on span "丞宗 -29" at bounding box center [308, 220] width 22 height 10
type input "丞宗-29"
click at [372, 195] on div "技術協助-人員一 技術協助-人員[PERSON_NAME]" at bounding box center [379, 196] width 56 height 25
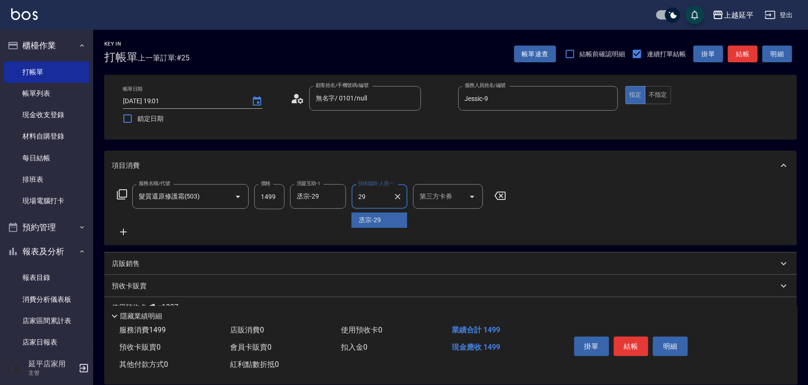
click at [378, 218] on span "丞宗 -29" at bounding box center [370, 220] width 22 height 10
type input "丞宗-29"
click at [632, 344] on button "結帳" at bounding box center [630, 347] width 35 height 20
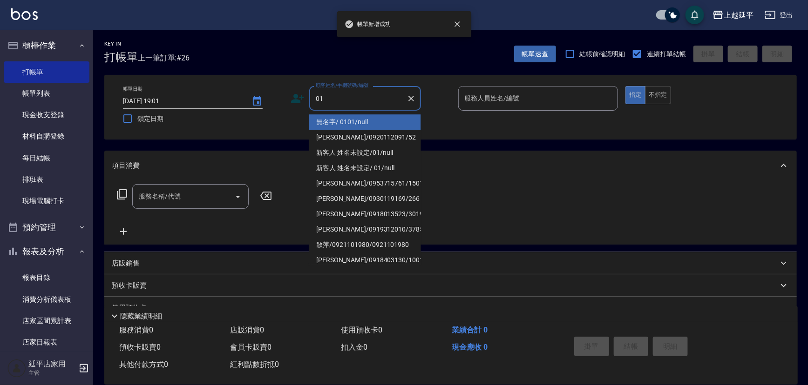
click at [364, 121] on li "無名字/ 0101/null" at bounding box center [365, 121] width 112 height 15
type input "無名字/ 0101/null"
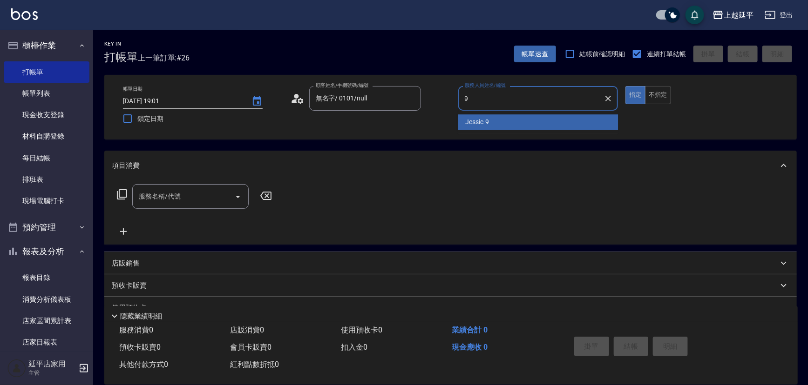
click at [476, 118] on span "Jessic -9" at bounding box center [477, 122] width 24 height 10
type input "Jessic-9"
click at [162, 191] on input "服務名稱/代號" at bounding box center [183, 196] width 94 height 16
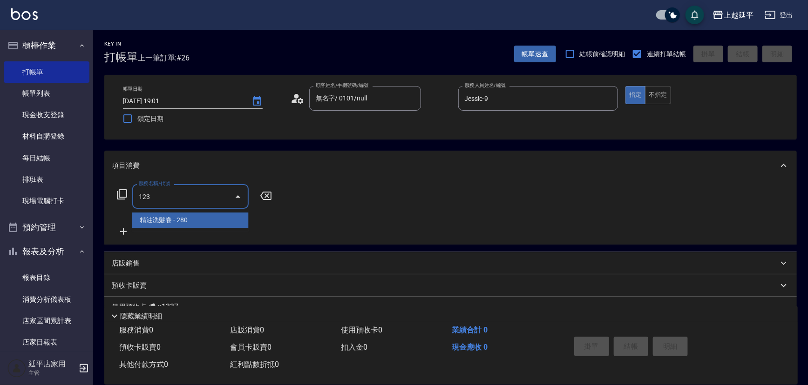
click at [170, 219] on span "精油洗髮卷 - 280" at bounding box center [190, 220] width 116 height 15
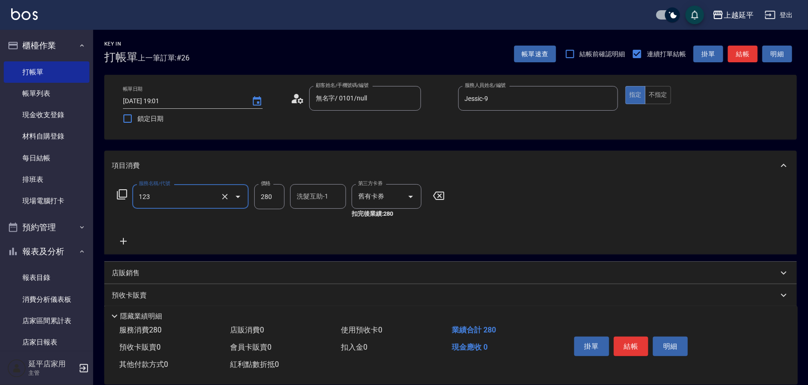
click at [316, 193] on div "洗髮互助-1 洗髮互助-1" at bounding box center [318, 196] width 56 height 25
type input "精油洗髮卷(123)"
click at [325, 213] on div "恩恩 -23" at bounding box center [318, 220] width 56 height 15
type input "恩恩-23"
click at [626, 342] on button "結帳" at bounding box center [630, 347] width 35 height 20
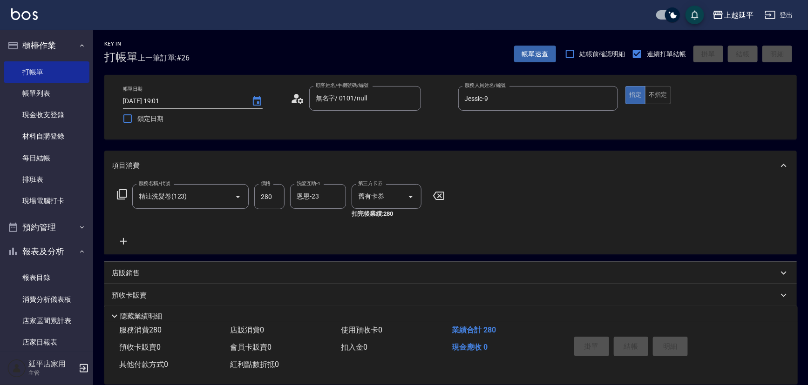
type input "[DATE] 19:02"
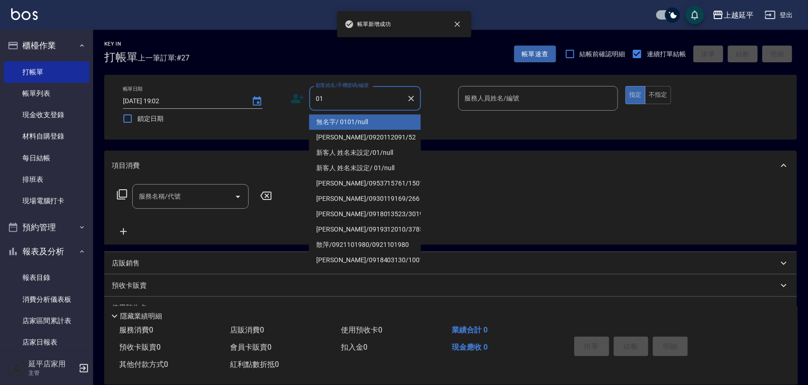
click at [327, 118] on li "無名字/ 0101/null" at bounding box center [365, 121] width 112 height 15
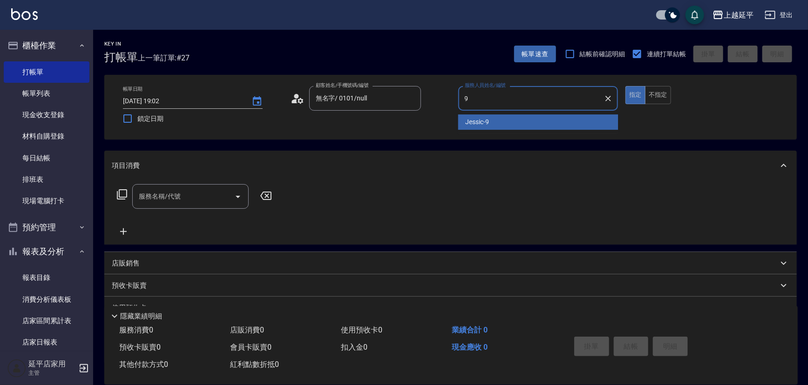
click at [489, 121] on span "Jessic -9" at bounding box center [477, 122] width 24 height 10
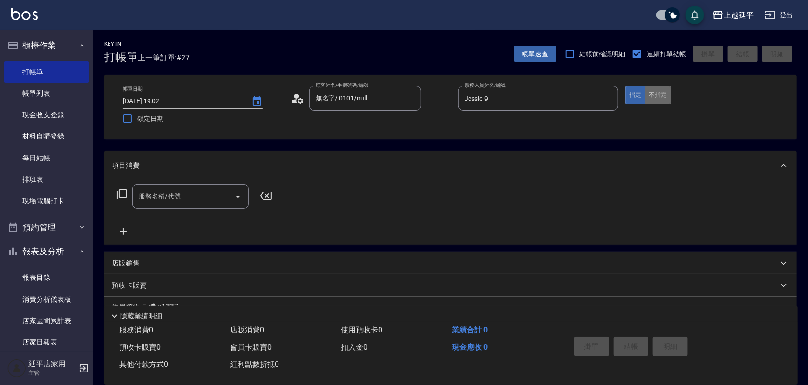
click at [652, 90] on button "不指定" at bounding box center [658, 95] width 26 height 18
click at [195, 194] on input "服務名稱/代號" at bounding box center [183, 196] width 94 height 16
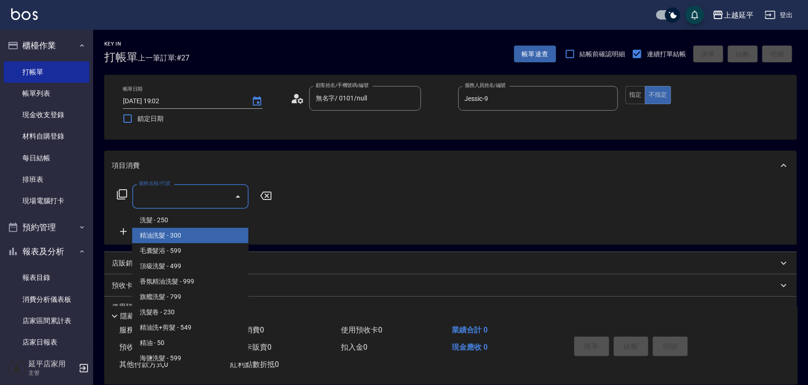
click at [191, 236] on span "精油洗髮 - 300" at bounding box center [190, 235] width 116 height 15
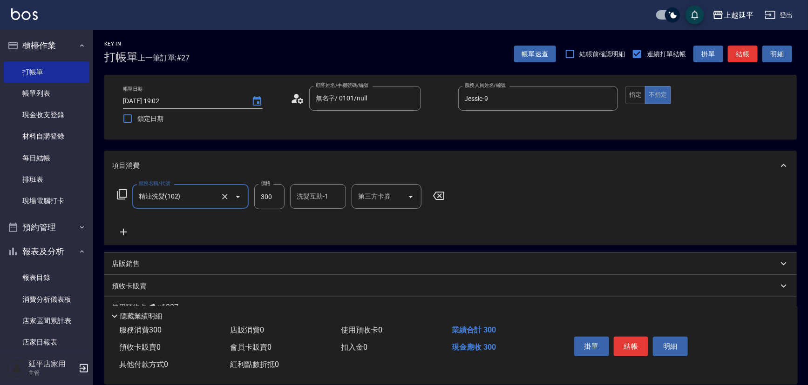
click at [268, 204] on input "300" at bounding box center [269, 196] width 30 height 25
click at [624, 347] on button "結帳" at bounding box center [630, 347] width 35 height 20
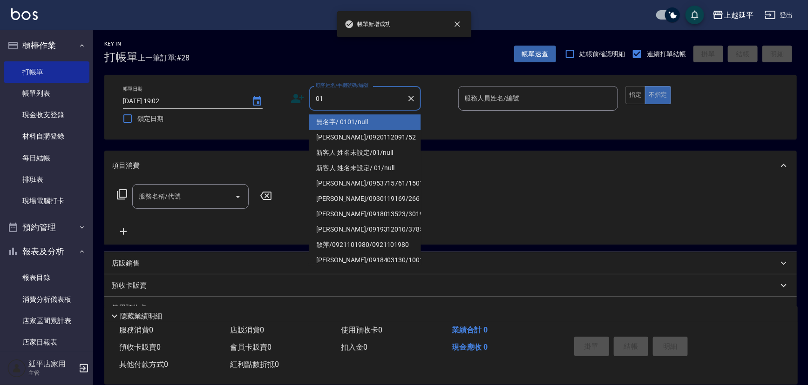
click at [334, 122] on li "無名字/ 0101/null" at bounding box center [365, 121] width 112 height 15
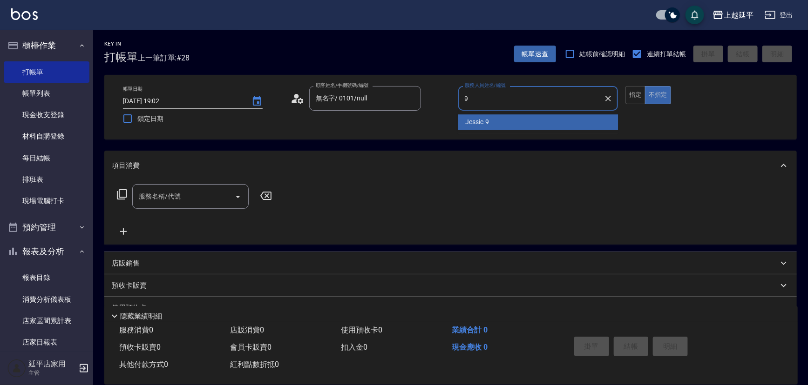
click at [480, 125] on span "Jessic -9" at bounding box center [477, 122] width 24 height 10
click at [191, 195] on input "服務名稱/代號" at bounding box center [183, 196] width 94 height 16
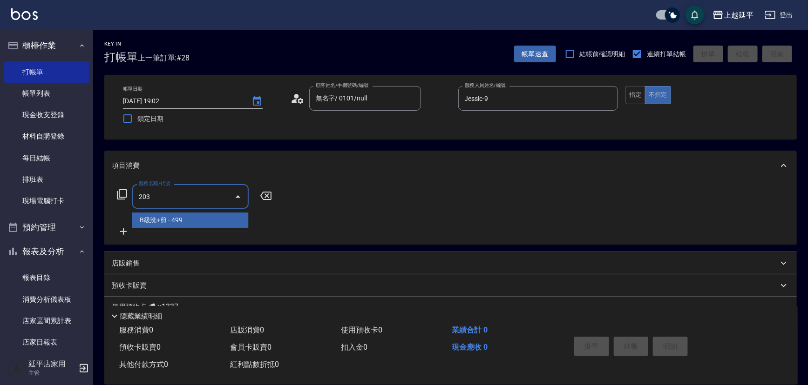
click at [200, 223] on span "B級洗+剪 - 499" at bounding box center [190, 220] width 116 height 15
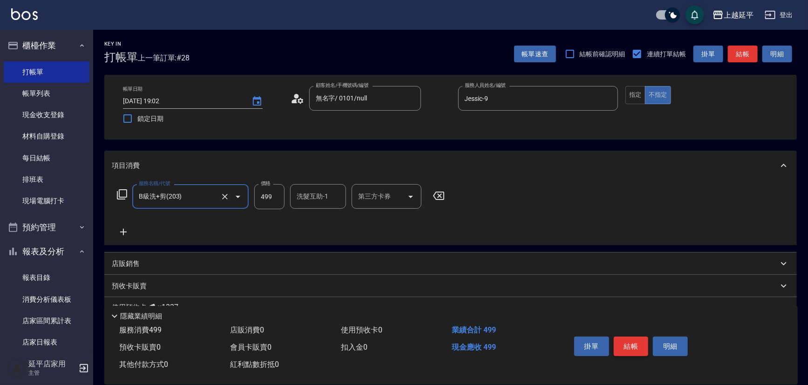
click at [622, 341] on button "結帳" at bounding box center [630, 347] width 35 height 20
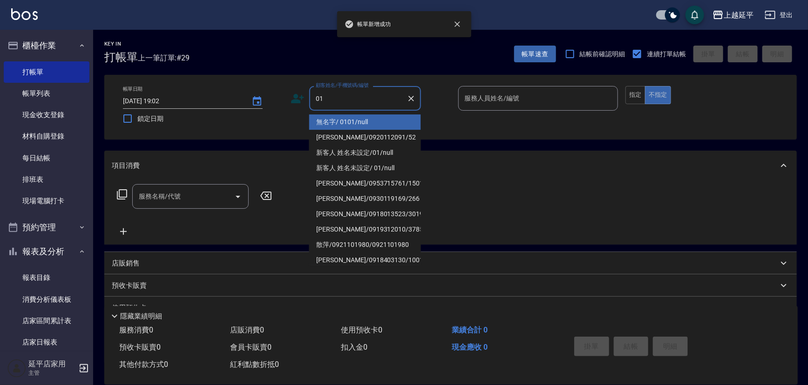
click at [348, 116] on li "無名字/ 0101/null" at bounding box center [365, 121] width 112 height 15
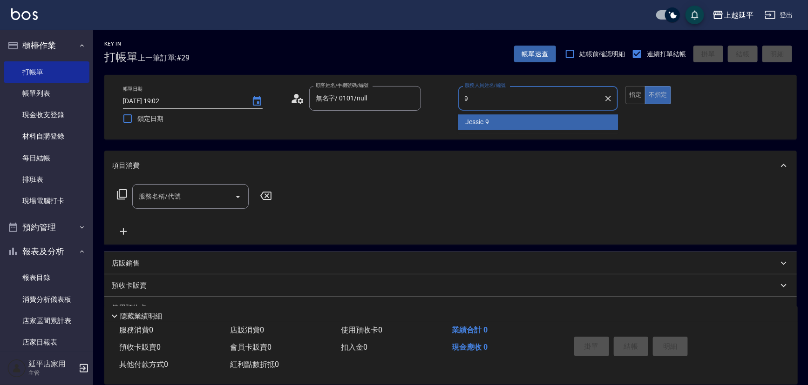
click at [479, 121] on span "Jessic -9" at bounding box center [477, 122] width 24 height 10
click at [189, 199] on input "服務名稱/代號" at bounding box center [183, 196] width 94 height 16
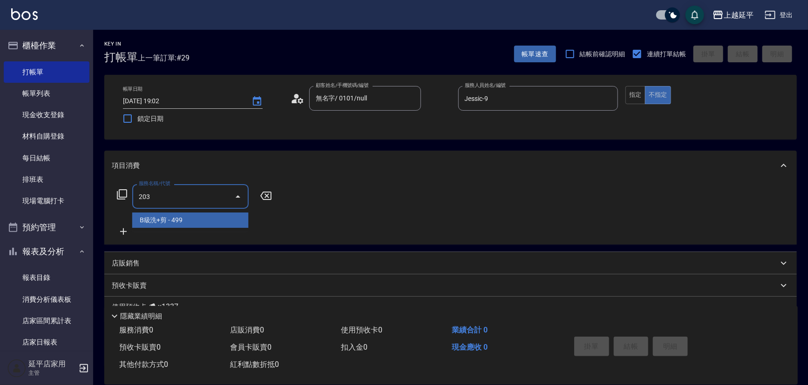
click at [201, 223] on span "B級洗+剪 - 499" at bounding box center [190, 220] width 116 height 15
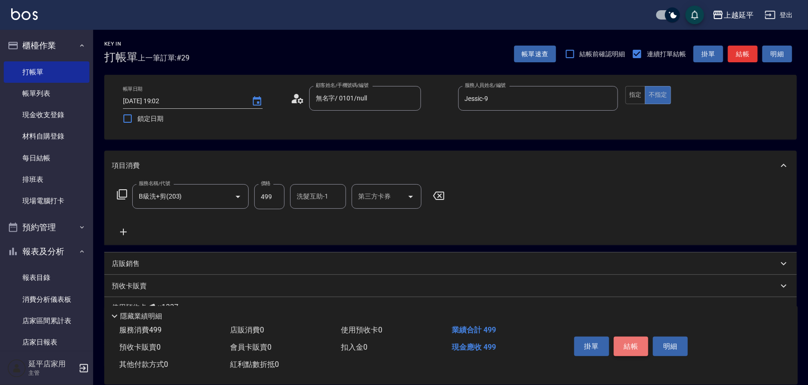
click at [619, 342] on button "結帳" at bounding box center [630, 347] width 35 height 20
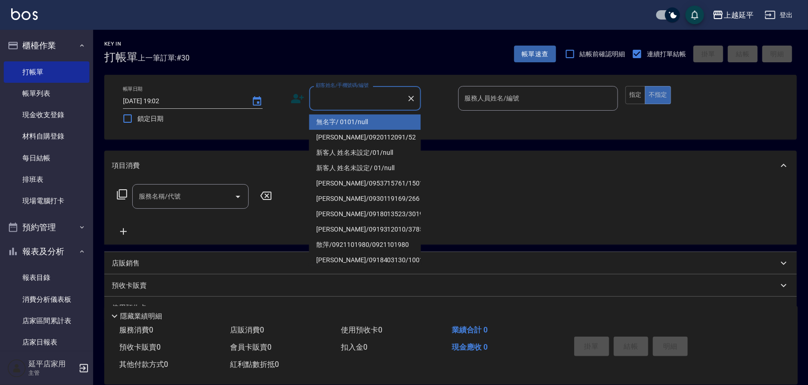
click at [371, 94] on input "顧客姓名/手機號碼/編號" at bounding box center [357, 98] width 89 height 16
click at [375, 118] on li "無名字/ 0101/null" at bounding box center [365, 121] width 112 height 15
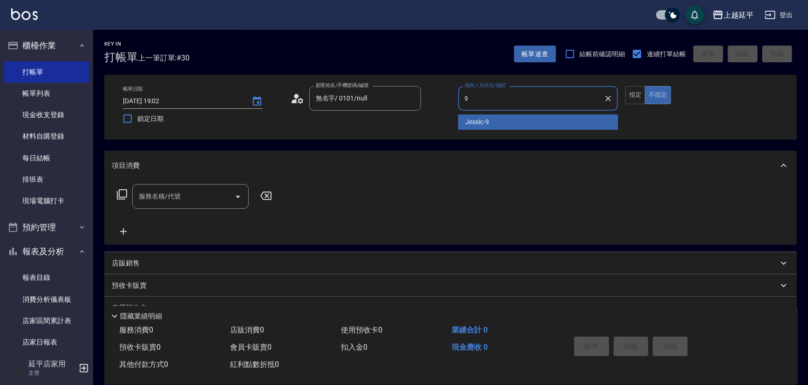
click at [501, 119] on div "Jessic -9" at bounding box center [538, 121] width 160 height 15
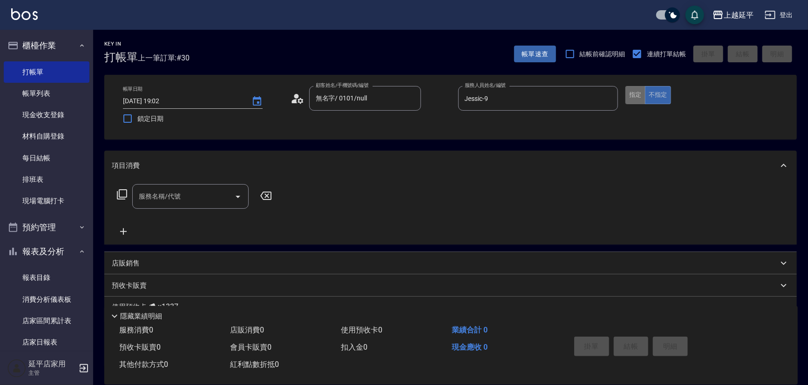
click at [636, 94] on button "指定" at bounding box center [635, 95] width 20 height 18
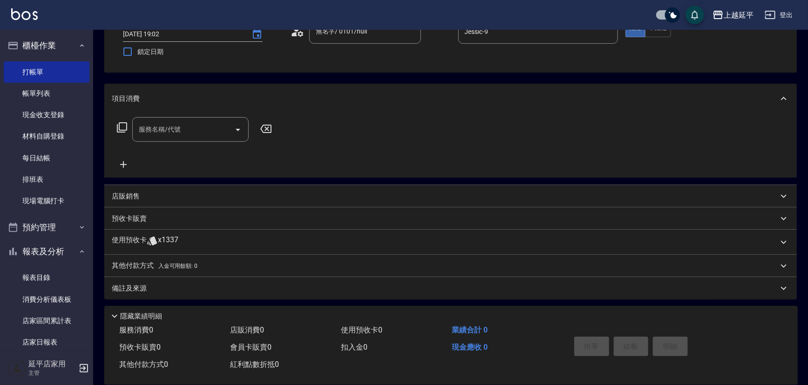
scroll to position [68, 0]
click at [182, 219] on div "預收卡販賣" at bounding box center [445, 218] width 666 height 10
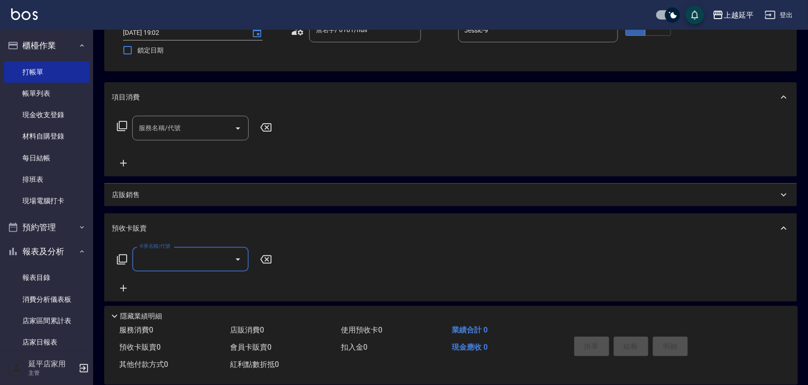
scroll to position [0, 0]
click at [241, 258] on icon "Open" at bounding box center [237, 259] width 11 height 11
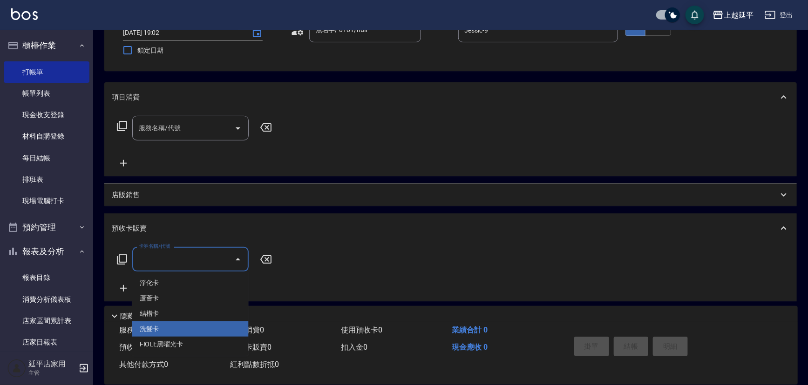
click at [204, 327] on span "洗髮卡" at bounding box center [190, 329] width 116 height 15
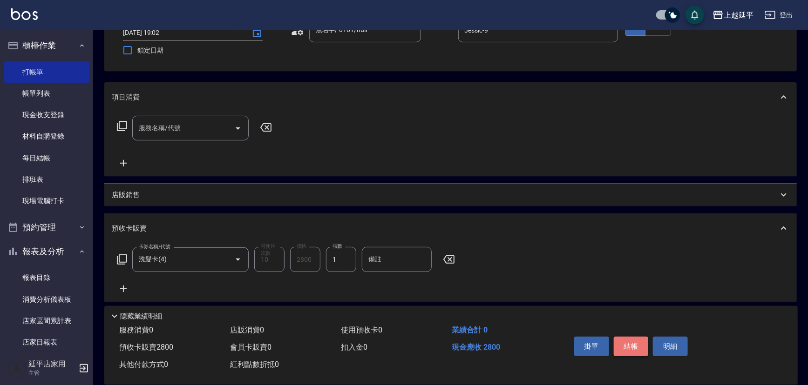
click at [630, 347] on button "結帳" at bounding box center [630, 347] width 35 height 20
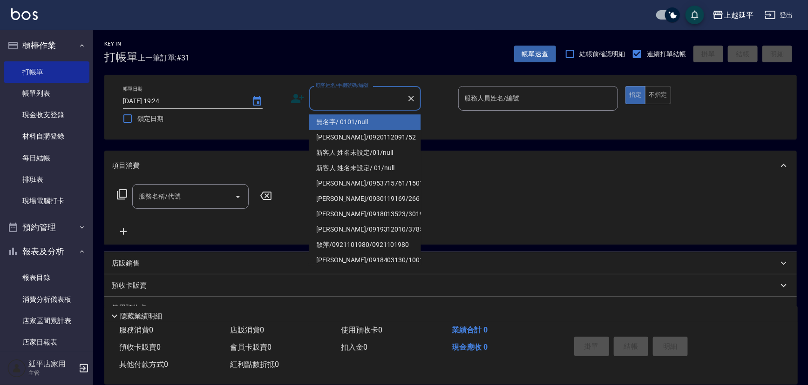
click at [327, 101] on input "顧客姓名/手機號碼/編號" at bounding box center [357, 98] width 89 height 16
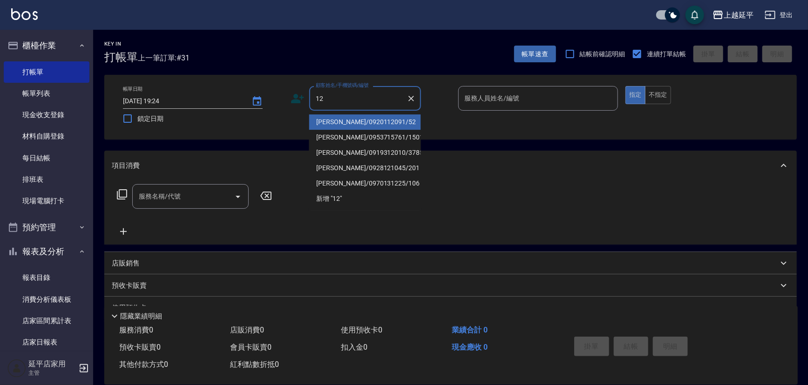
click at [333, 121] on li "[PERSON_NAME]/0920112091/52" at bounding box center [365, 121] width 112 height 15
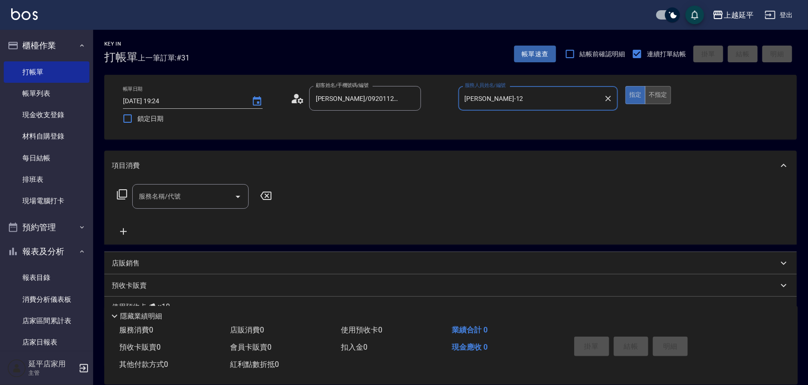
drag, startPoint x: 662, startPoint y: 95, endPoint x: 655, endPoint y: 99, distance: 7.3
click at [662, 96] on button "不指定" at bounding box center [658, 95] width 26 height 18
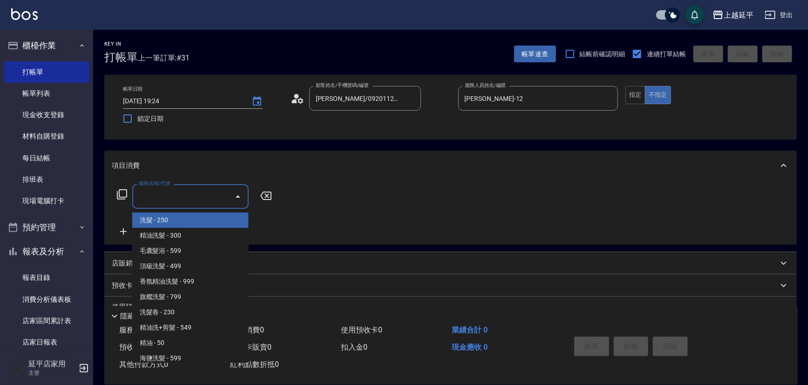
click at [207, 196] on input "服務名稱/代號" at bounding box center [183, 196] width 94 height 16
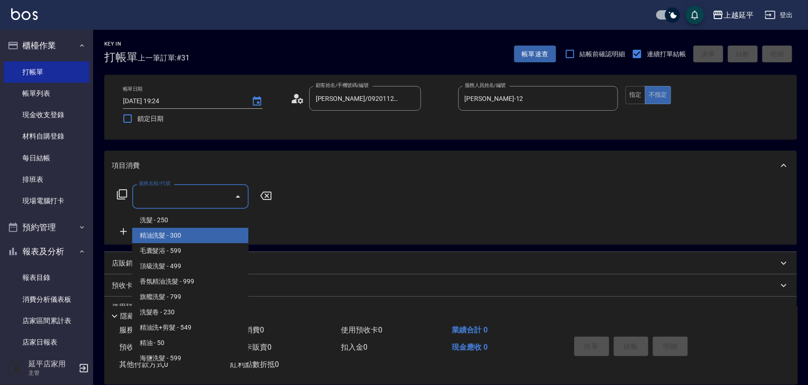
click at [200, 232] on span "精油洗髮 - 300" at bounding box center [190, 235] width 116 height 15
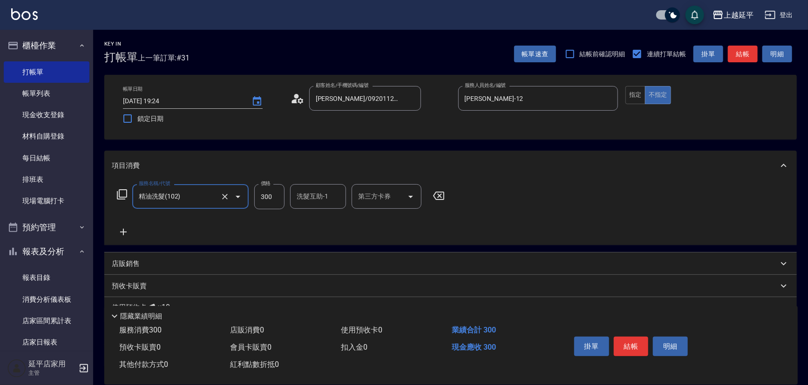
click at [313, 194] on div "洗髮互助-1 洗髮互助-1" at bounding box center [318, 196] width 56 height 25
click at [324, 224] on div "丞宗 -29" at bounding box center [318, 220] width 56 height 15
click at [620, 339] on button "結帳" at bounding box center [630, 347] width 35 height 20
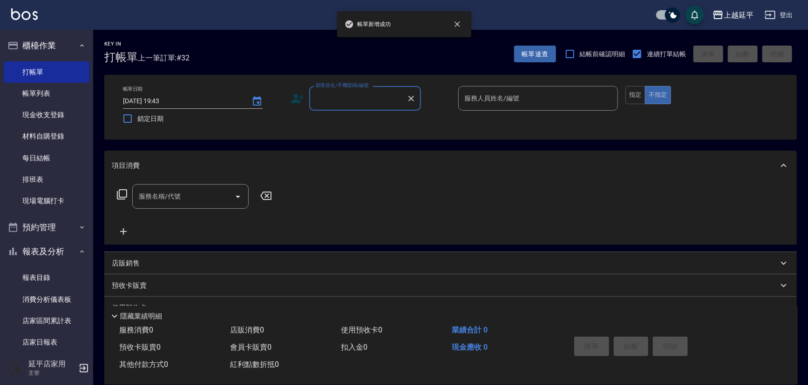
click at [368, 99] on input "顧客姓名/手機號碼/編號" at bounding box center [357, 98] width 89 height 16
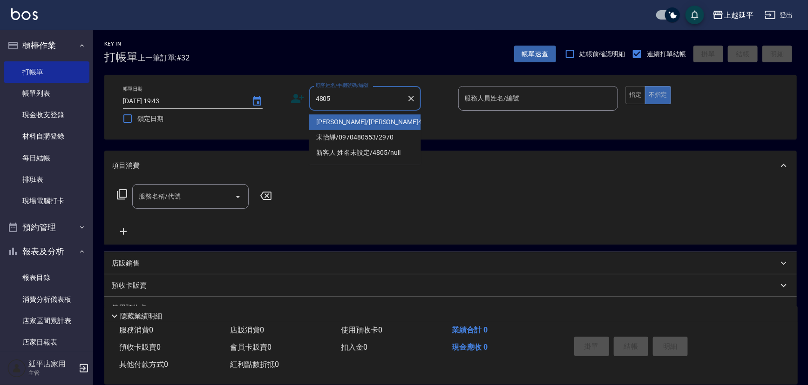
click at [380, 123] on li "[PERSON_NAME]/[PERSON_NAME]4805/4805" at bounding box center [365, 121] width 112 height 15
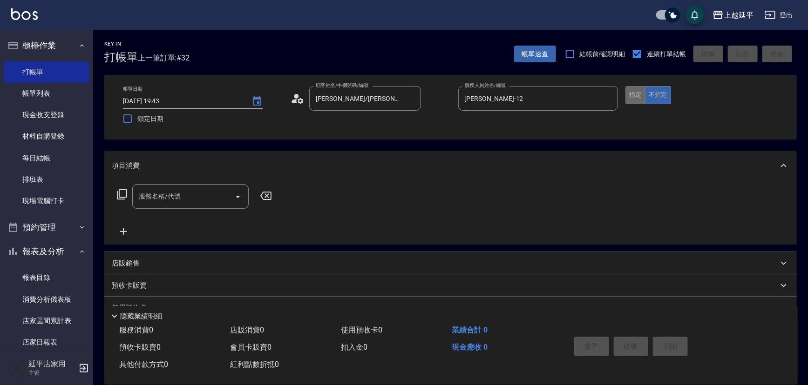
click at [629, 96] on button "指定" at bounding box center [635, 95] width 20 height 18
click at [122, 192] on icon at bounding box center [121, 194] width 11 height 11
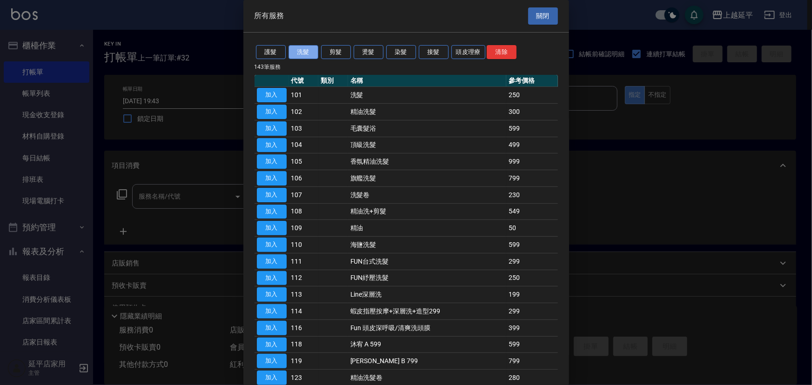
click at [303, 50] on button "洗髮" at bounding box center [304, 52] width 30 height 14
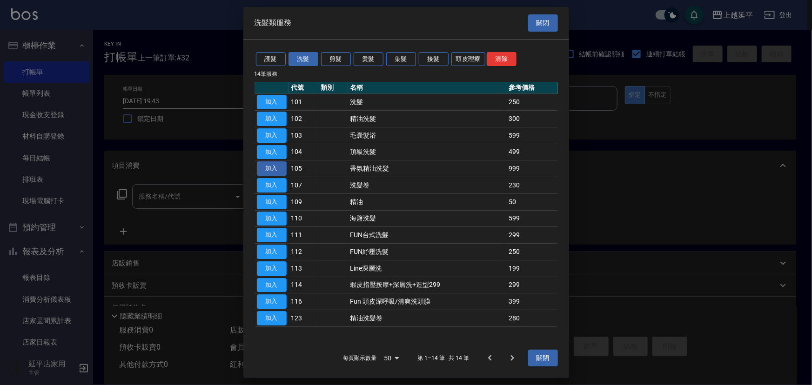
click at [278, 169] on button "加入" at bounding box center [272, 169] width 30 height 14
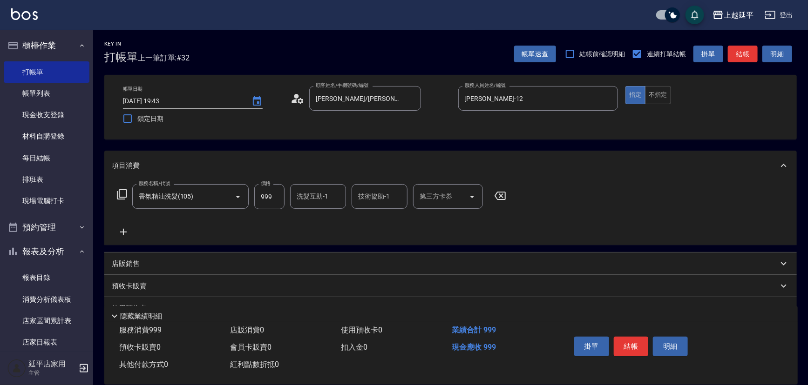
click at [123, 194] on icon at bounding box center [121, 194] width 11 height 11
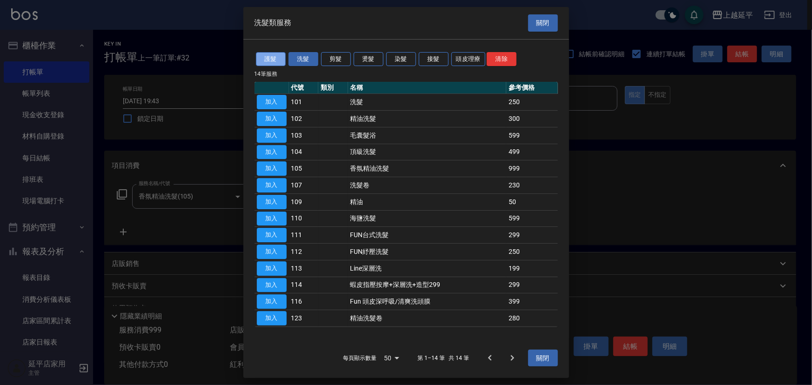
click at [275, 57] on button "護髮" at bounding box center [271, 59] width 30 height 14
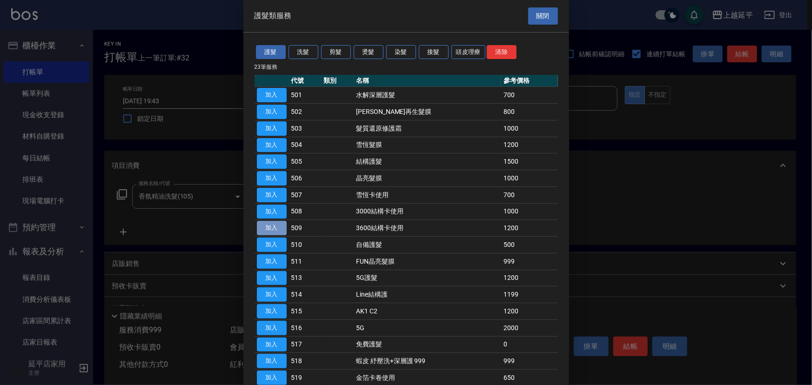
click at [275, 228] on button "加入" at bounding box center [272, 228] width 30 height 14
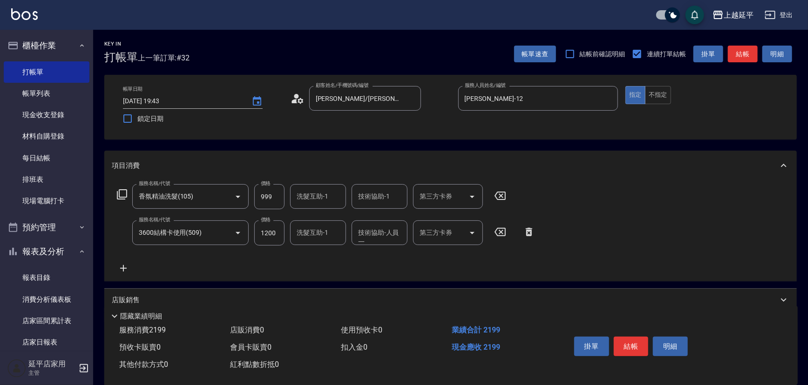
click at [436, 237] on input "第三方卡券" at bounding box center [440, 233] width 47 height 16
click at [440, 257] on span "舊有卡券" at bounding box center [448, 256] width 70 height 15
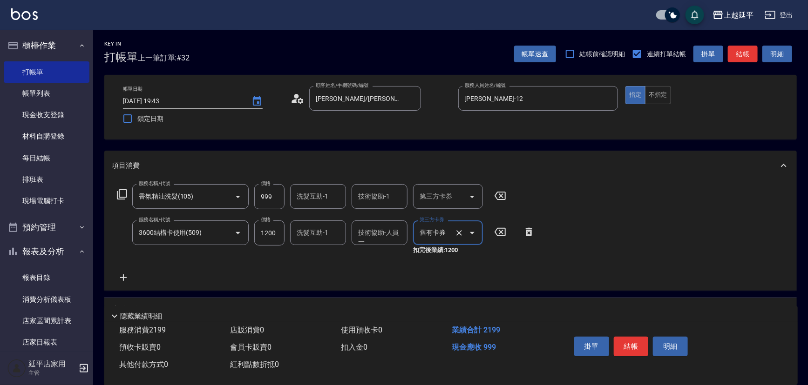
click at [367, 199] on input "技術協助-1" at bounding box center [379, 196] width 47 height 16
click at [375, 219] on span "恩恩 -23" at bounding box center [370, 220] width 22 height 10
click at [324, 194] on div "洗髮互助-1 洗髮互助-1" at bounding box center [318, 196] width 56 height 25
click at [326, 219] on div "恩恩 -23" at bounding box center [318, 220] width 56 height 15
click at [371, 241] on input "技術協助-人員一" at bounding box center [379, 233] width 47 height 16
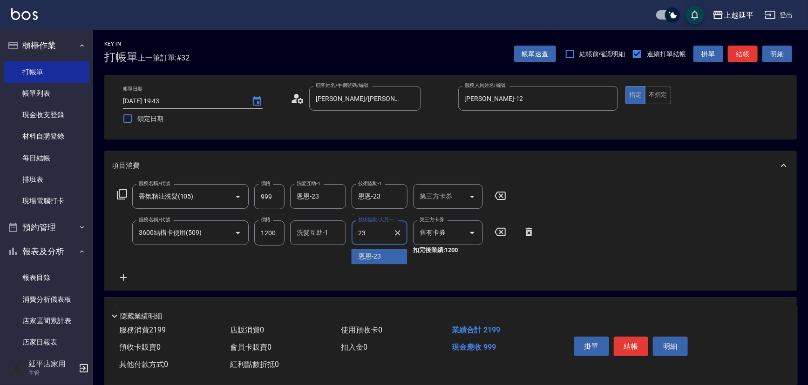
click at [375, 255] on span "恩恩 -23" at bounding box center [370, 257] width 22 height 10
click at [629, 348] on button "結帳" at bounding box center [630, 347] width 35 height 20
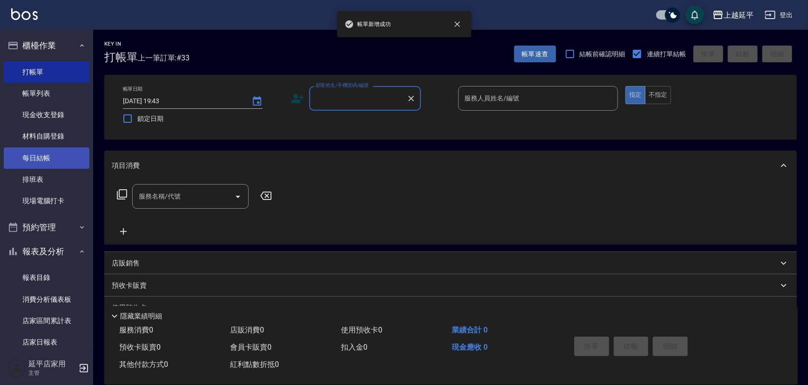
click at [48, 158] on link "每日結帳" at bounding box center [47, 158] width 86 height 21
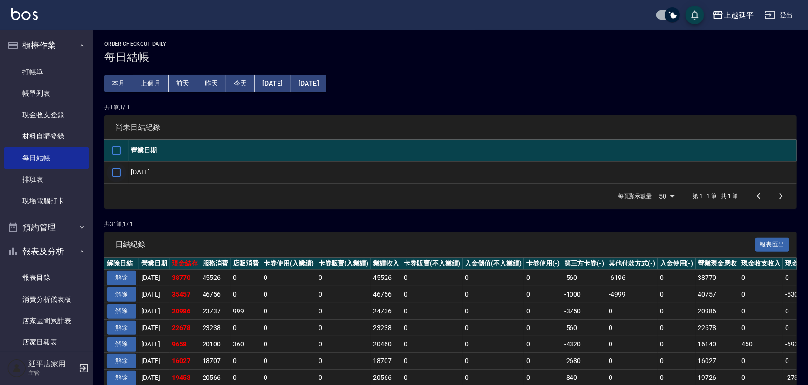
click at [114, 171] on input "checkbox" at bounding box center [117, 173] width 20 height 20
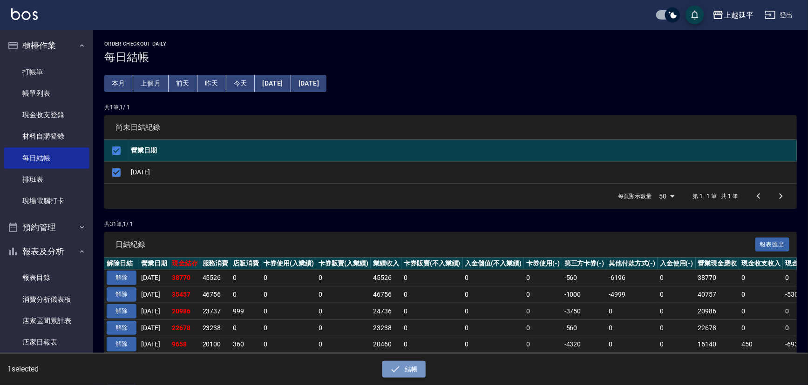
click at [411, 366] on button "結帳" at bounding box center [403, 369] width 43 height 17
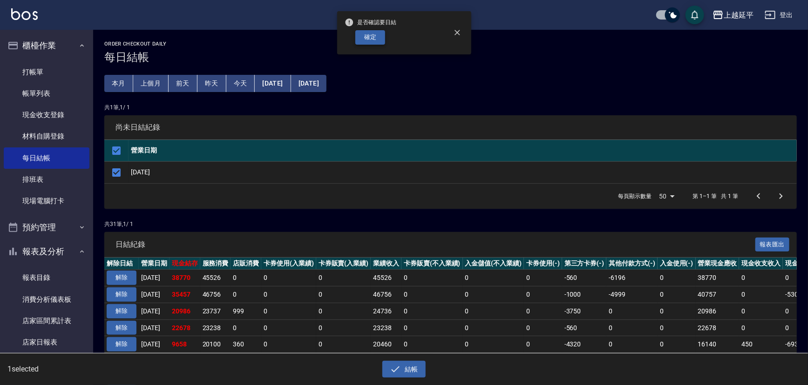
click at [371, 41] on button "確定" at bounding box center [370, 37] width 30 height 14
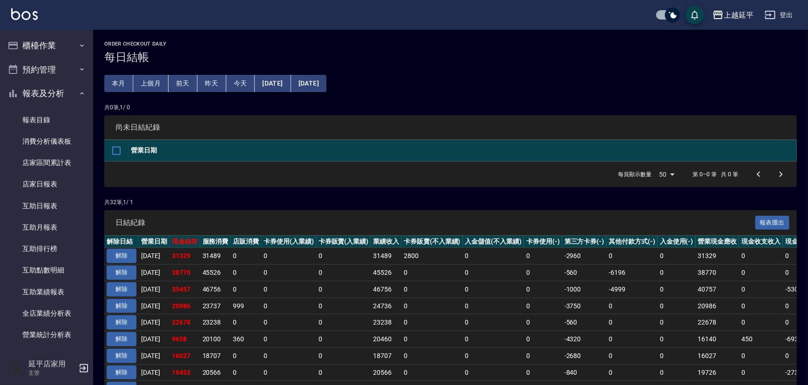
click at [49, 182] on link "店家日報表" at bounding box center [47, 184] width 86 height 21
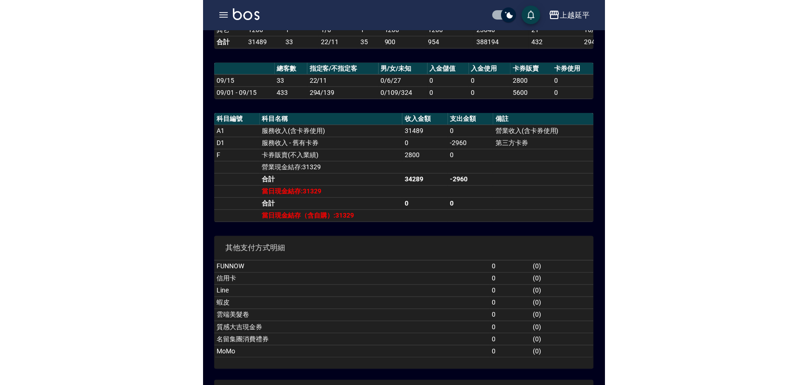
scroll to position [203, 0]
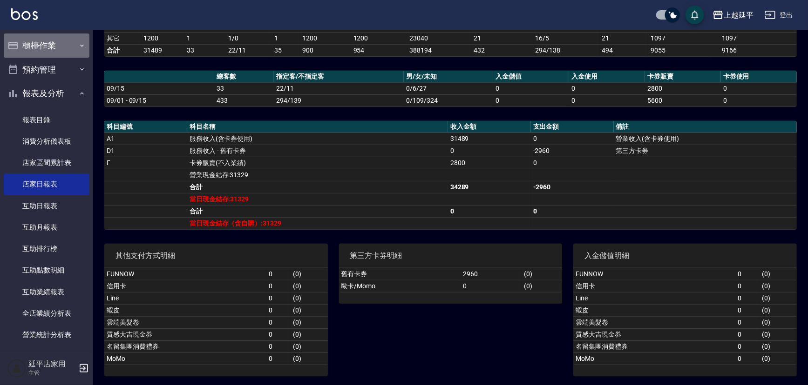
drag, startPoint x: 61, startPoint y: 54, endPoint x: 48, endPoint y: -40, distance: 94.9
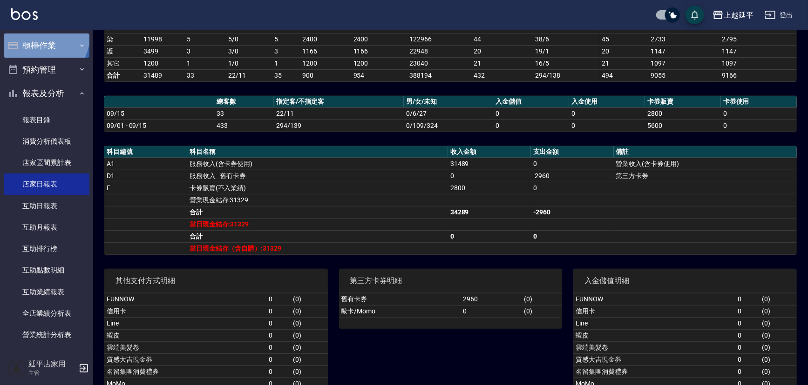
click at [29, 34] on button "櫃檯作業" at bounding box center [47, 46] width 86 height 24
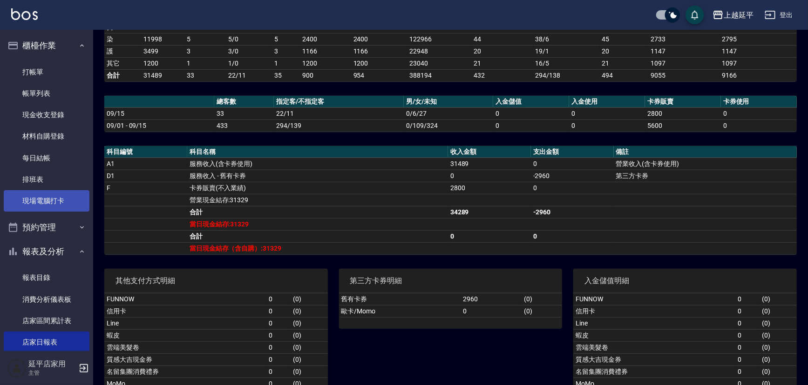
click at [62, 201] on link "現場電腦打卡" at bounding box center [47, 200] width 86 height 21
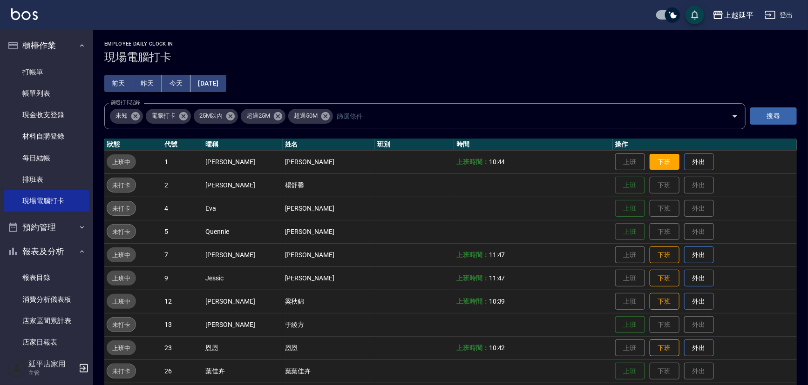
click at [656, 164] on button "下班" at bounding box center [664, 162] width 30 height 16
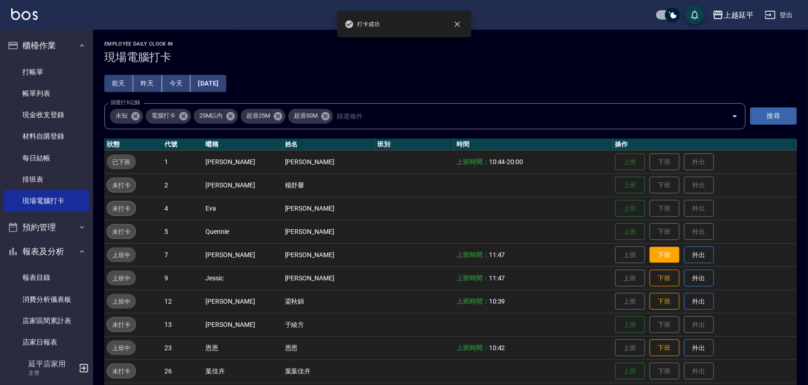
click at [651, 253] on button "下班" at bounding box center [664, 255] width 30 height 16
click at [651, 270] on button "下班" at bounding box center [664, 278] width 30 height 16
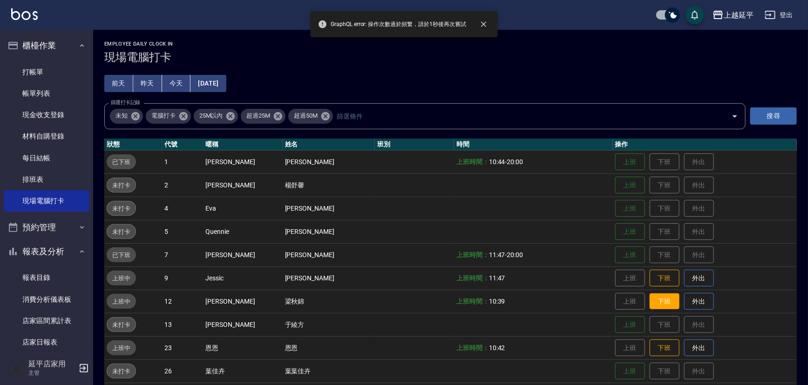
click at [652, 296] on button "下班" at bounding box center [664, 302] width 30 height 16
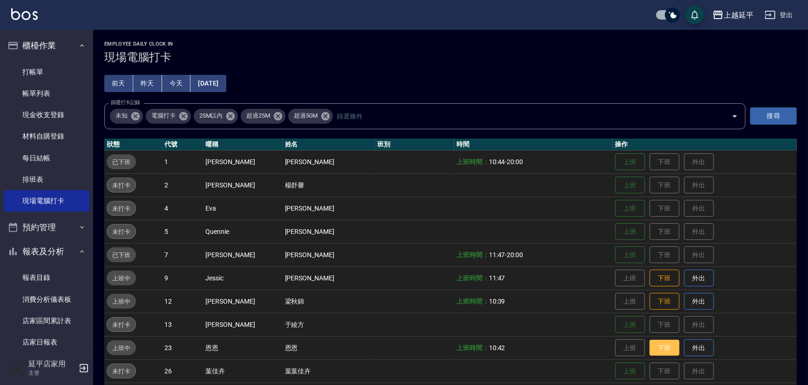
click at [653, 350] on button "下班" at bounding box center [664, 348] width 30 height 16
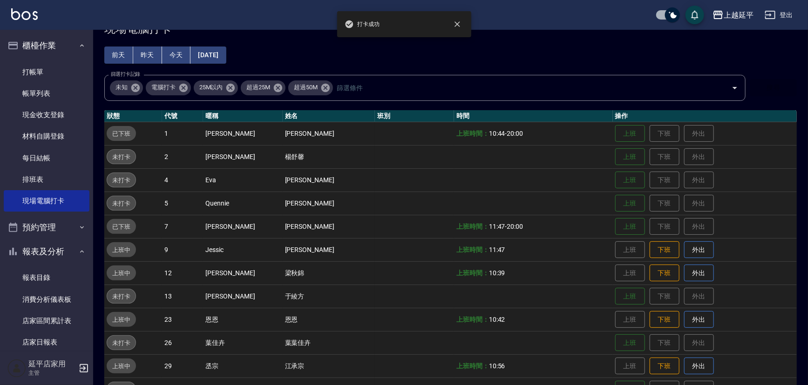
scroll to position [84, 0]
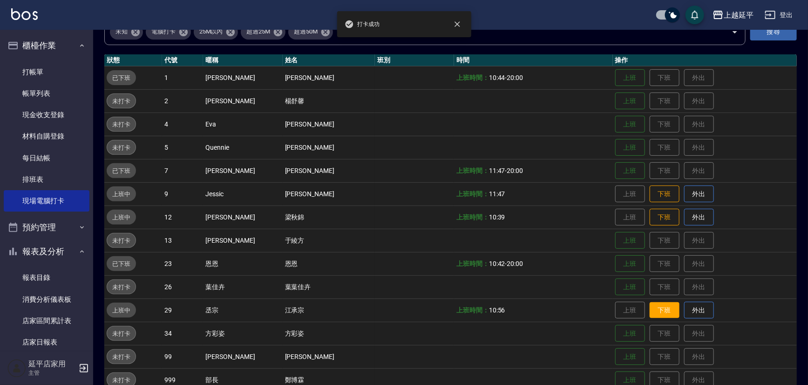
click at [653, 310] on button "下班" at bounding box center [664, 311] width 30 height 16
click at [649, 219] on button "下班" at bounding box center [664, 217] width 30 height 16
click at [653, 187] on button "下班" at bounding box center [664, 194] width 30 height 16
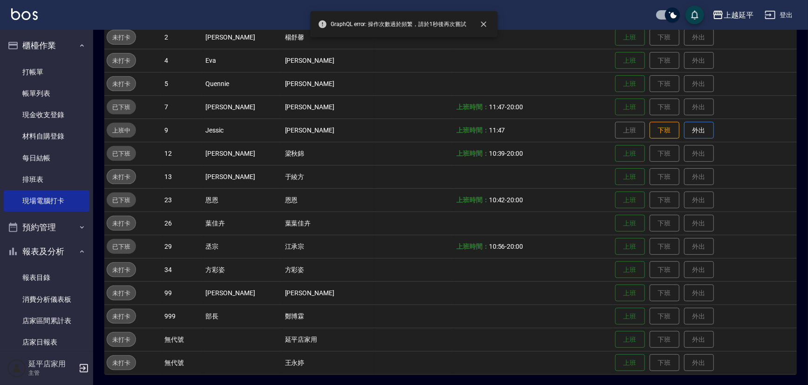
scroll to position [148, 0]
click at [654, 130] on button "下班" at bounding box center [664, 130] width 30 height 16
